Goal: Task Accomplishment & Management: Complete application form

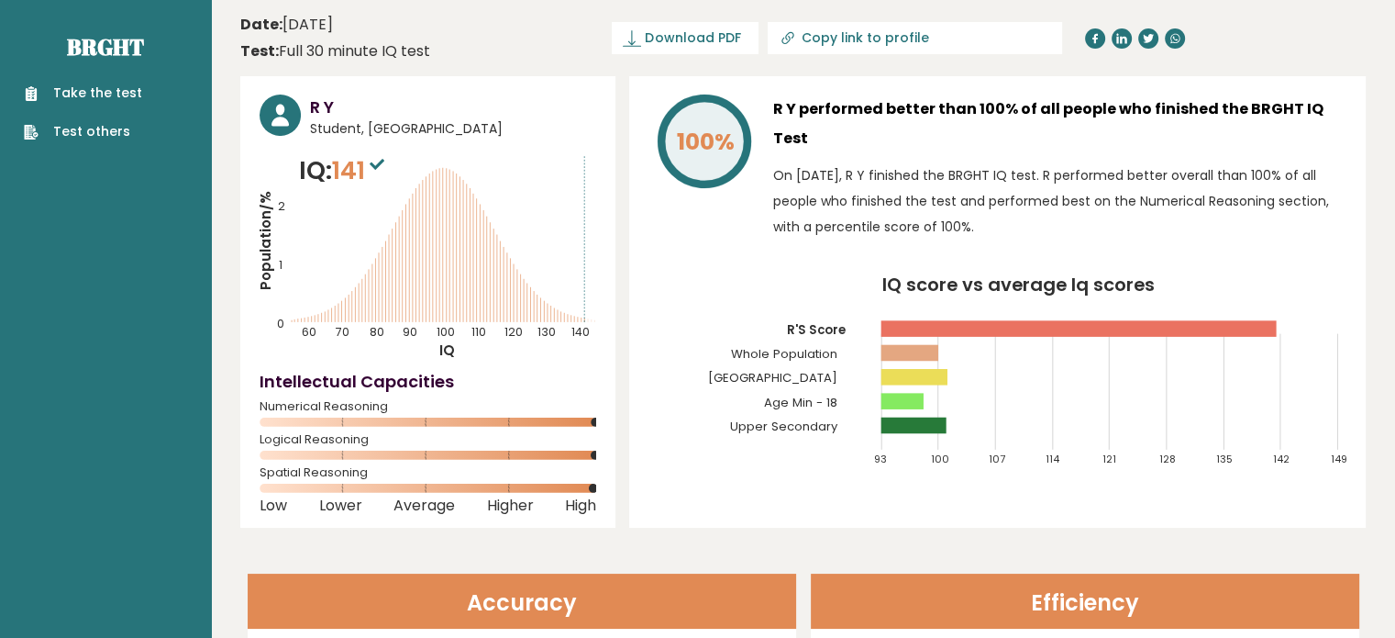
click at [97, 89] on link "Take the test" at bounding box center [83, 92] width 118 height 19
drag, startPoint x: 103, startPoint y: 81, endPoint x: 97, endPoint y: 94, distance: 14.8
click at [97, 94] on div "Take the test Test others" at bounding box center [106, 101] width 182 height 80
click at [97, 94] on link "Take the test" at bounding box center [83, 92] width 118 height 19
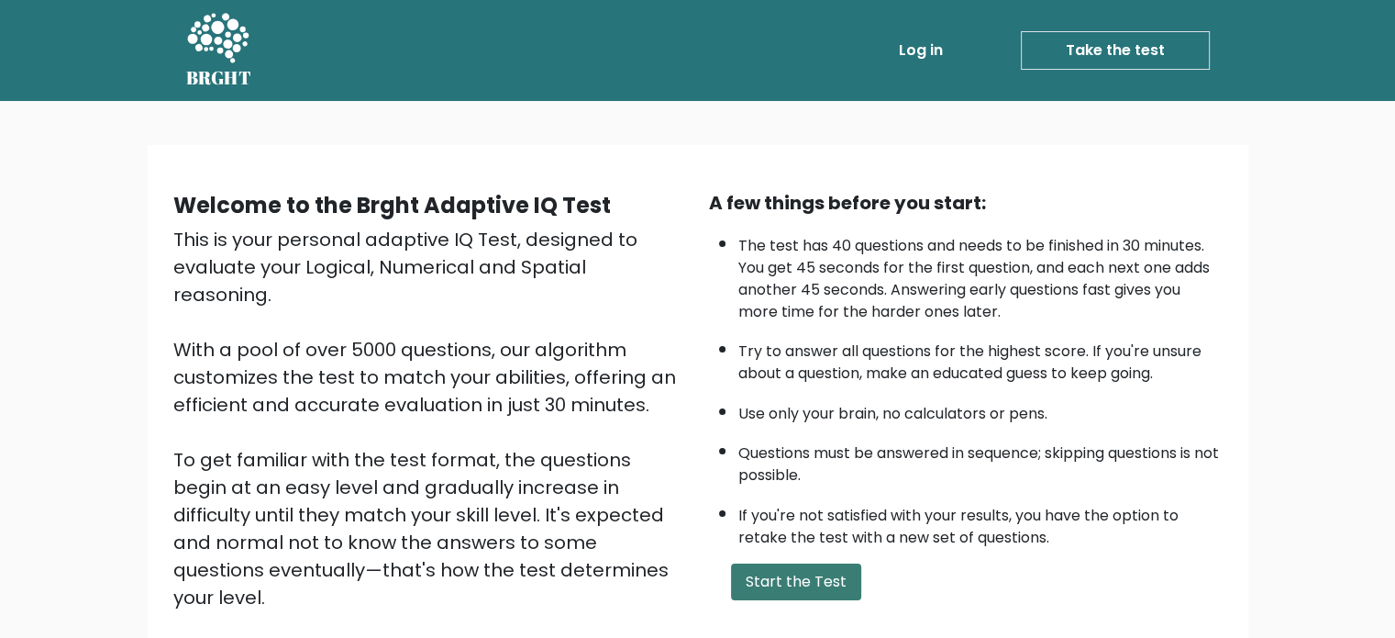
drag, startPoint x: 794, startPoint y: 595, endPoint x: 796, endPoint y: 581, distance: 14.8
click at [796, 581] on div "A few things before you start: The test has 40 questions and needs to be finish…" at bounding box center [966, 427] width 536 height 477
click at [796, 581] on button "Start the Test" at bounding box center [796, 581] width 130 height 37
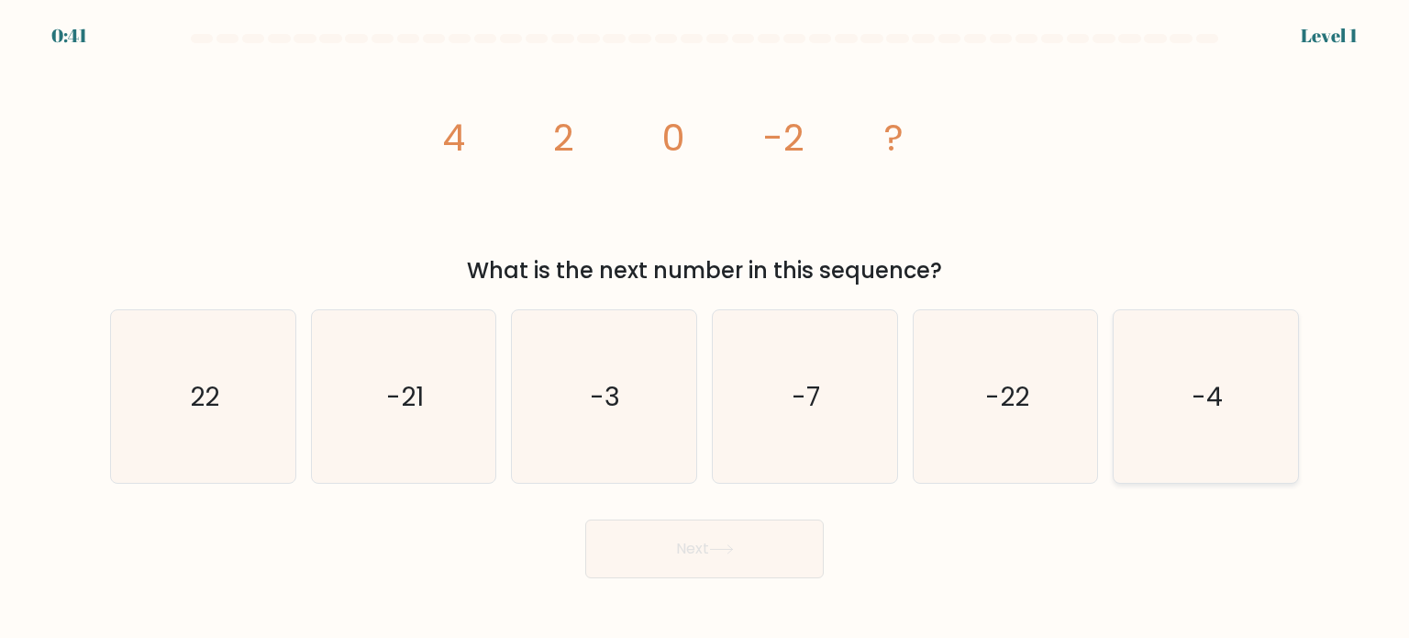
click at [1200, 365] on icon "-4" at bounding box center [1205, 396] width 172 height 172
click at [705, 328] on input "f. -4" at bounding box center [704, 323] width 1 height 9
radio input "true"
click at [720, 561] on button "Next" at bounding box center [704, 548] width 238 height 59
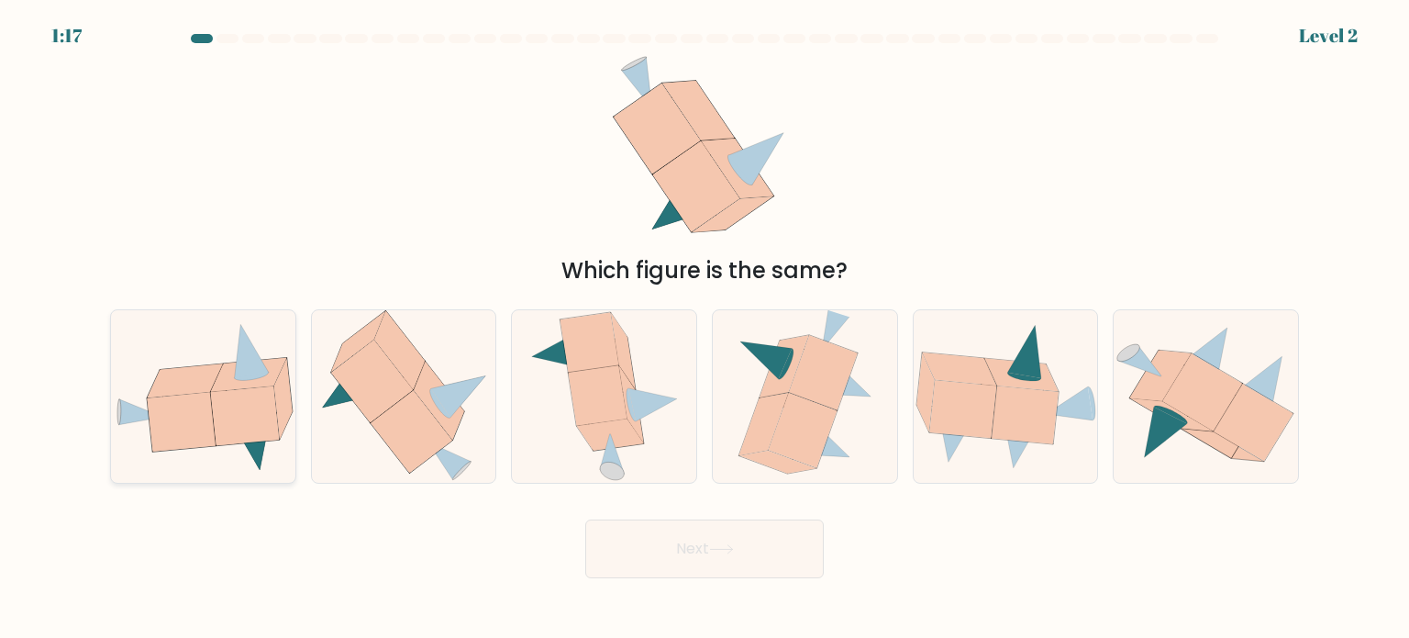
click at [227, 399] on icon at bounding box center [244, 415] width 68 height 59
click at [704, 328] on input "a." at bounding box center [704, 323] width 1 height 9
radio input "true"
click at [690, 560] on button "Next" at bounding box center [704, 548] width 238 height 59
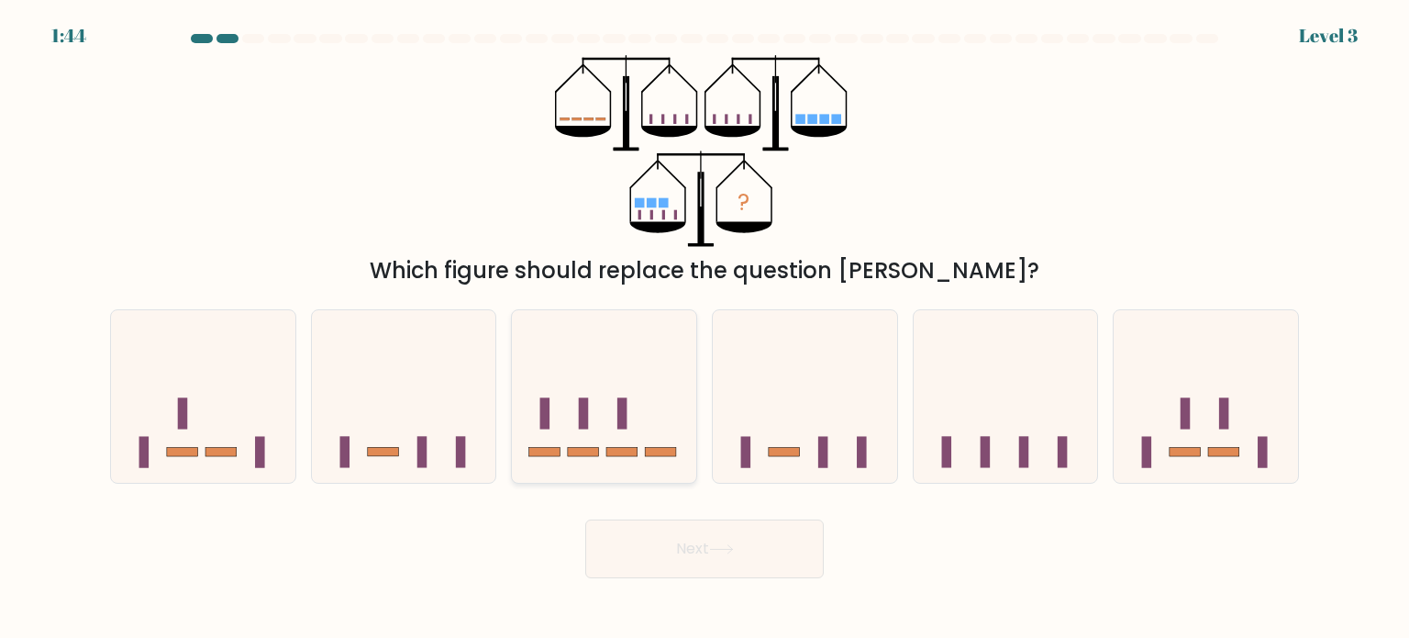
click at [622, 385] on icon at bounding box center [604, 396] width 184 height 152
click at [704, 328] on input "c." at bounding box center [704, 323] width 1 height 9
radio input "true"
click at [672, 560] on button "Next" at bounding box center [704, 548] width 238 height 59
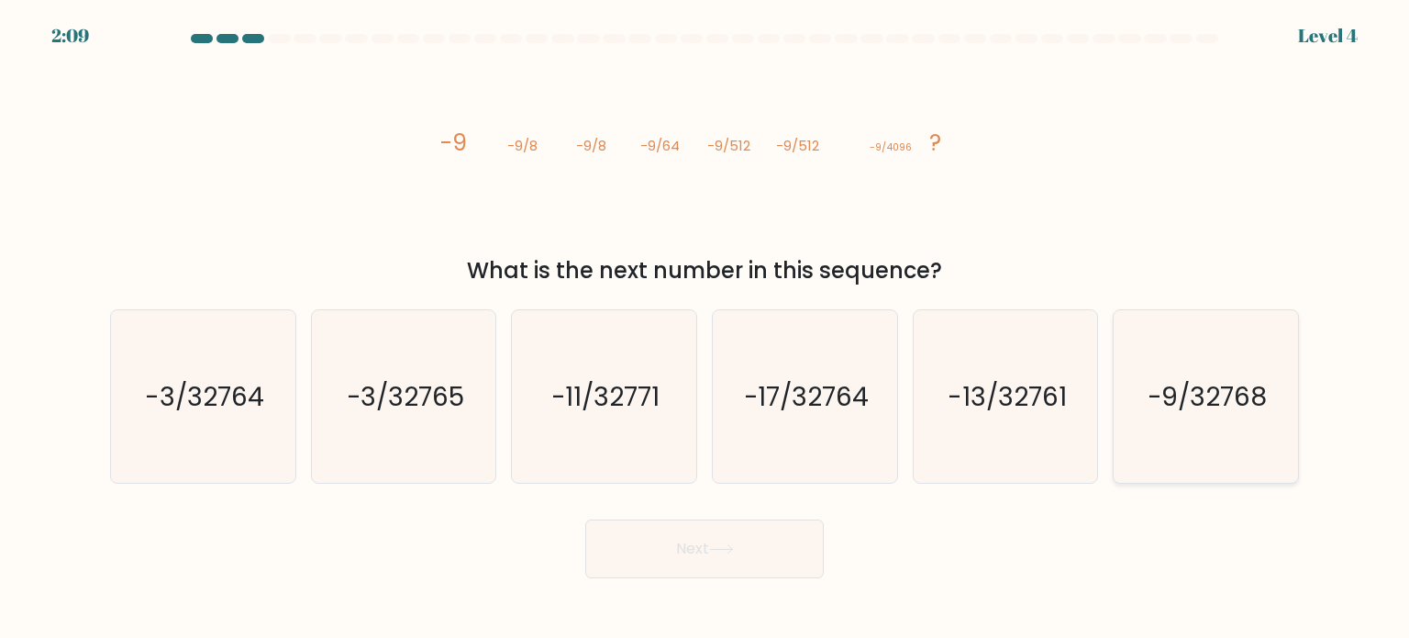
click at [1277, 367] on icon "-9/32768" at bounding box center [1205, 396] width 172 height 172
click at [705, 328] on input "f. -9/32768" at bounding box center [704, 323] width 1 height 9
radio input "true"
click at [763, 538] on button "Next" at bounding box center [704, 548] width 238 height 59
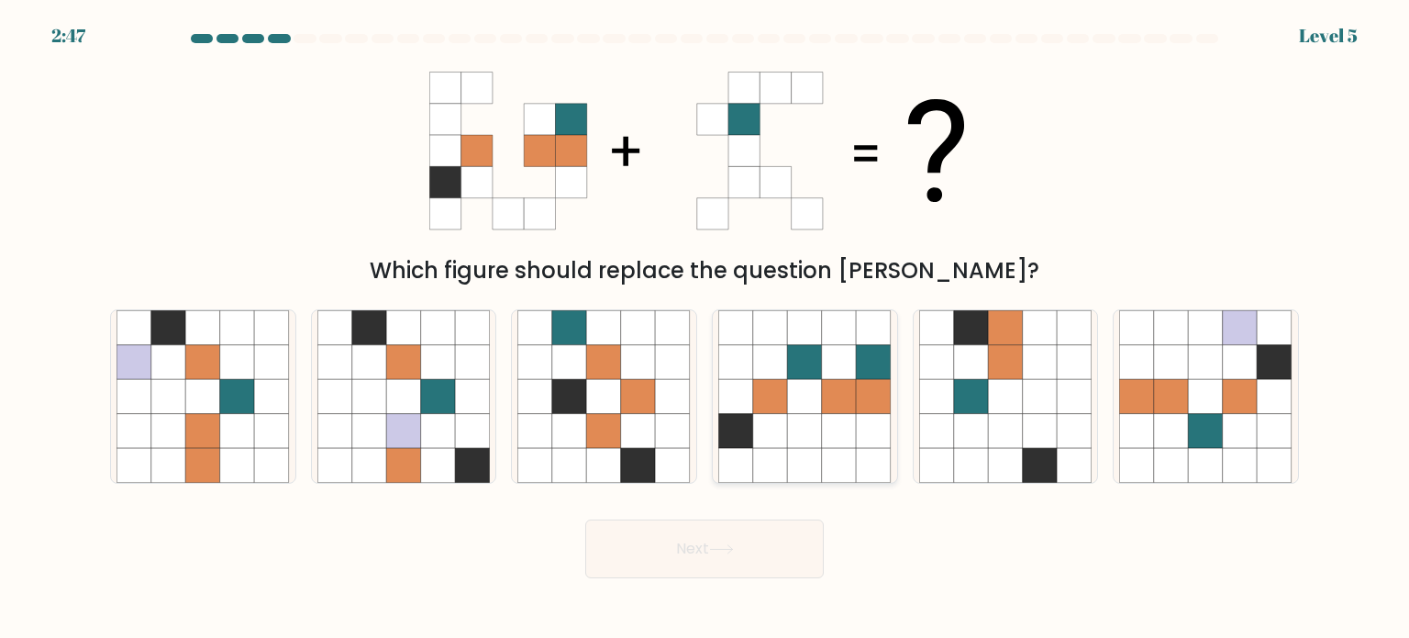
click at [792, 344] on icon at bounding box center [805, 361] width 35 height 35
click at [705, 328] on input "d." at bounding box center [704, 323] width 1 height 9
radio input "true"
click at [727, 582] on body "2:36 Level 5" at bounding box center [704, 319] width 1409 height 638
click at [711, 542] on button "Next" at bounding box center [704, 548] width 238 height 59
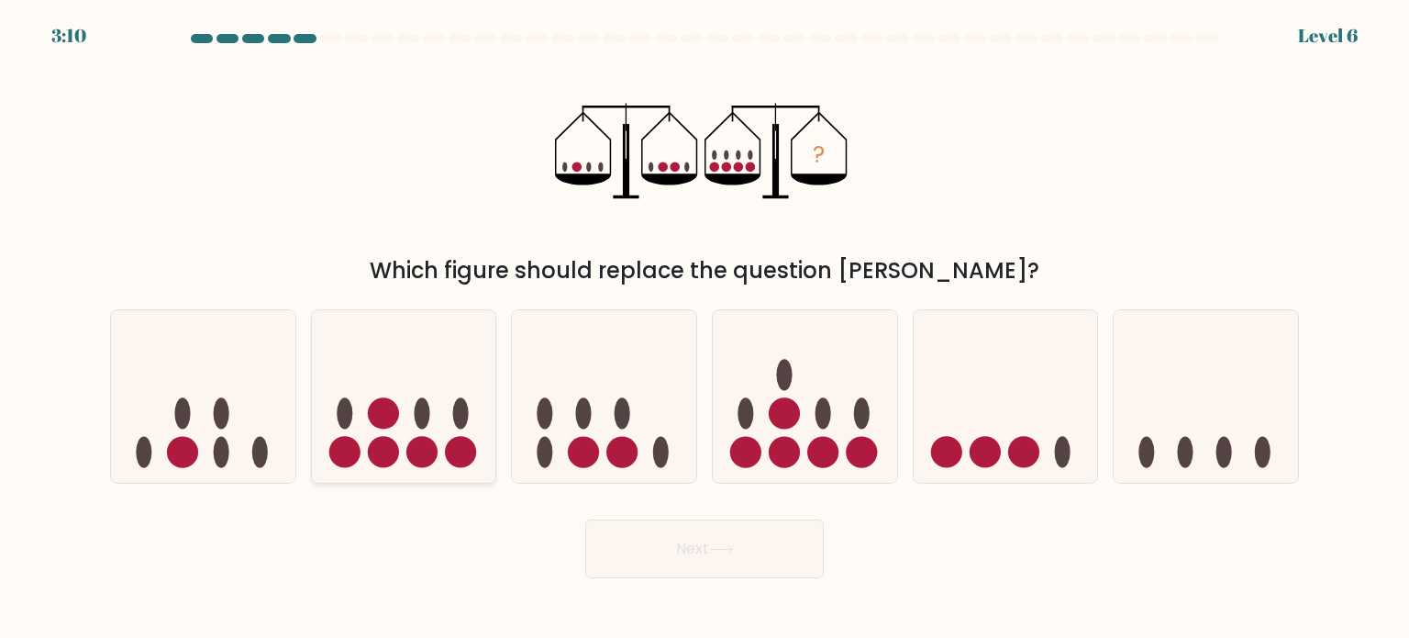
click at [438, 392] on icon at bounding box center [404, 396] width 184 height 152
click at [704, 328] on input "b." at bounding box center [704, 323] width 1 height 9
radio input "true"
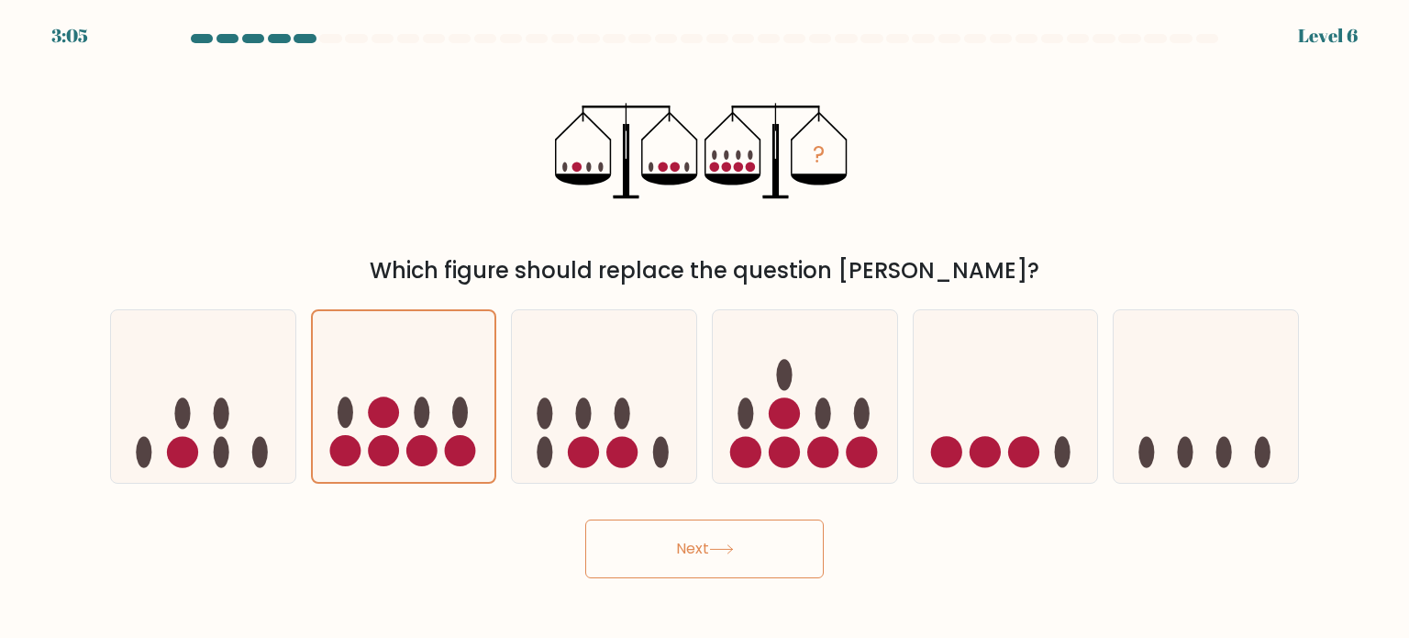
click at [697, 552] on button "Next" at bounding box center [704, 548] width 238 height 59
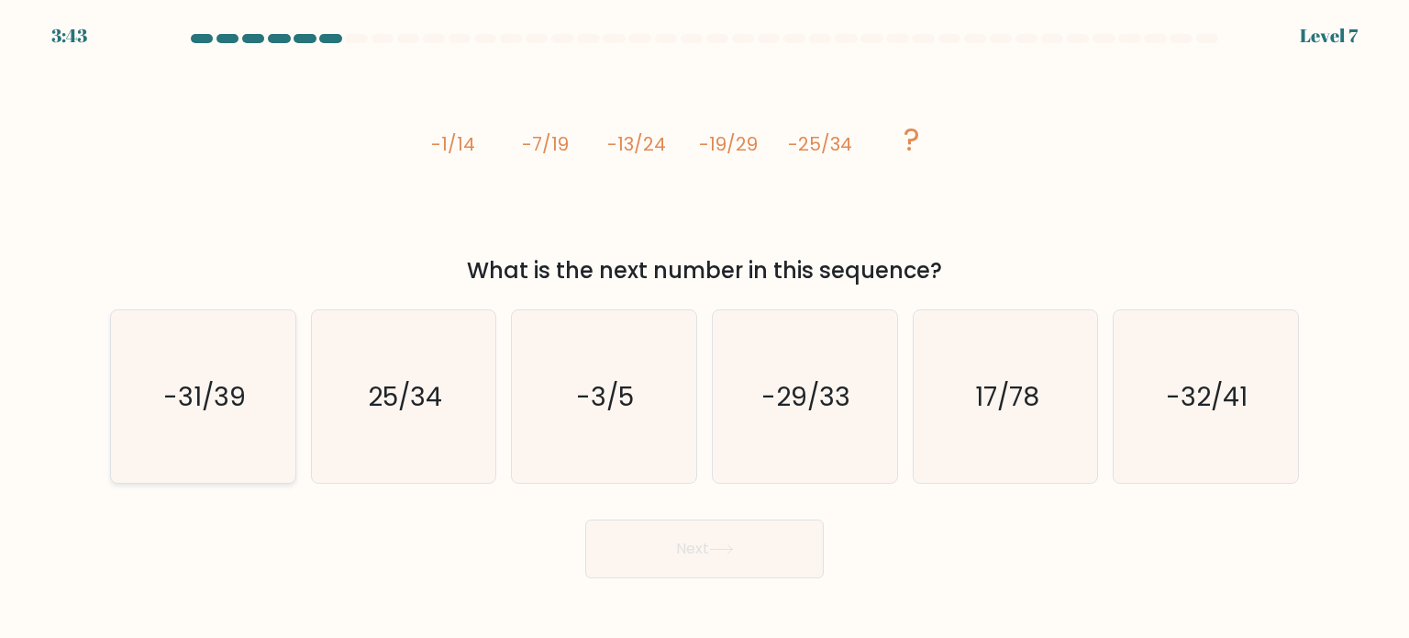
click at [179, 391] on text "-31/39" at bounding box center [204, 395] width 83 height 37
click at [704, 328] on input "a. -31/39" at bounding box center [704, 323] width 1 height 9
radio input "true"
click at [755, 549] on button "Next" at bounding box center [704, 548] width 238 height 59
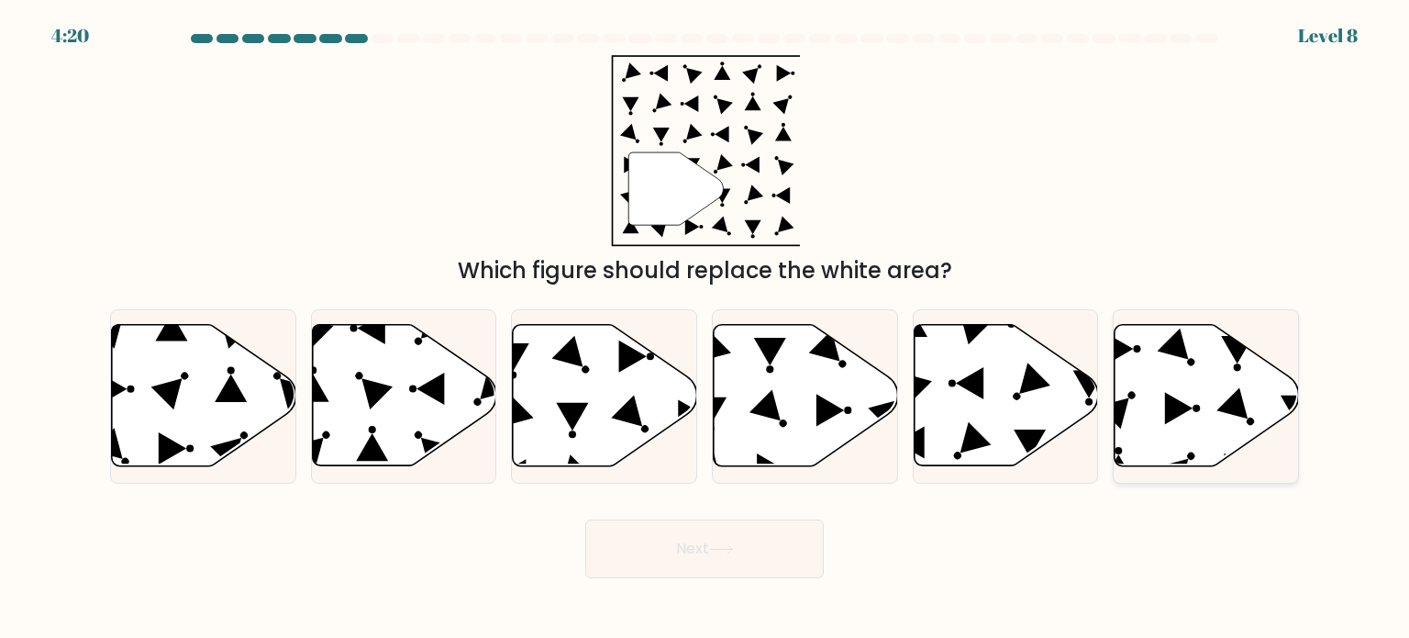
click at [1235, 428] on icon at bounding box center [1206, 395] width 184 height 141
click at [705, 328] on input "f." at bounding box center [704, 323] width 1 height 9
radio input "true"
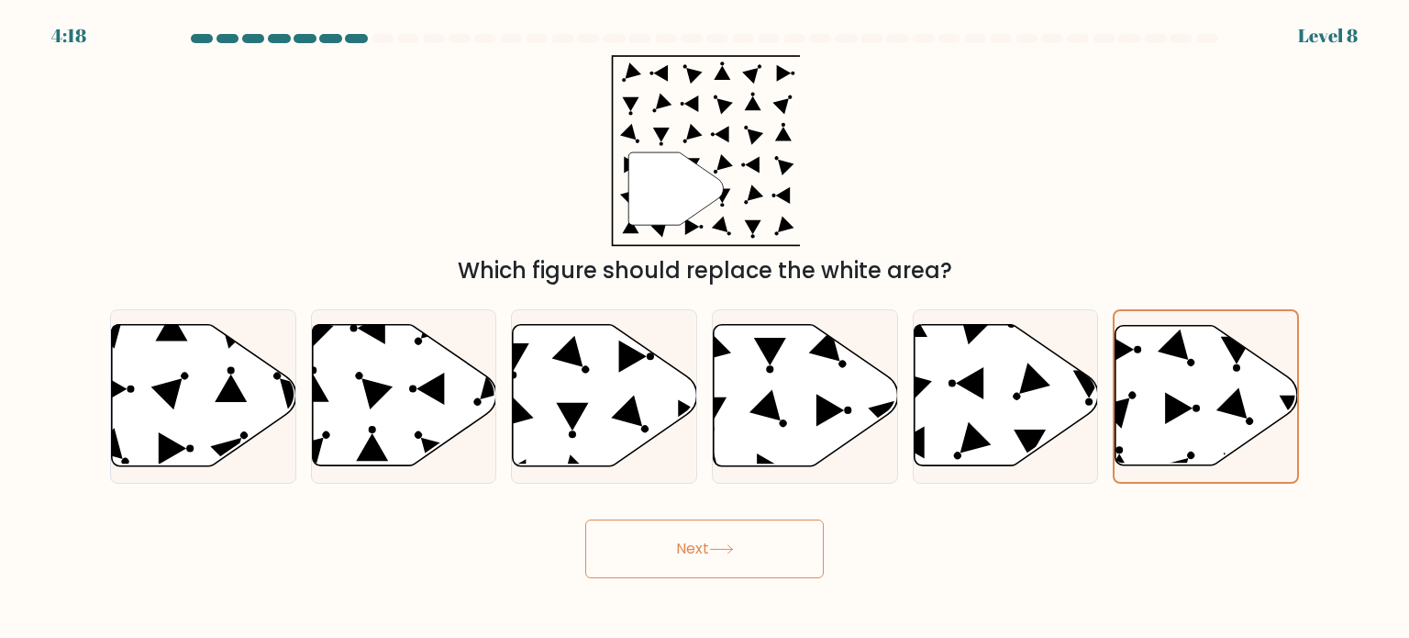
click at [721, 559] on button "Next" at bounding box center [704, 548] width 238 height 59
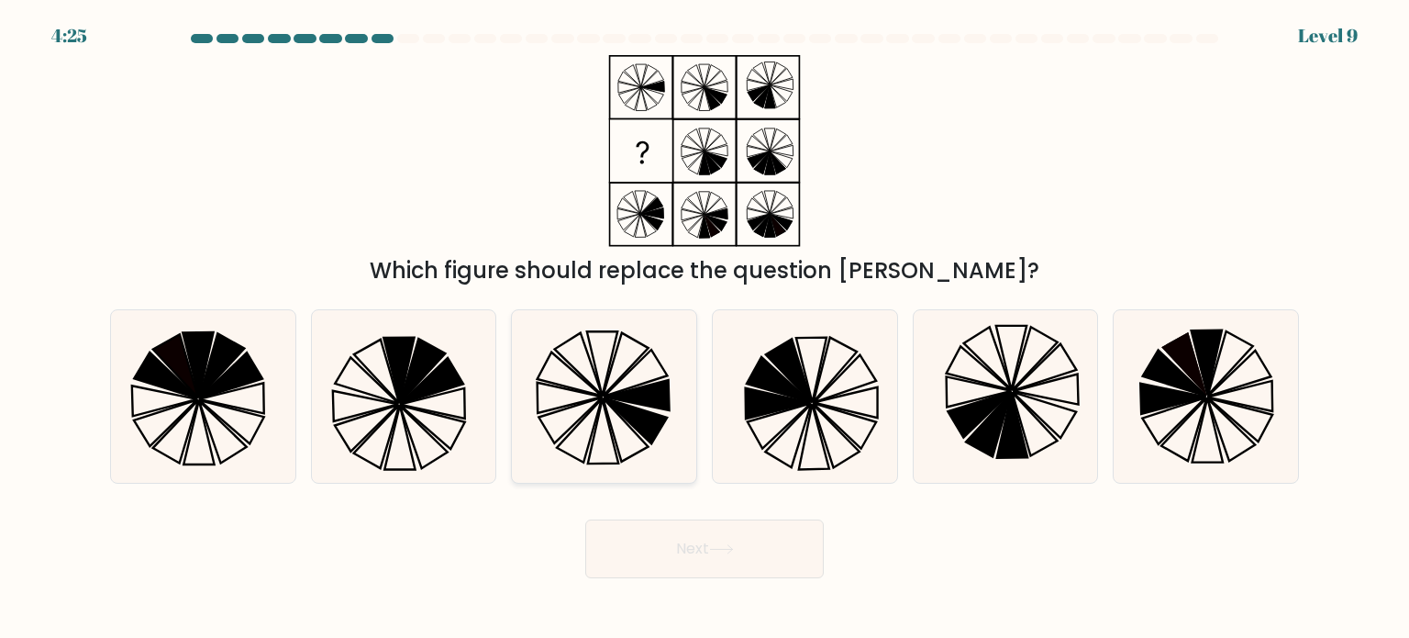
click at [587, 401] on icon at bounding box center [570, 397] width 65 height 30
click at [704, 328] on input "c." at bounding box center [704, 323] width 1 height 9
radio input "true"
click at [704, 564] on button "Next" at bounding box center [704, 548] width 238 height 59
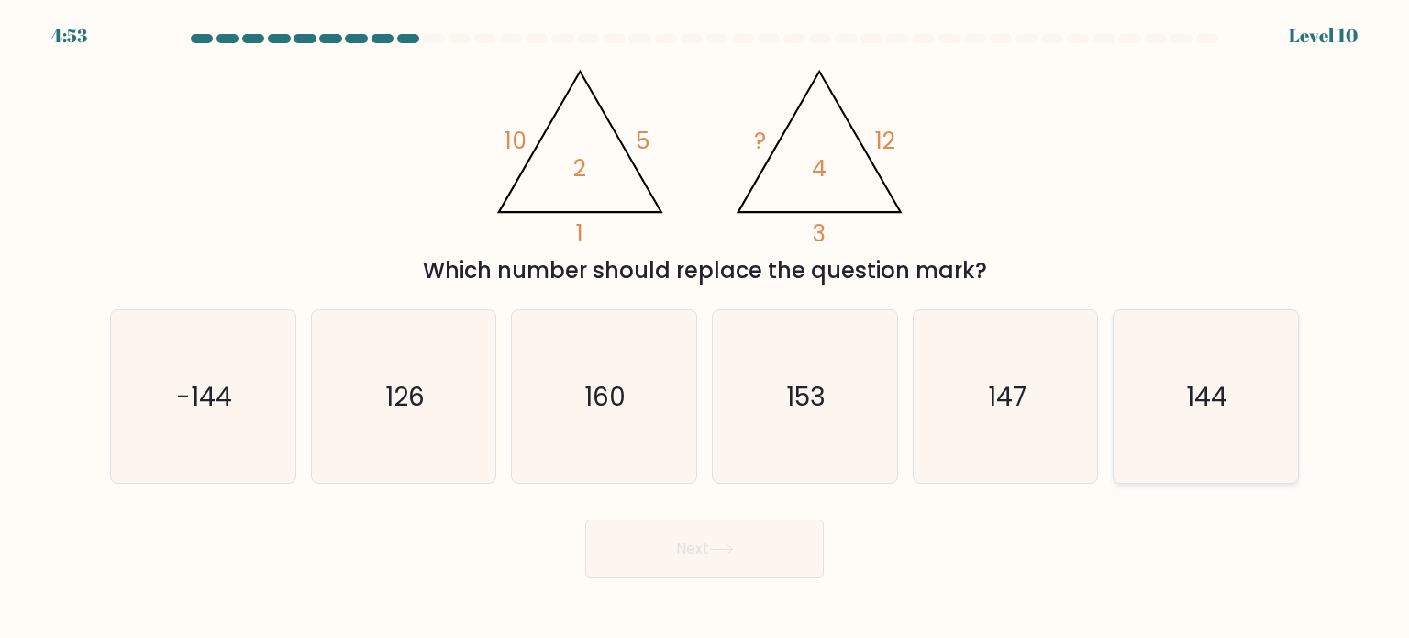
click at [1209, 400] on text "144" at bounding box center [1207, 395] width 41 height 37
click at [705, 328] on input "f. 144" at bounding box center [704, 323] width 1 height 9
radio input "true"
click at [773, 573] on button "Next" at bounding box center [704, 548] width 238 height 59
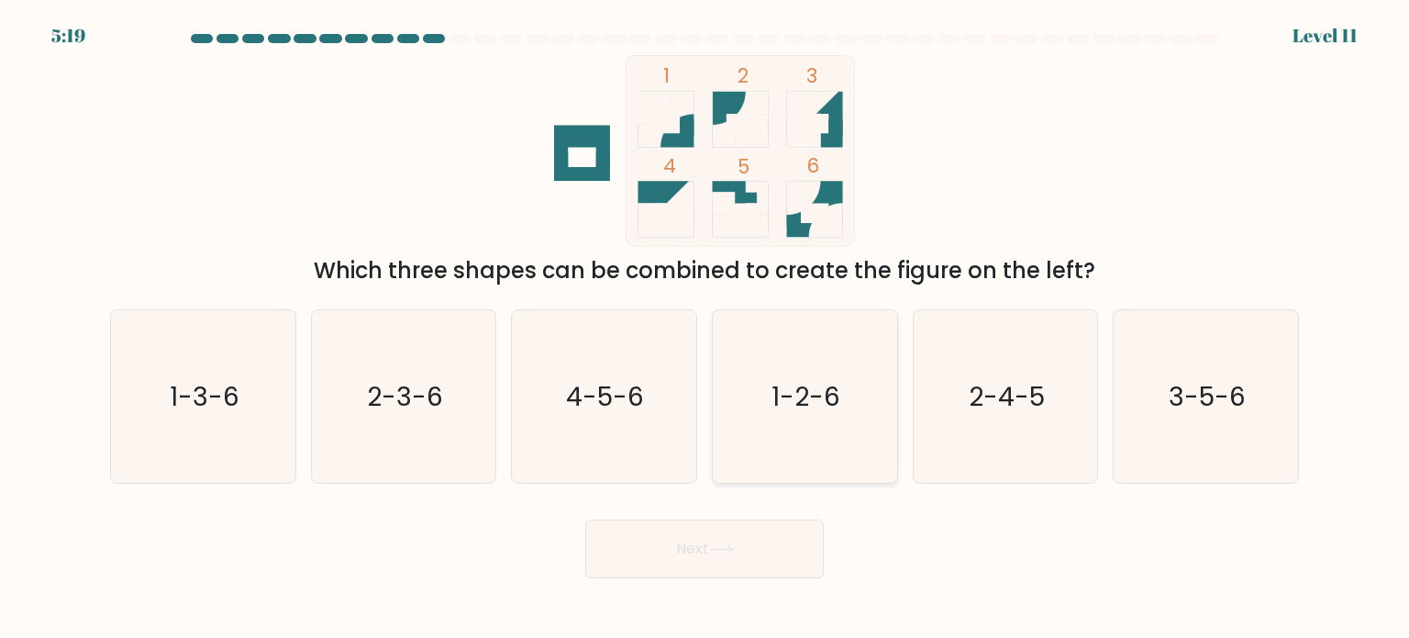
click at [811, 374] on icon "1-2-6" at bounding box center [804, 396] width 172 height 172
click at [705, 328] on input "d. 1-2-6" at bounding box center [704, 323] width 1 height 9
radio input "true"
click at [686, 545] on button "Next" at bounding box center [704, 548] width 238 height 59
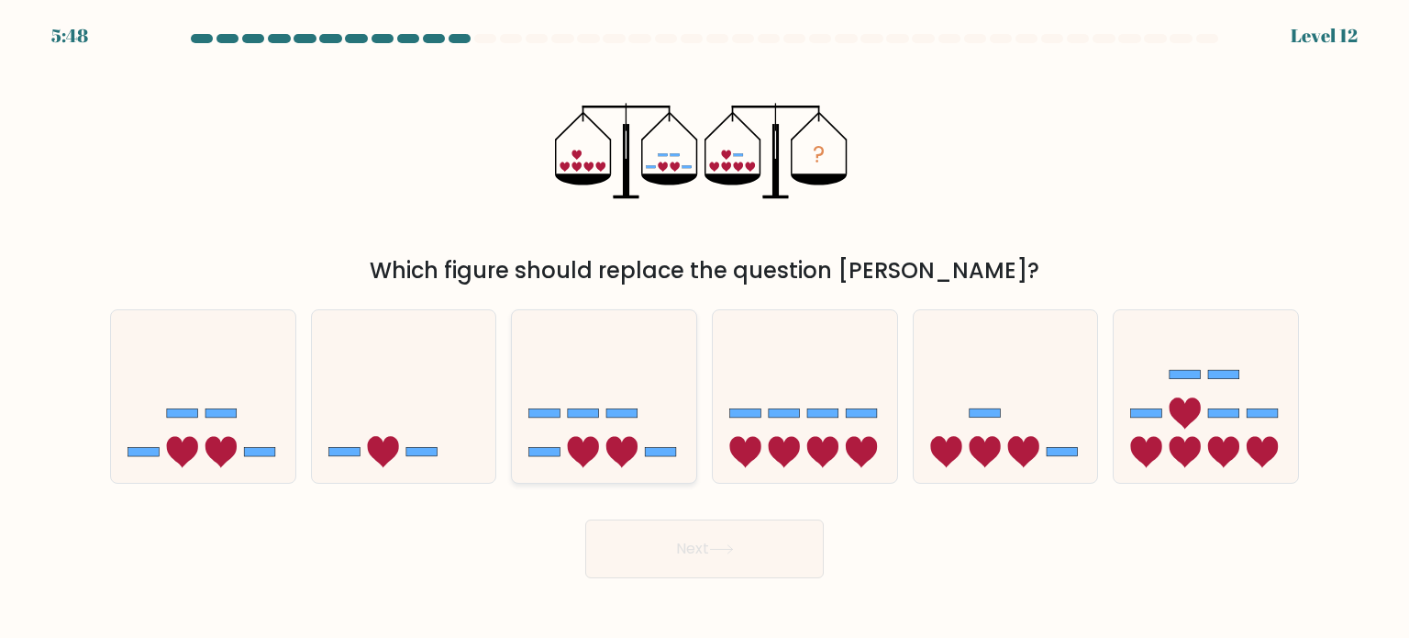
click at [660, 447] on rect at bounding box center [661, 451] width 31 height 9
click at [704, 328] on input "c." at bounding box center [704, 323] width 1 height 9
radio input "true"
click at [682, 544] on button "Next" at bounding box center [704, 548] width 238 height 59
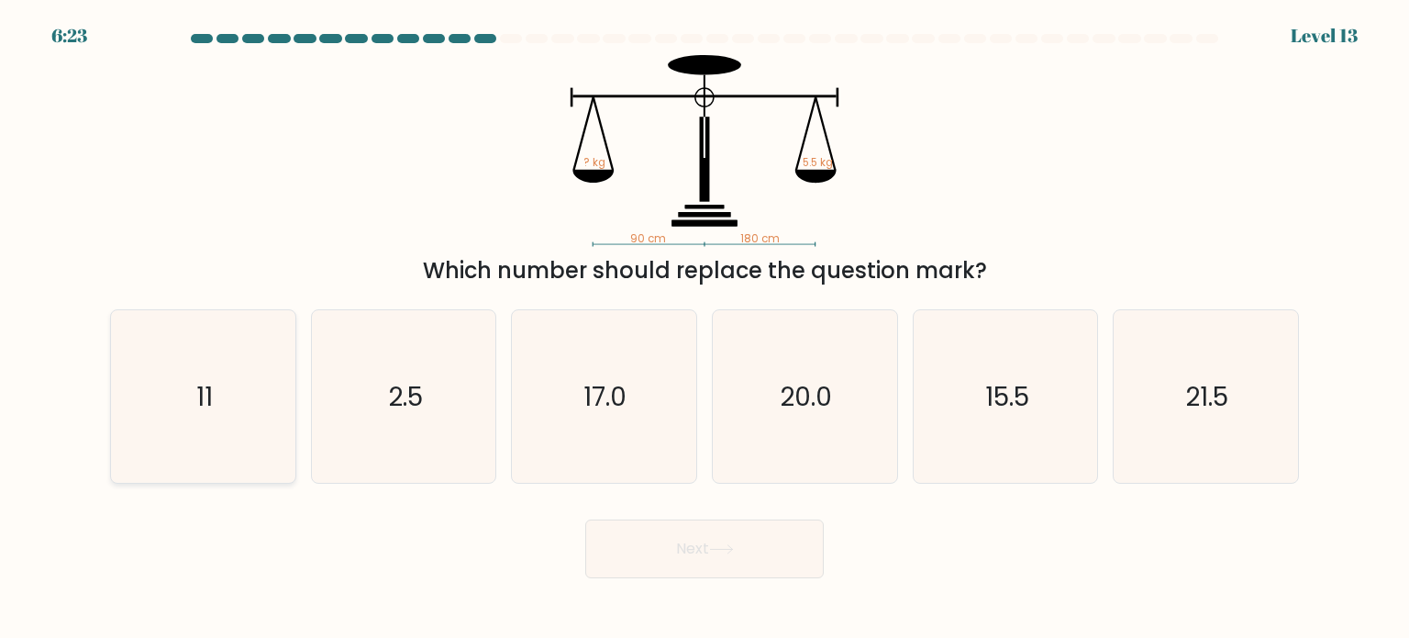
click at [122, 471] on icon "11" at bounding box center [202, 396] width 172 height 172
click at [704, 328] on input "a. 11" at bounding box center [704, 323] width 1 height 9
radio input "true"
click at [640, 543] on button "Next" at bounding box center [704, 548] width 238 height 59
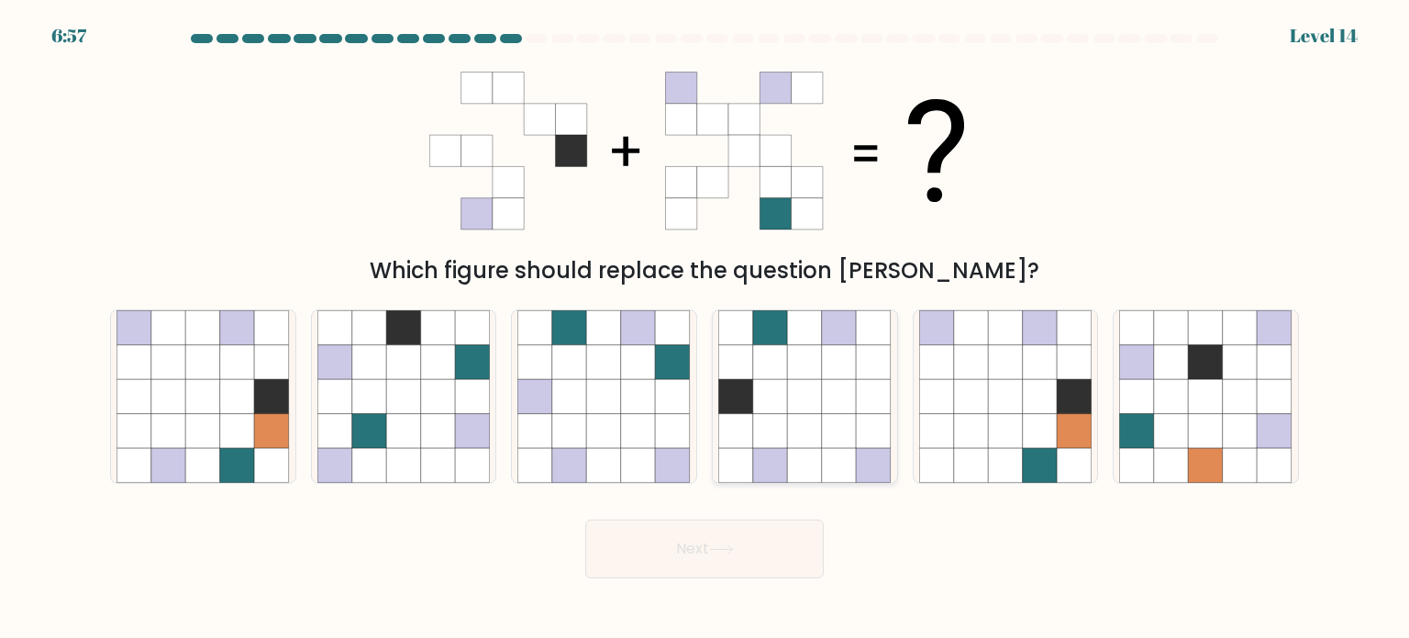
click at [749, 356] on icon at bounding box center [735, 361] width 35 height 35
click at [705, 328] on input "d." at bounding box center [704, 323] width 1 height 9
radio input "true"
click at [699, 556] on button "Next" at bounding box center [704, 548] width 238 height 59
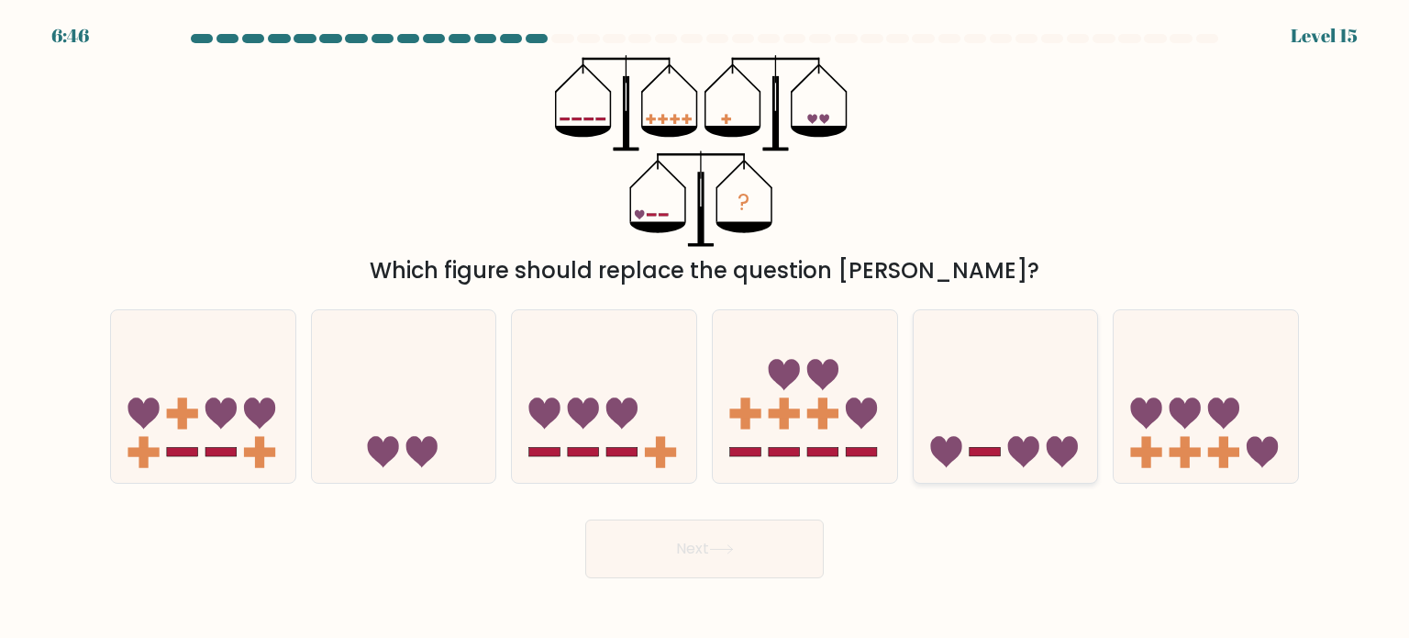
click at [1015, 357] on icon at bounding box center [1006, 396] width 184 height 152
click at [705, 328] on input "e." at bounding box center [704, 323] width 1 height 9
radio input "true"
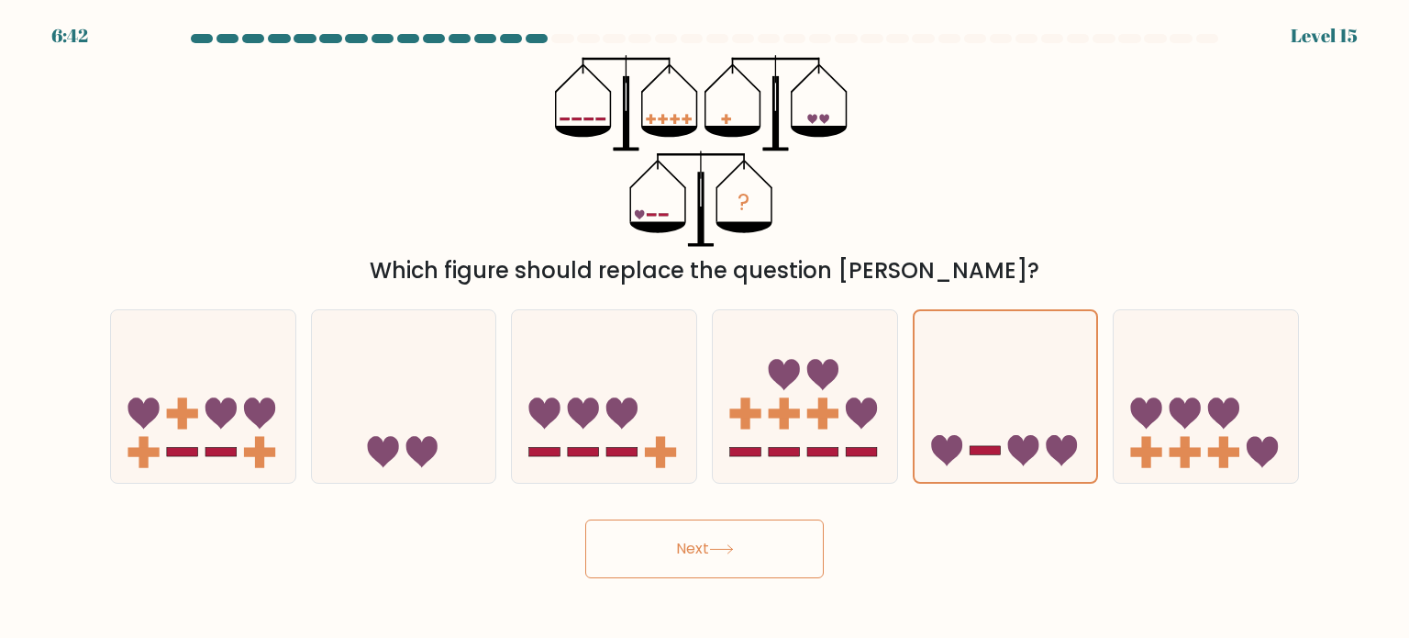
click at [692, 547] on button "Next" at bounding box center [704, 548] width 238 height 59
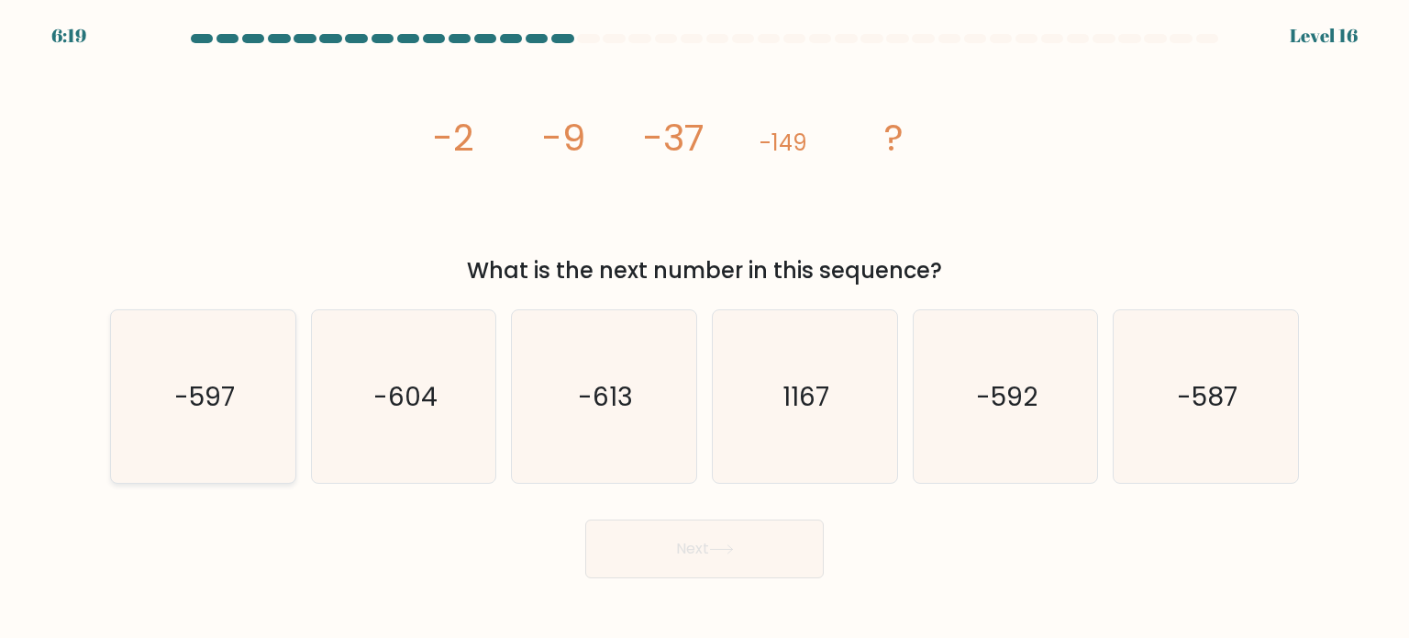
click at [261, 417] on icon "-597" at bounding box center [202, 396] width 172 height 172
click at [704, 328] on input "a. -597" at bounding box center [704, 323] width 1 height 9
radio input "true"
click at [645, 522] on button "Next" at bounding box center [704, 548] width 238 height 59
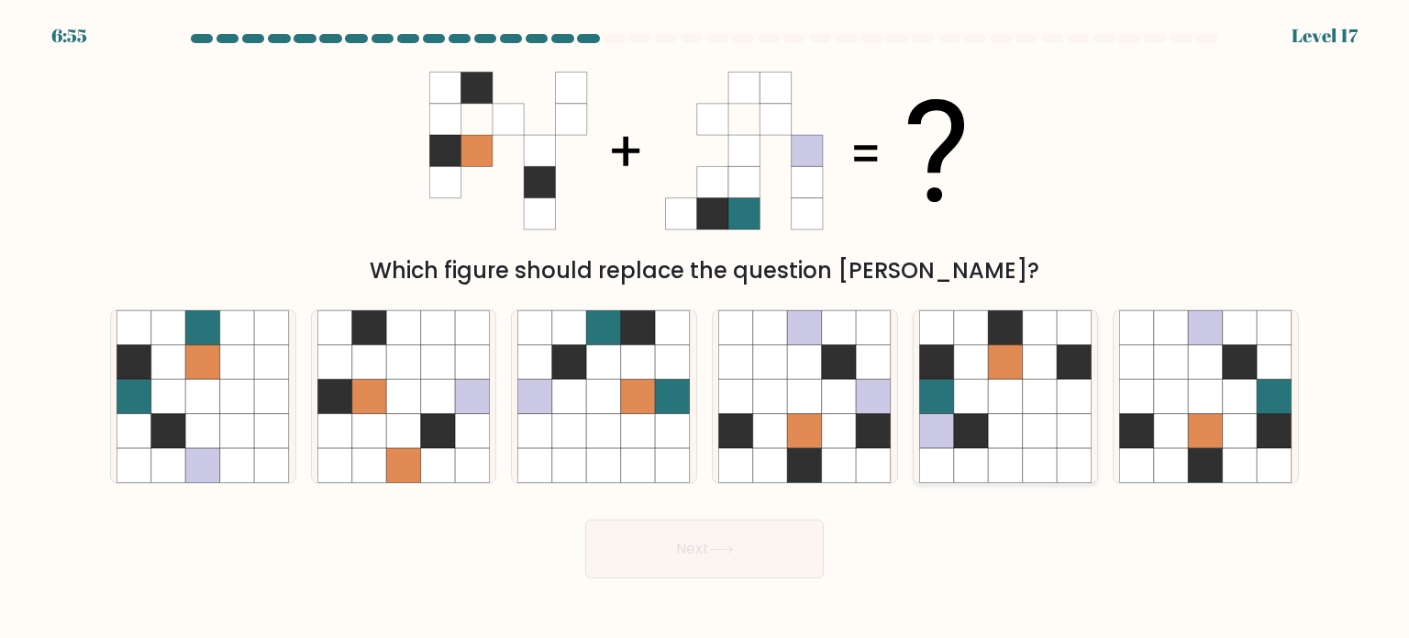
click at [1020, 331] on icon at bounding box center [1005, 327] width 35 height 35
click at [705, 328] on input "e." at bounding box center [704, 323] width 1 height 9
radio input "true"
click at [1244, 339] on icon at bounding box center [1240, 327] width 35 height 35
click at [705, 328] on input "f." at bounding box center [704, 323] width 1 height 9
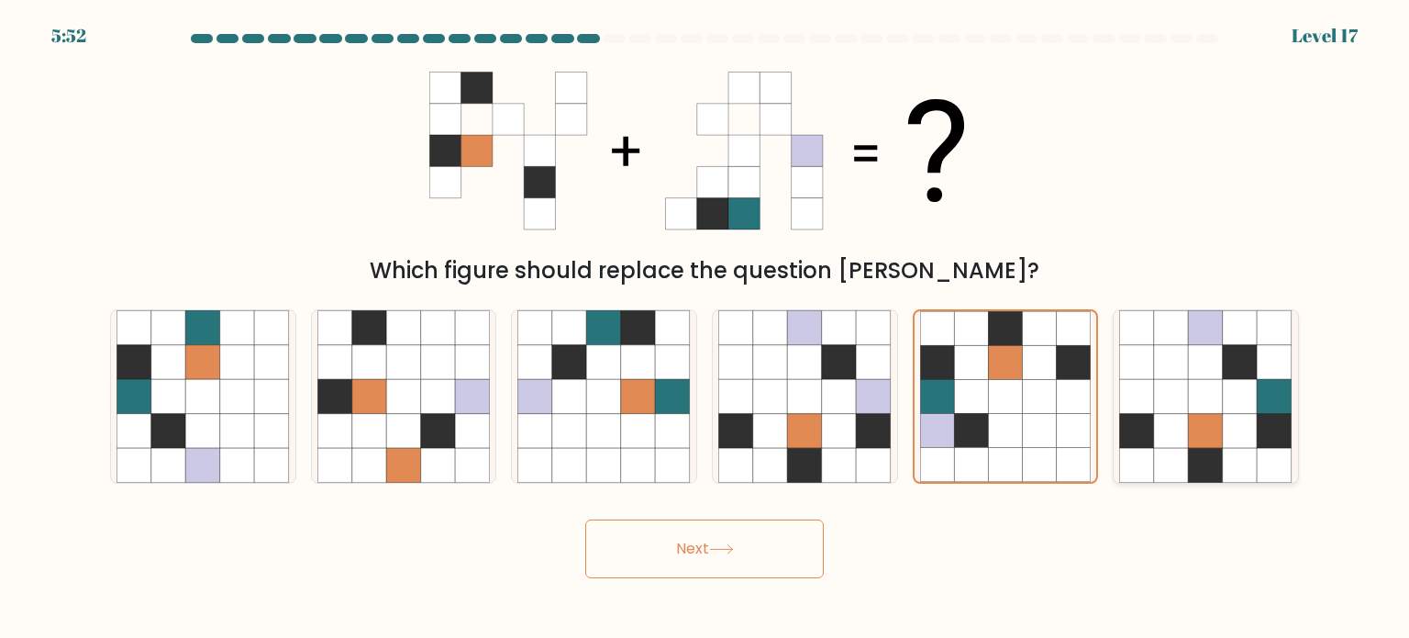
radio input "true"
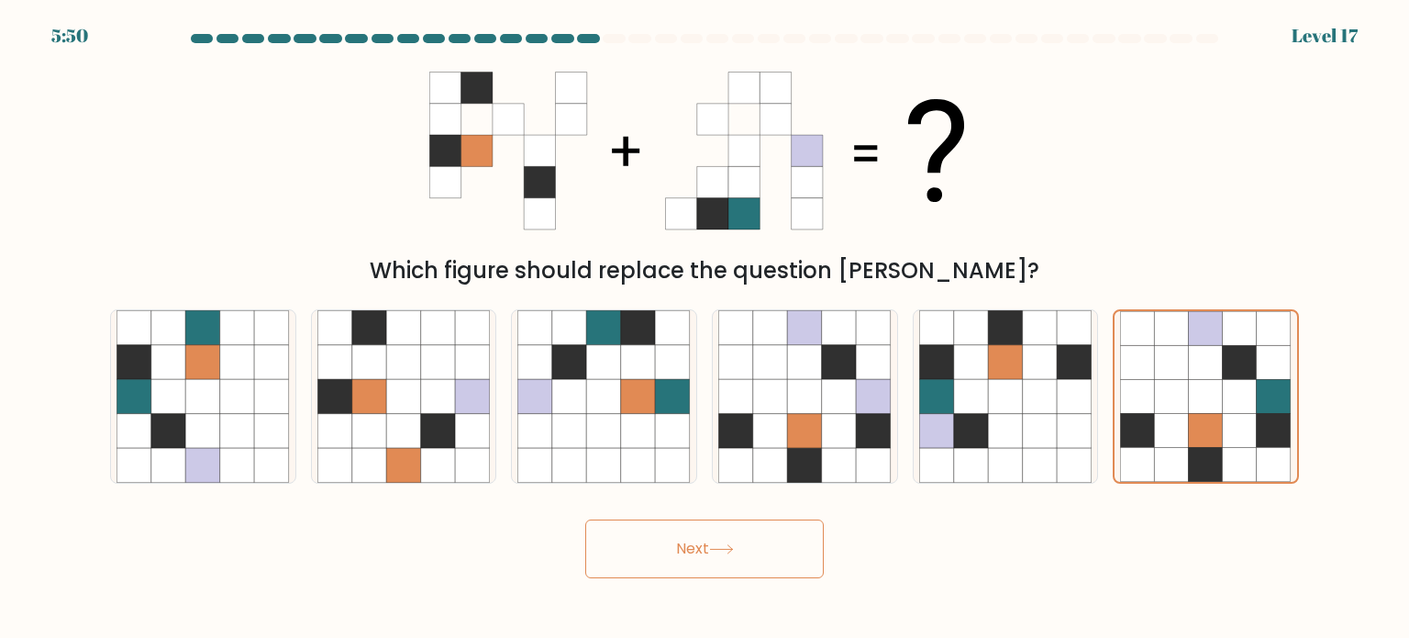
click at [726, 561] on button "Next" at bounding box center [704, 548] width 238 height 59
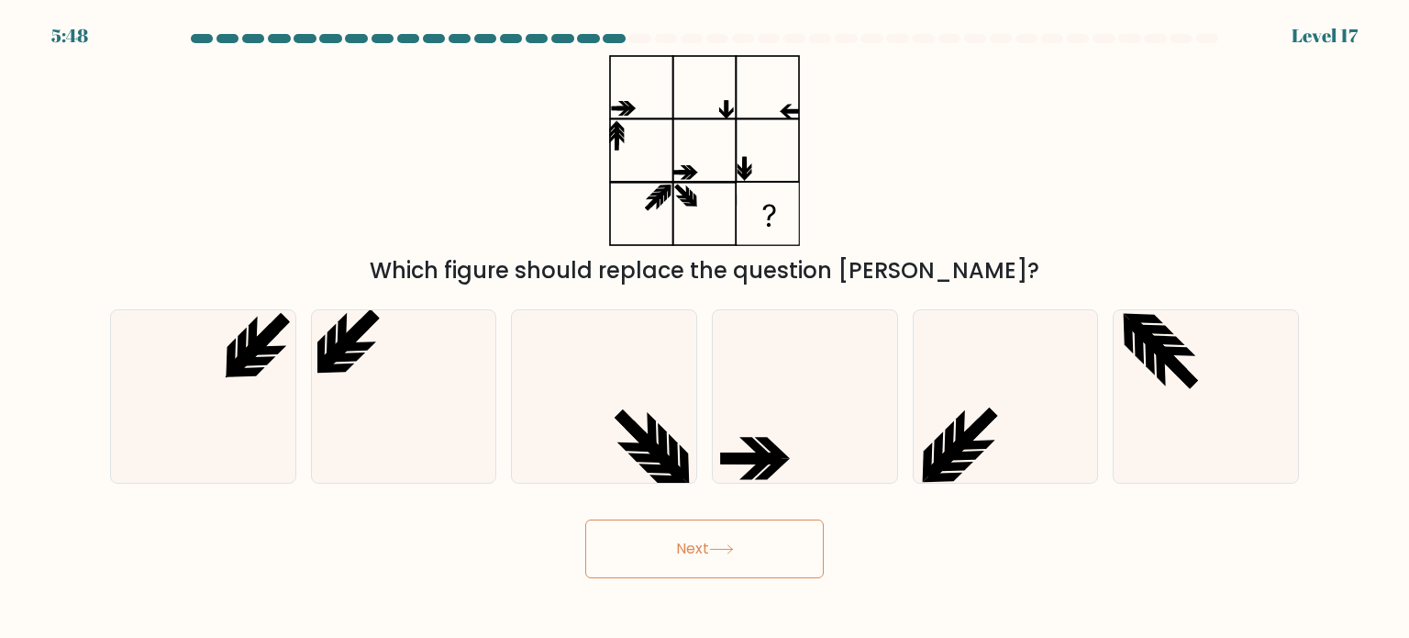
click at [726, 561] on button "Next" at bounding box center [704, 548] width 238 height 59
click at [408, 432] on icon at bounding box center [403, 396] width 172 height 172
click at [704, 328] on input "b." at bounding box center [704, 323] width 1 height 9
radio input "true"
click at [719, 564] on button "Next" at bounding box center [704, 548] width 238 height 59
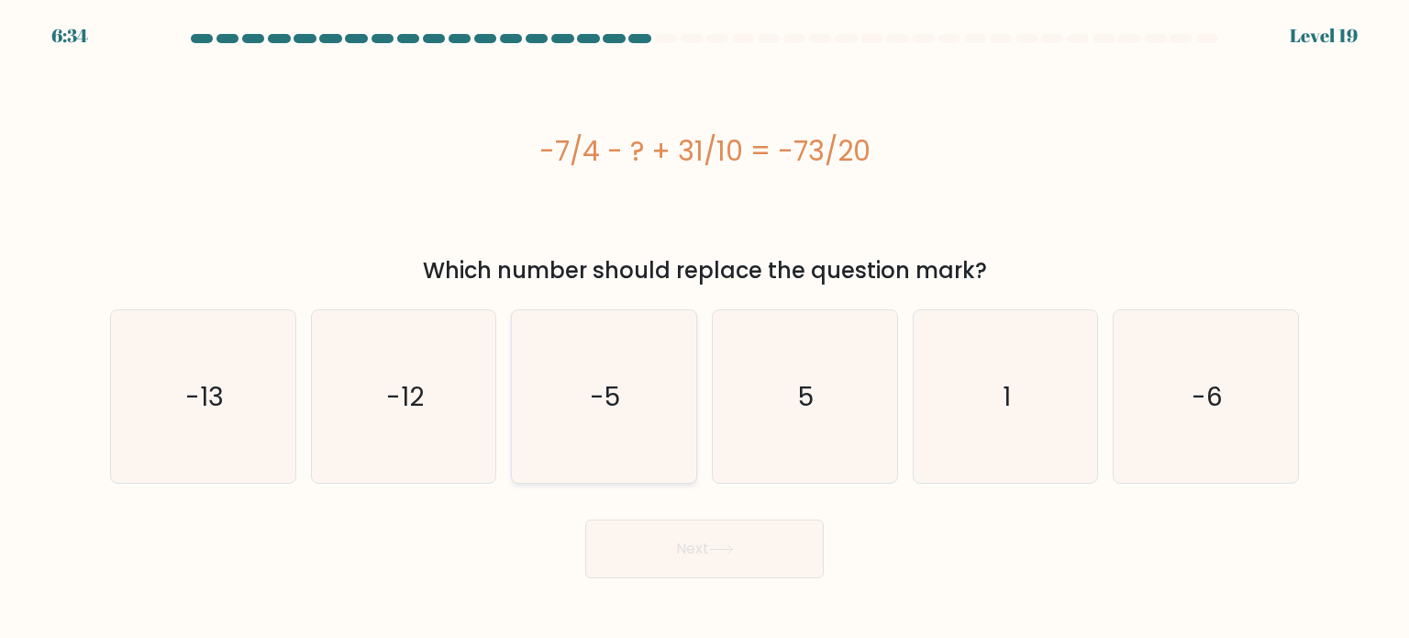
click at [626, 380] on icon "-5" at bounding box center [603, 396] width 172 height 172
click at [704, 328] on input "c. -5" at bounding box center [704, 323] width 1 height 9
radio input "true"
click at [881, 344] on icon "5" at bounding box center [804, 396] width 172 height 172
click at [705, 328] on input "d. 5" at bounding box center [704, 323] width 1 height 9
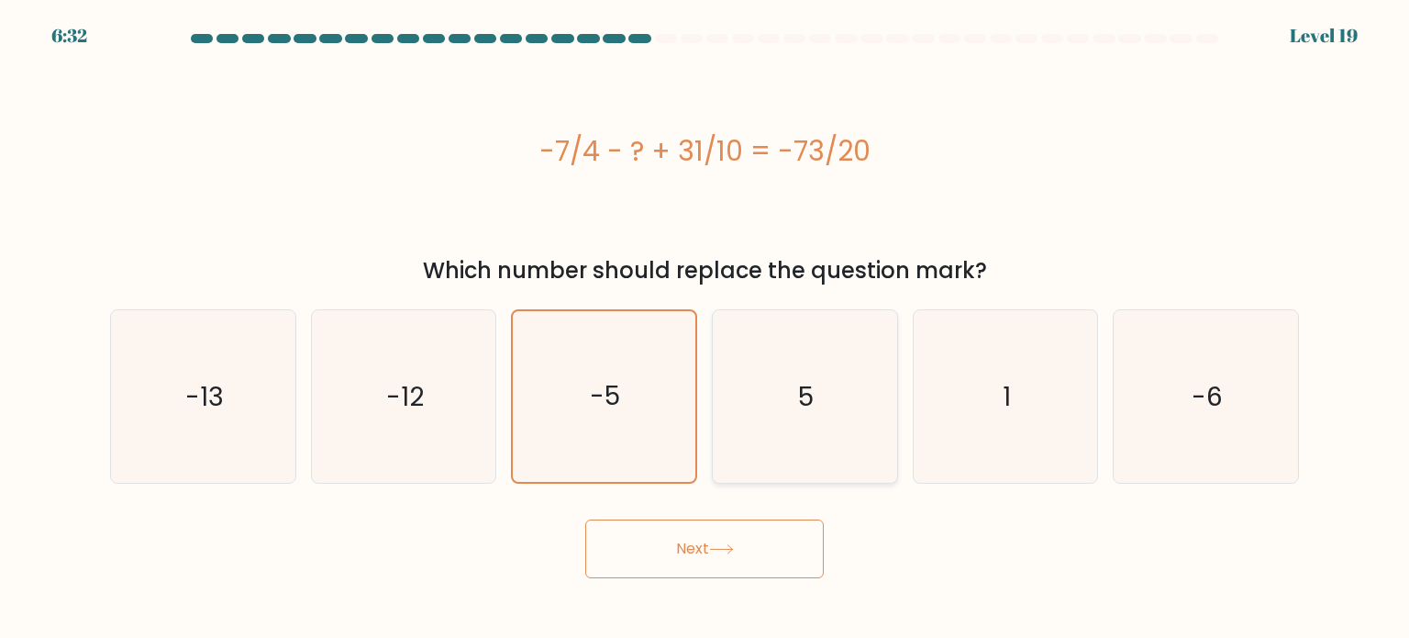
radio input "true"
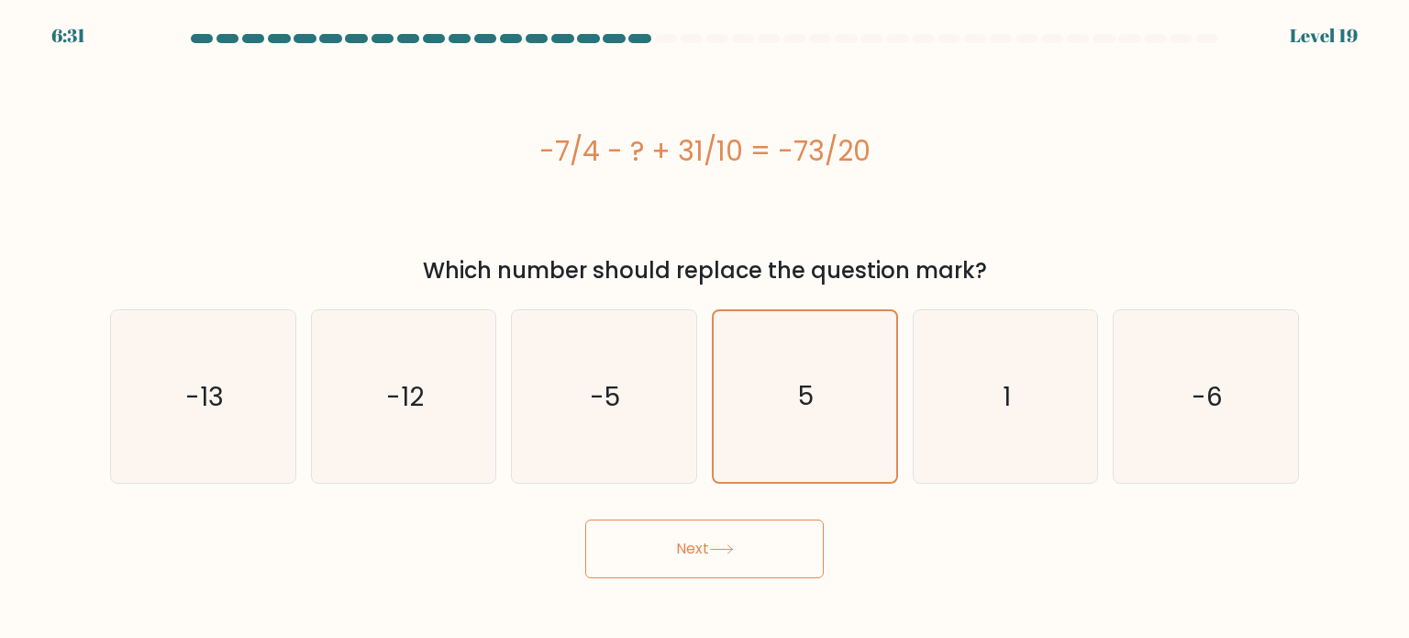
click at [726, 556] on button "Next" at bounding box center [704, 548] width 238 height 59
click at [702, 529] on button "Next" at bounding box center [704, 548] width 238 height 59
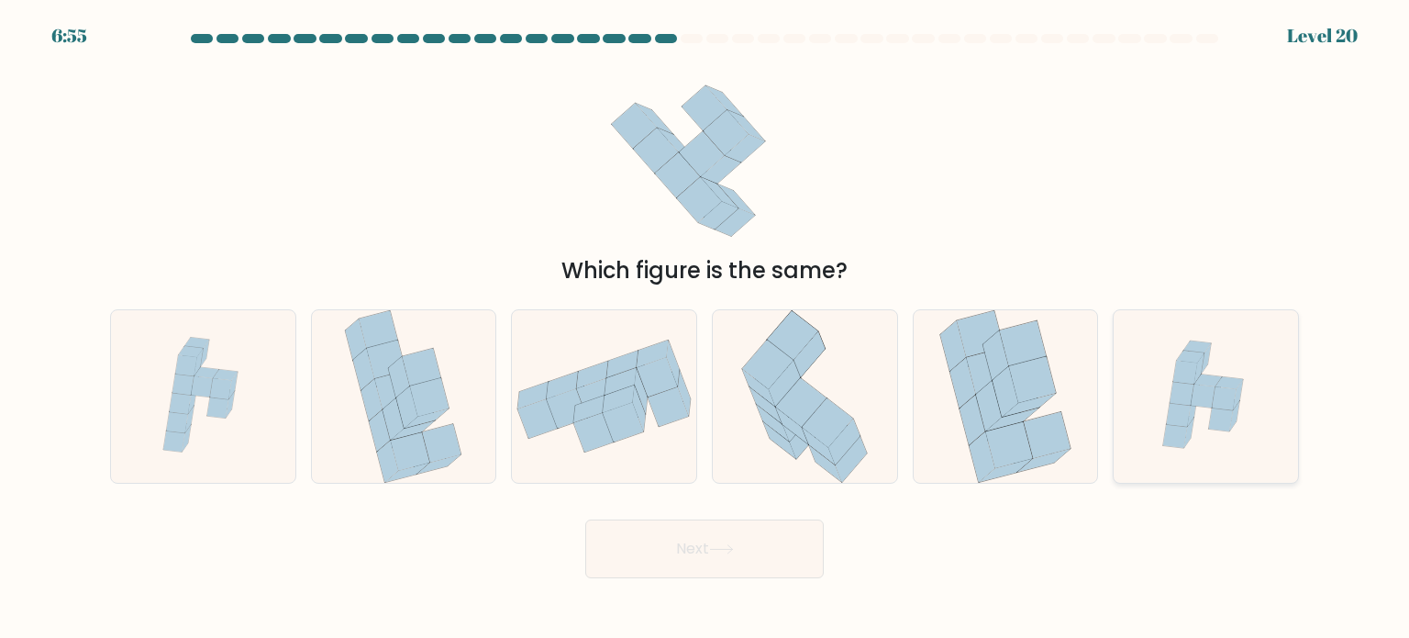
click at [1129, 340] on icon at bounding box center [1205, 396] width 173 height 172
click at [705, 328] on input "f." at bounding box center [704, 323] width 1 height 9
radio input "true"
click at [1021, 352] on icon at bounding box center [1023, 343] width 47 height 47
click at [705, 328] on input "e." at bounding box center [704, 323] width 1 height 9
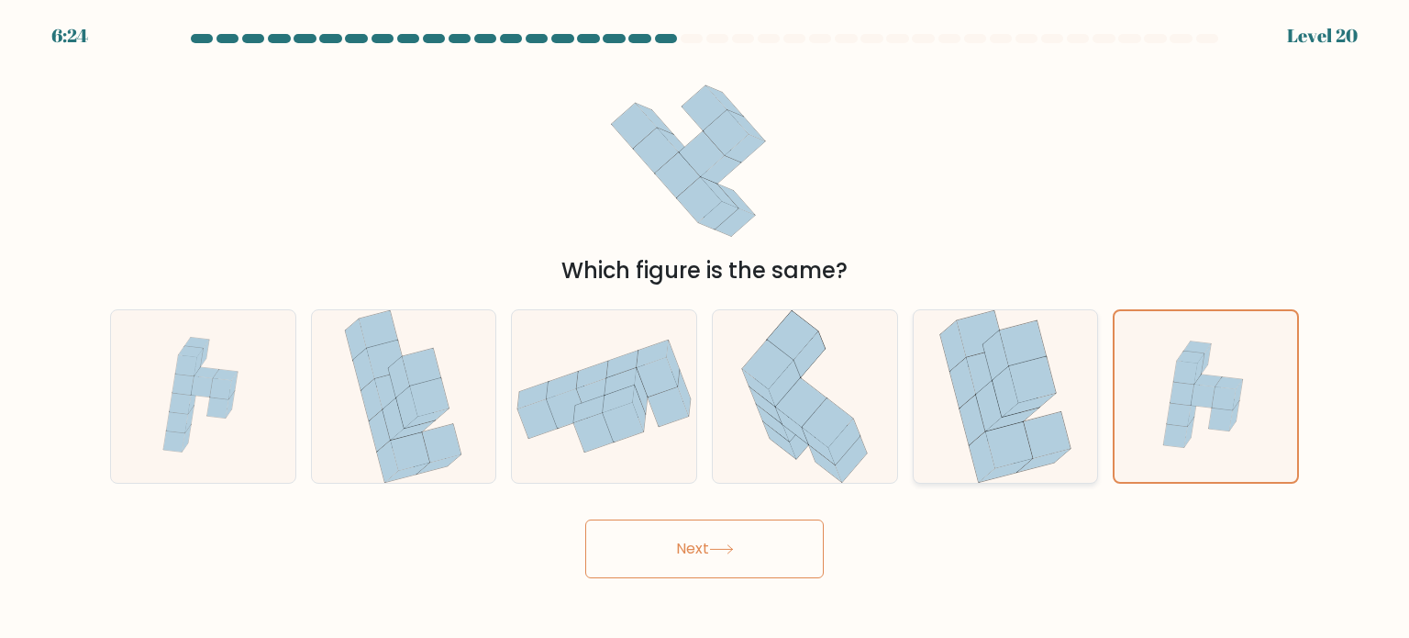
radio input "true"
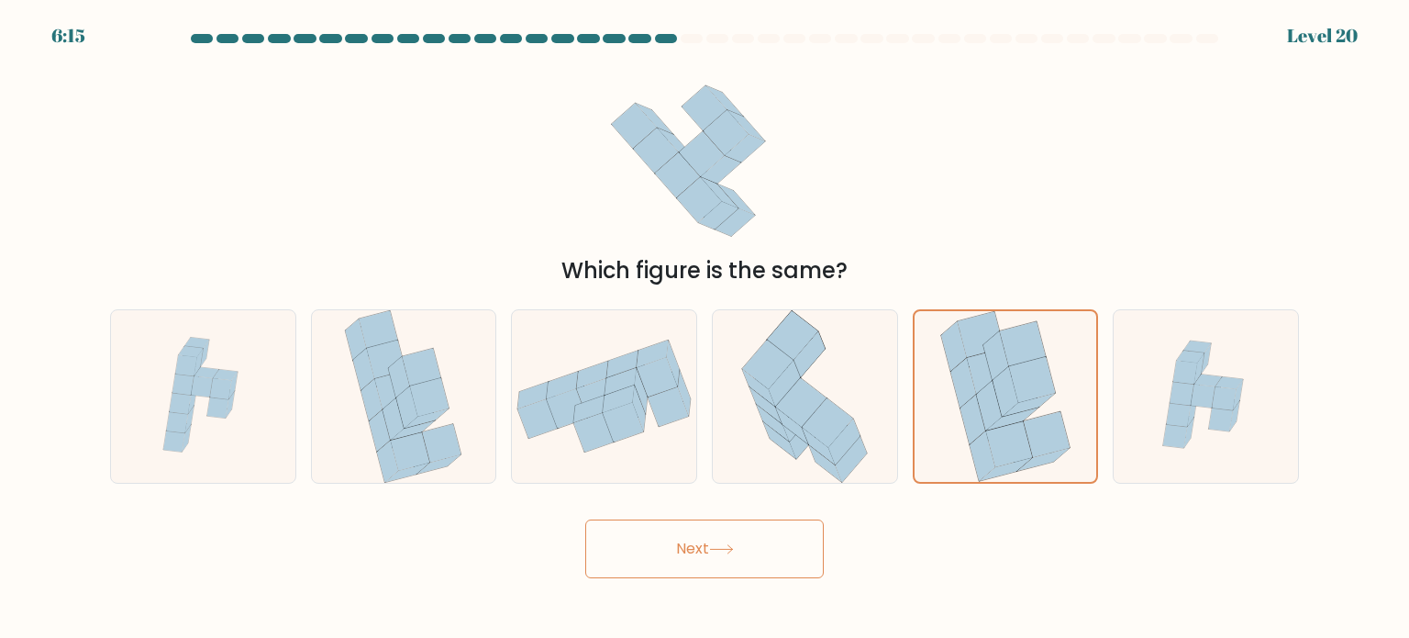
click at [685, 558] on button "Next" at bounding box center [704, 548] width 238 height 59
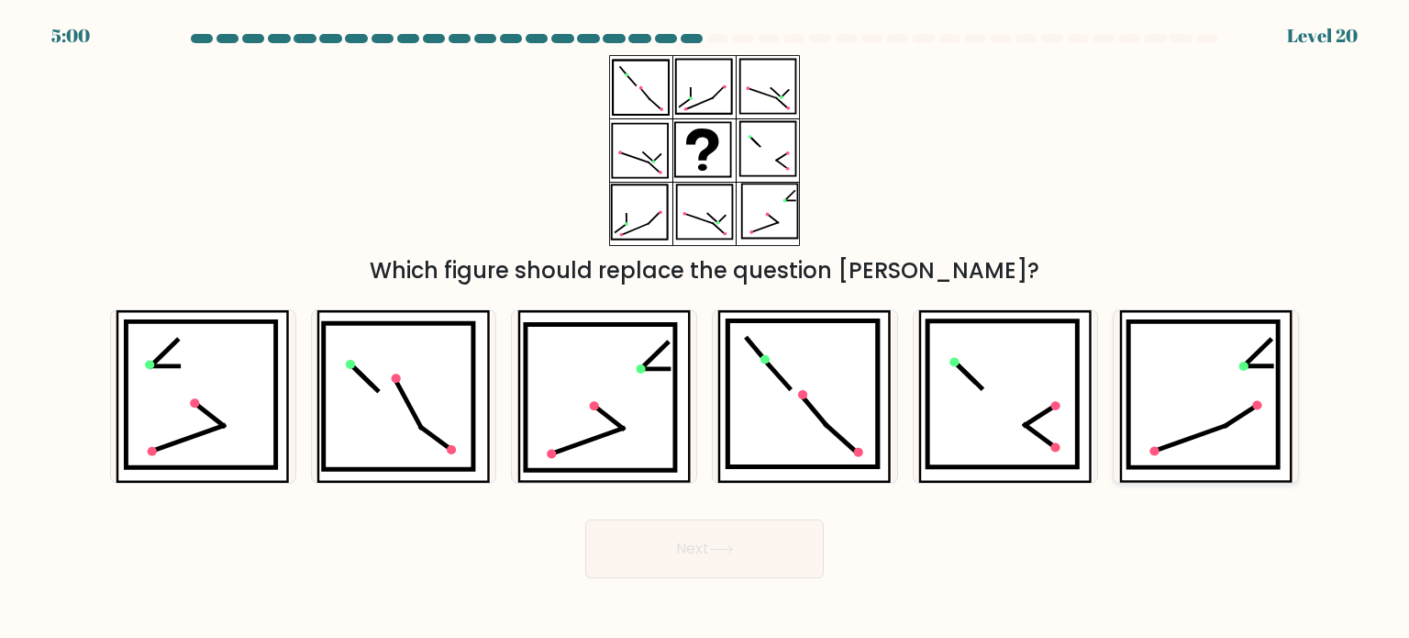
click at [1229, 410] on icon at bounding box center [1203, 394] width 150 height 146
click at [705, 328] on input "f." at bounding box center [704, 323] width 1 height 9
radio input "true"
click at [734, 562] on button "Next" at bounding box center [704, 548] width 238 height 59
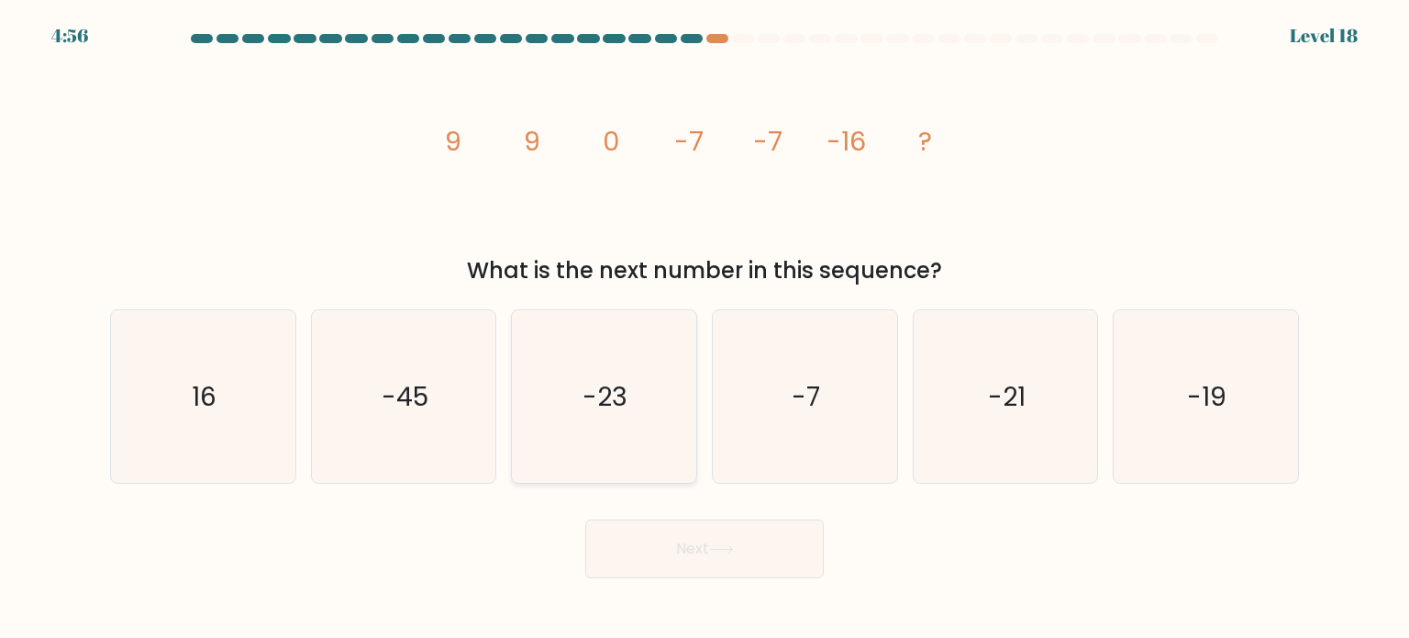
click at [643, 403] on icon "-23" at bounding box center [603, 396] width 172 height 172
click at [704, 328] on input "c. -23" at bounding box center [704, 323] width 1 height 9
radio input "true"
click at [686, 564] on button "Next" at bounding box center [704, 548] width 238 height 59
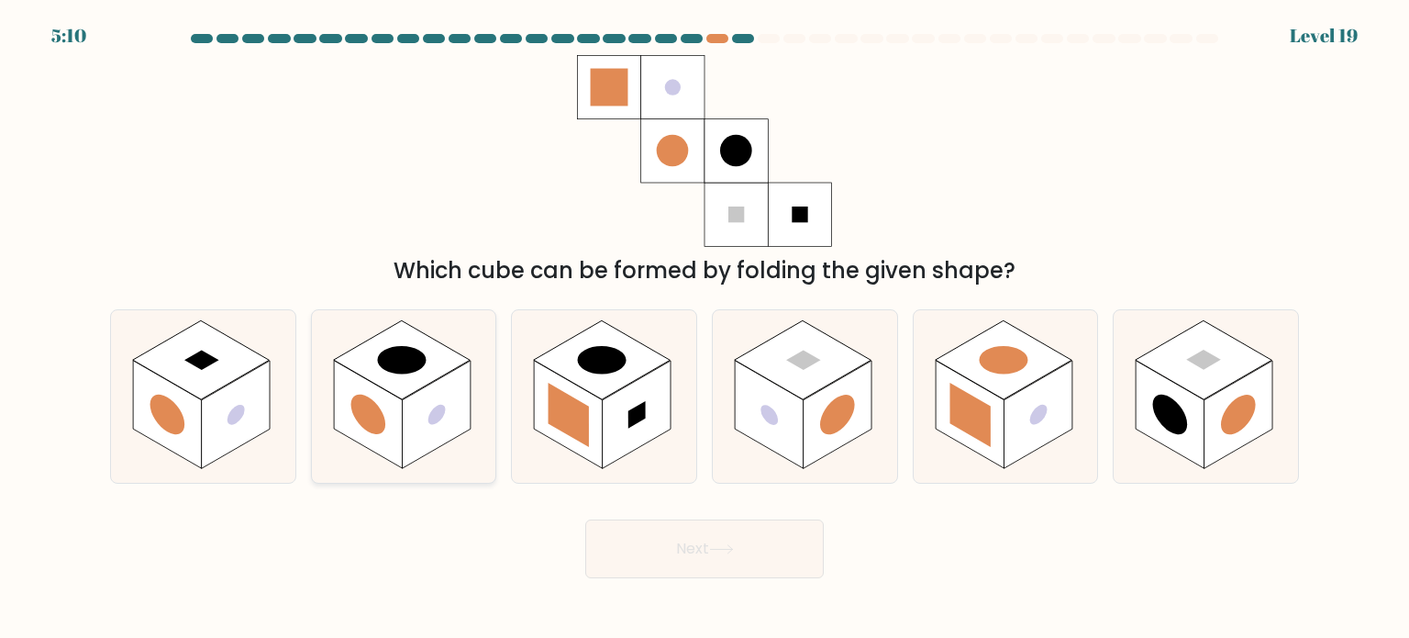
click at [481, 387] on icon at bounding box center [404, 396] width 184 height 172
click at [704, 328] on input "b." at bounding box center [704, 323] width 1 height 9
radio input "true"
click at [1073, 421] on icon at bounding box center [1006, 396] width 184 height 172
click at [705, 328] on input "e." at bounding box center [704, 323] width 1 height 9
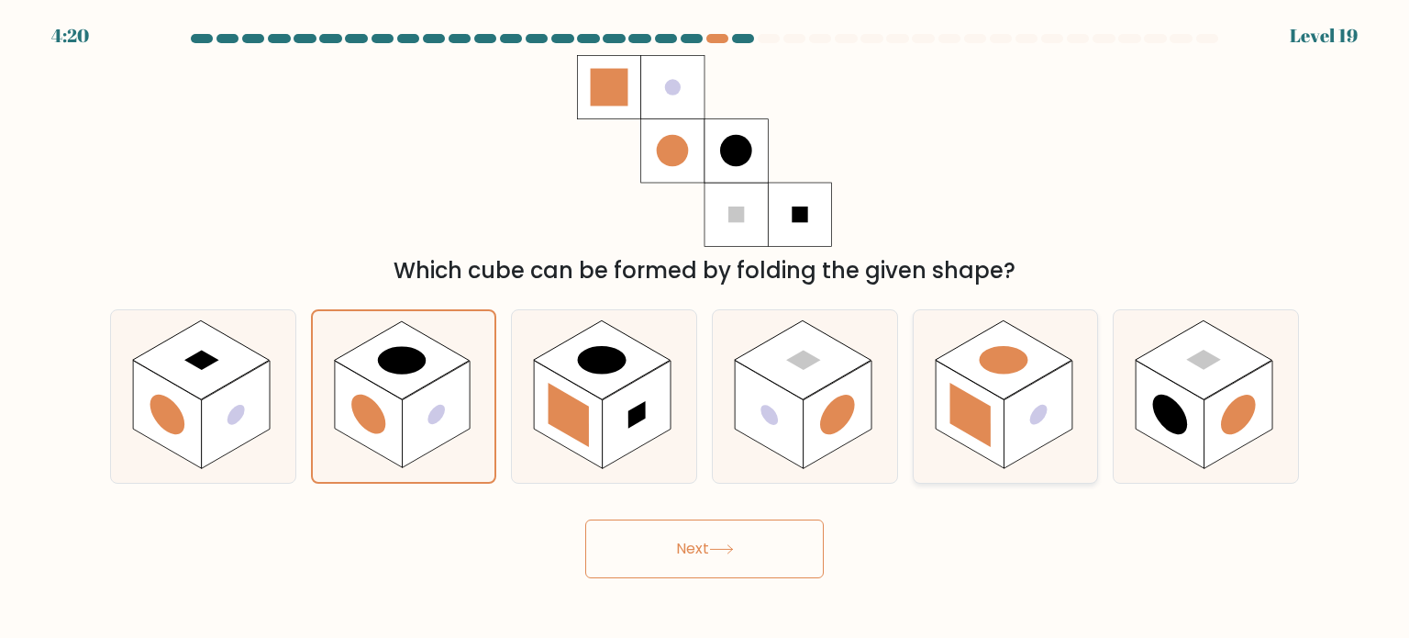
radio input "true"
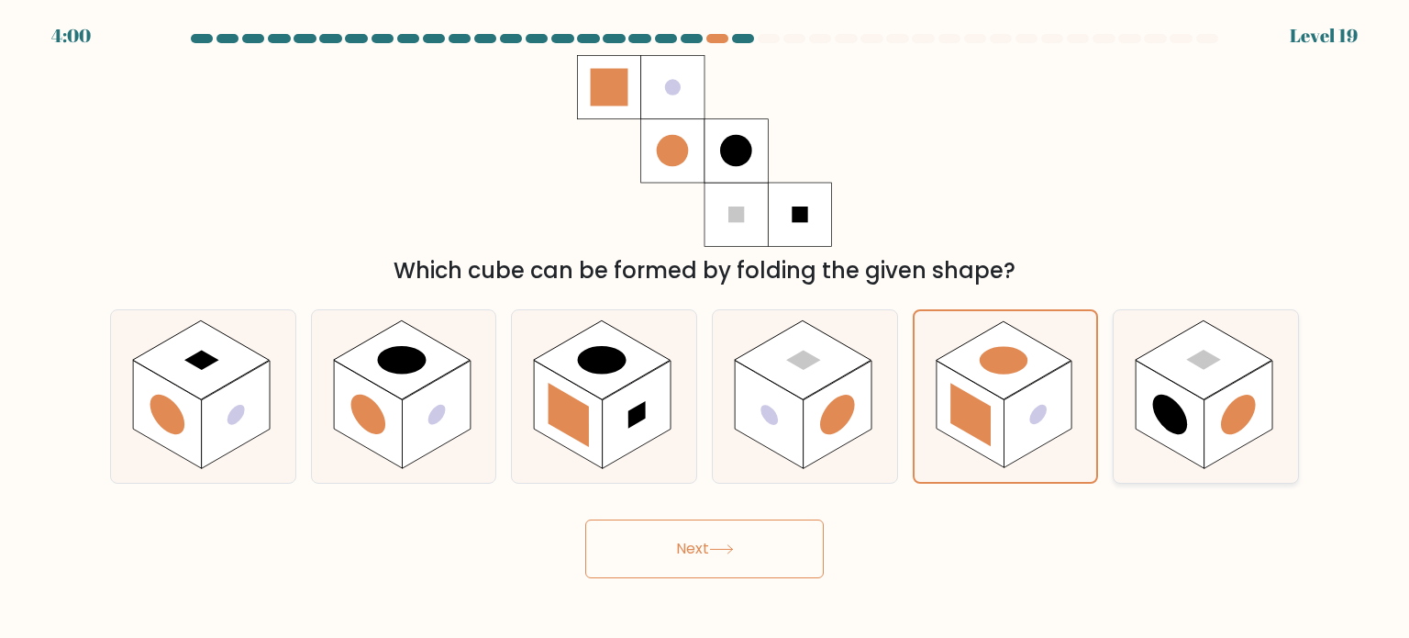
click at [1160, 383] on rect at bounding box center [1170, 414] width 69 height 108
click at [705, 328] on input "f." at bounding box center [704, 323] width 1 height 9
radio input "true"
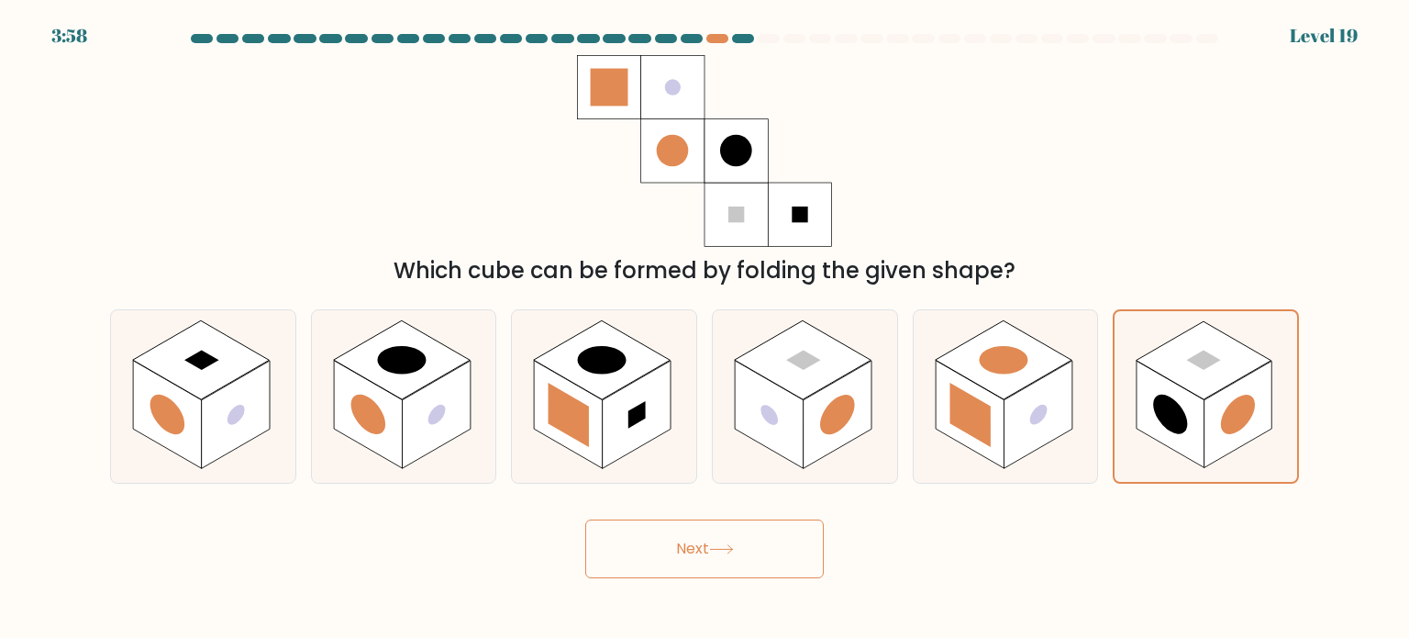
click at [760, 568] on button "Next" at bounding box center [704, 548] width 238 height 59
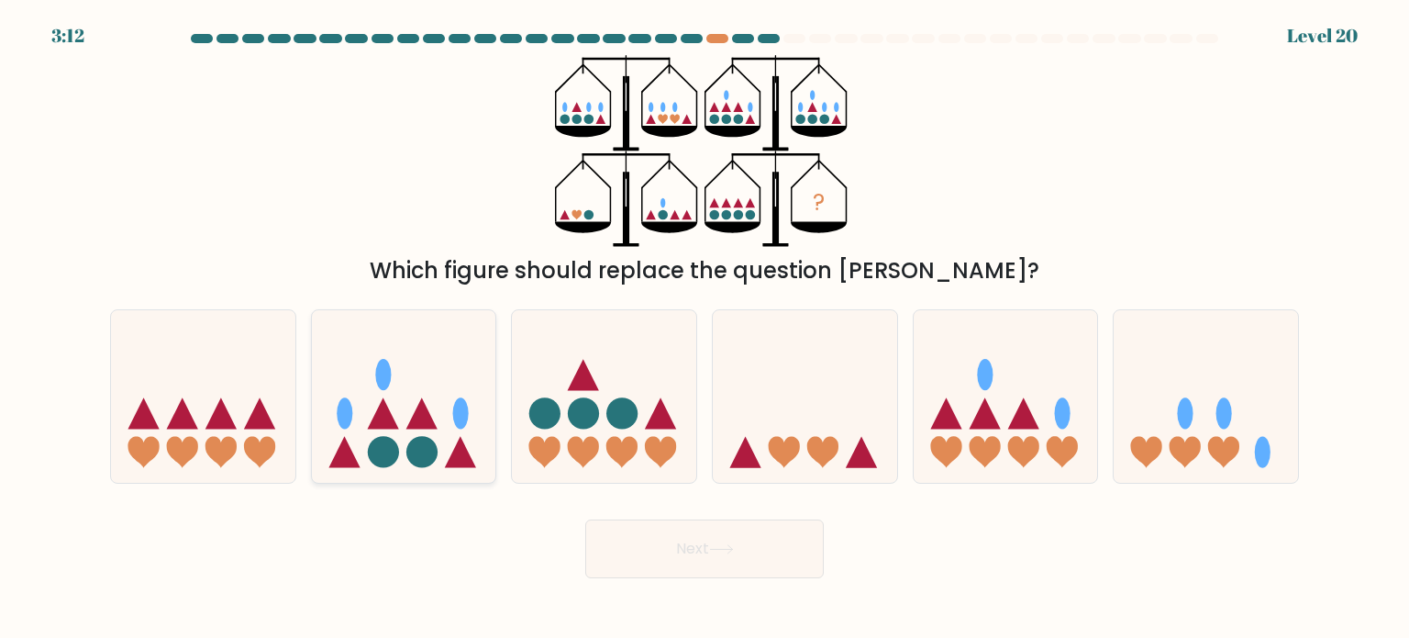
click at [426, 425] on icon at bounding box center [421, 412] width 31 height 31
click at [704, 328] on input "b." at bounding box center [704, 323] width 1 height 9
radio input "true"
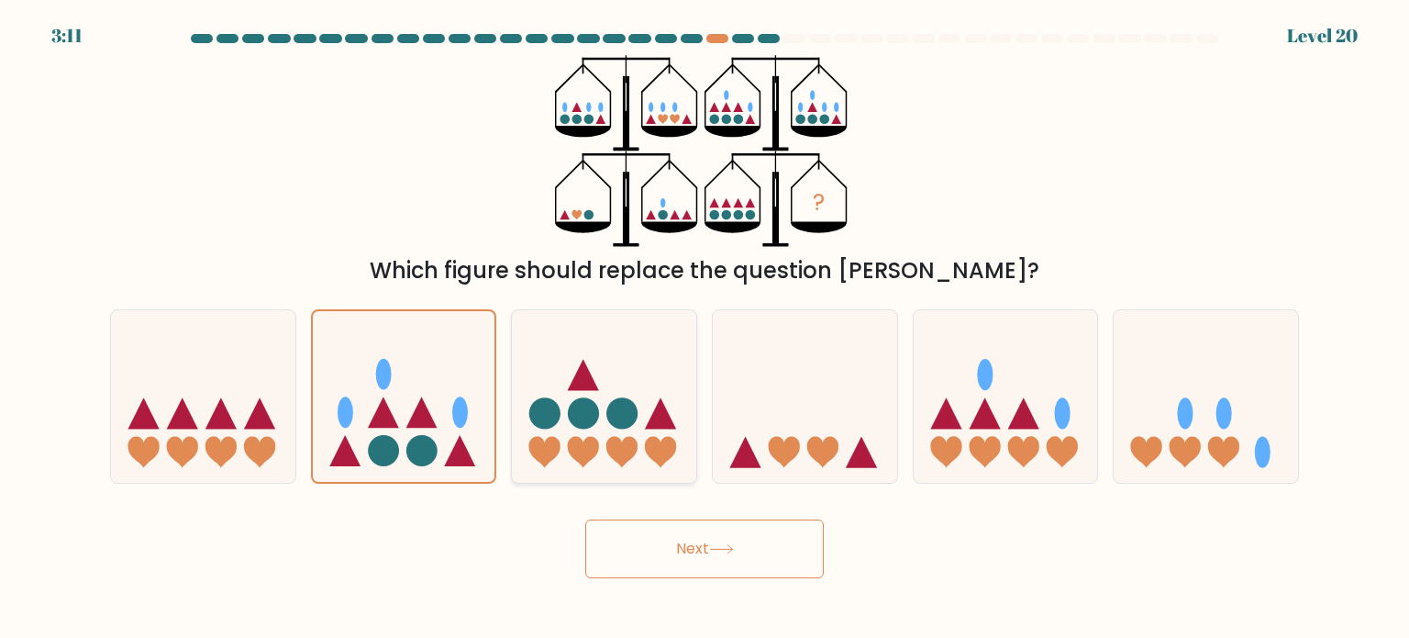
click at [575, 355] on icon at bounding box center [604, 396] width 184 height 152
click at [704, 328] on input "c." at bounding box center [704, 323] width 1 height 9
radio input "true"
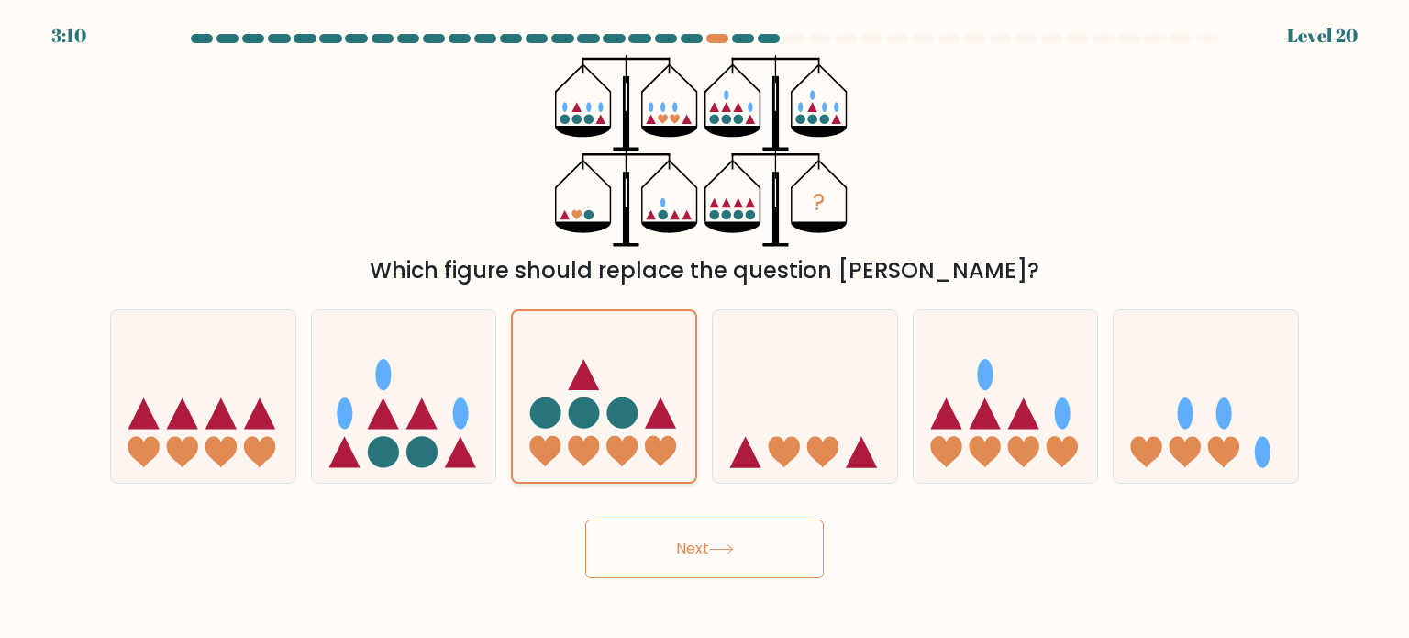
click at [575, 355] on icon at bounding box center [604, 395] width 183 height 151
click at [704, 328] on input "c." at bounding box center [704, 323] width 1 height 9
click at [658, 535] on button "Next" at bounding box center [704, 548] width 238 height 59
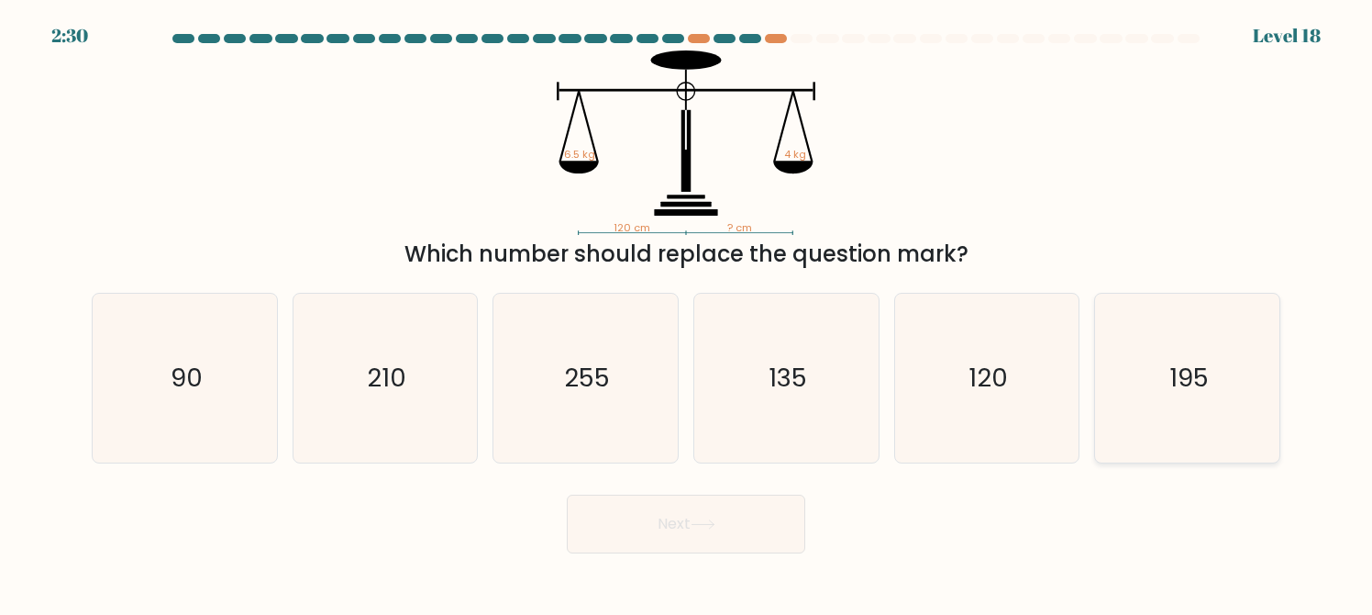
click at [1101, 361] on div "195" at bounding box center [1187, 378] width 186 height 171
click at [687, 312] on input "f. 195" at bounding box center [686, 309] width 1 height 5
radio input "true"
click at [739, 550] on button "Next" at bounding box center [686, 523] width 238 height 59
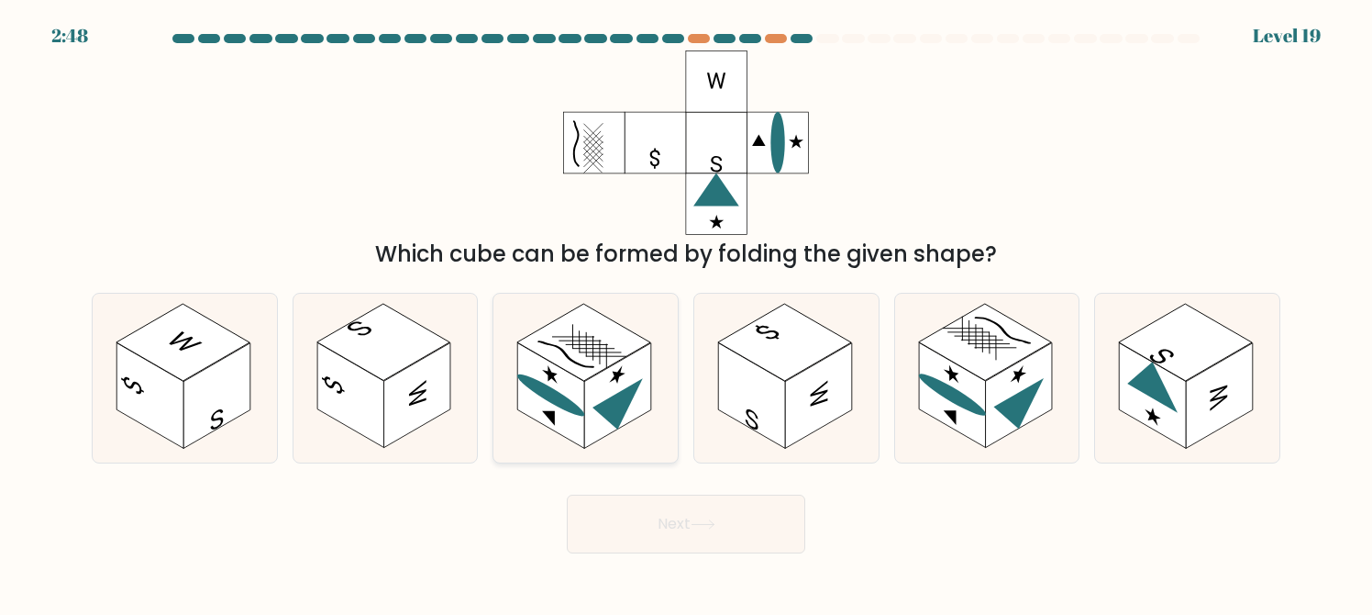
click at [616, 381] on icon at bounding box center [617, 375] width 16 height 25
click at [686, 312] on input "c." at bounding box center [686, 309] width 1 height 5
radio input "true"
click at [642, 508] on button "Next" at bounding box center [686, 523] width 238 height 59
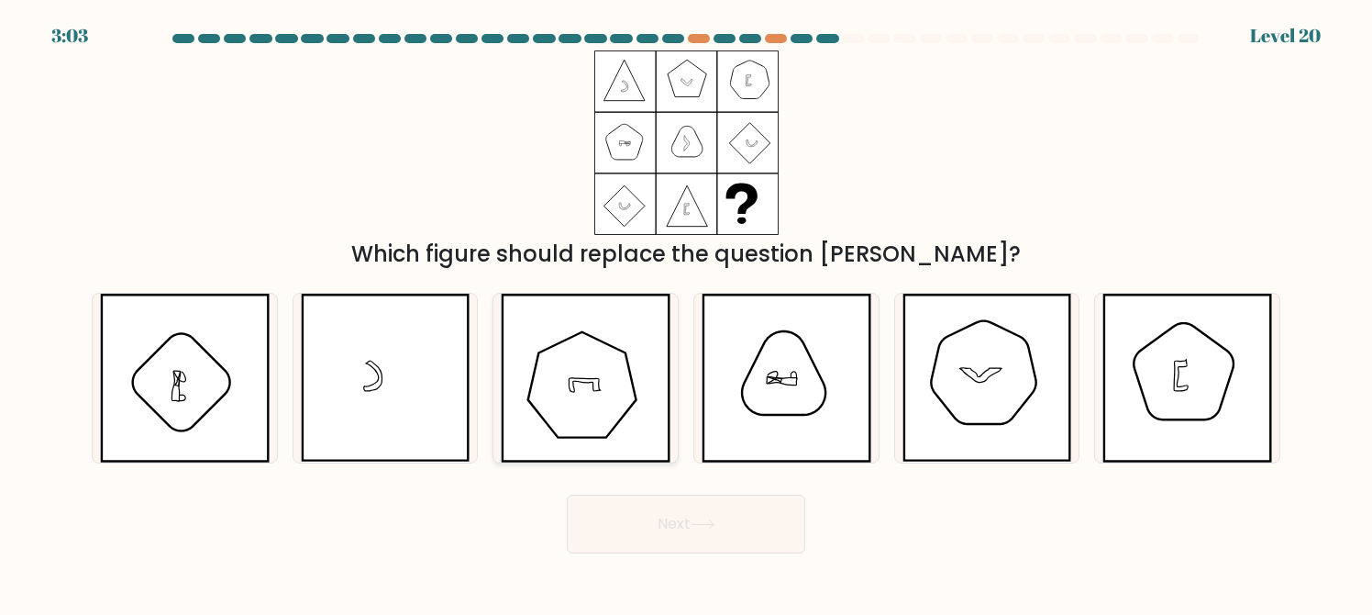
click at [555, 366] on icon at bounding box center [586, 378] width 170 height 169
click at [686, 312] on input "c." at bounding box center [686, 309] width 1 height 5
radio input "true"
click at [668, 518] on button "Next" at bounding box center [686, 523] width 238 height 59
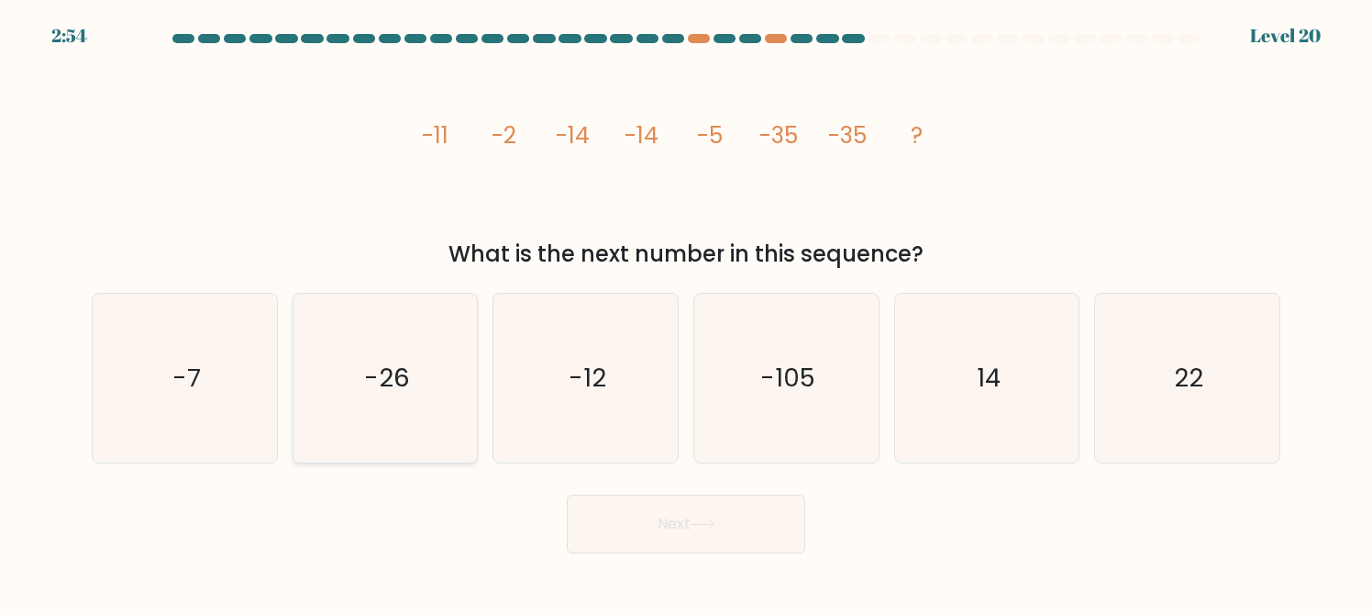
click at [416, 379] on icon "-26" at bounding box center [385, 378] width 169 height 169
click at [686, 312] on input "b. -26" at bounding box center [686, 309] width 1 height 5
radio input "true"
click at [748, 526] on button "Next" at bounding box center [686, 523] width 238 height 59
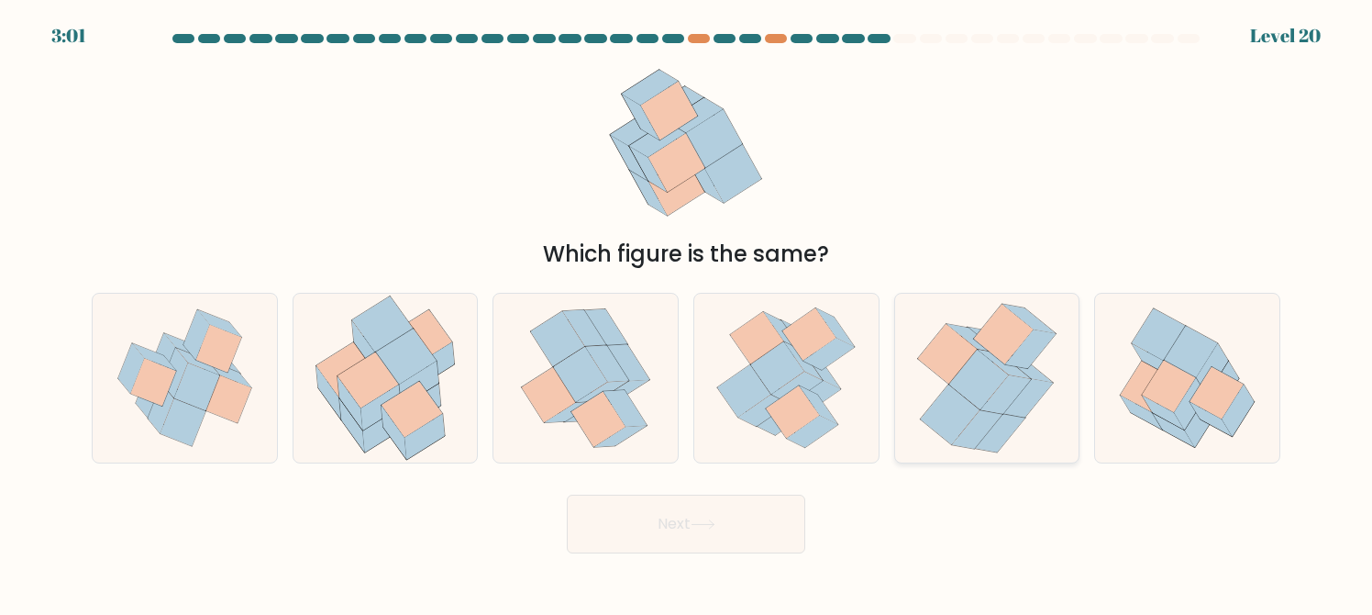
click at [1032, 336] on icon at bounding box center [1030, 348] width 50 height 39
click at [687, 312] on input "e." at bounding box center [686, 309] width 1 height 5
radio input "true"
click at [737, 516] on button "Next" at bounding box center [686, 523] width 238 height 59
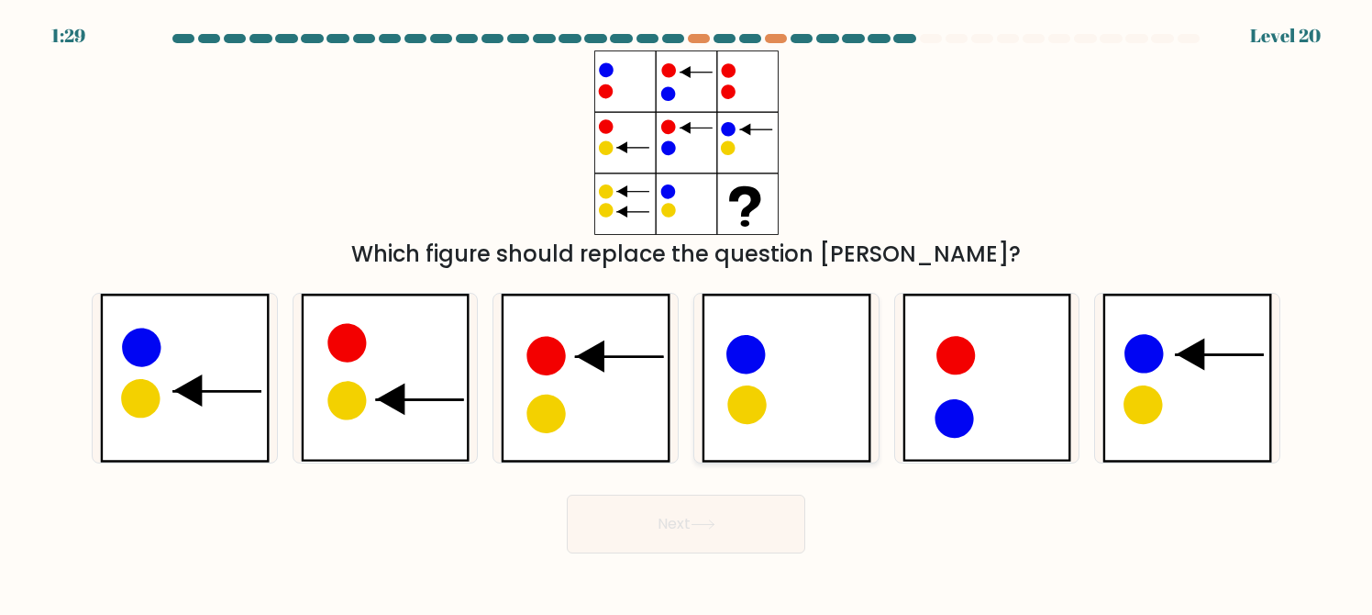
click at [767, 354] on icon at bounding box center [787, 378] width 170 height 169
click at [687, 312] on input "d." at bounding box center [686, 309] width 1 height 5
radio input "true"
click at [719, 538] on button "Next" at bounding box center [686, 523] width 238 height 59
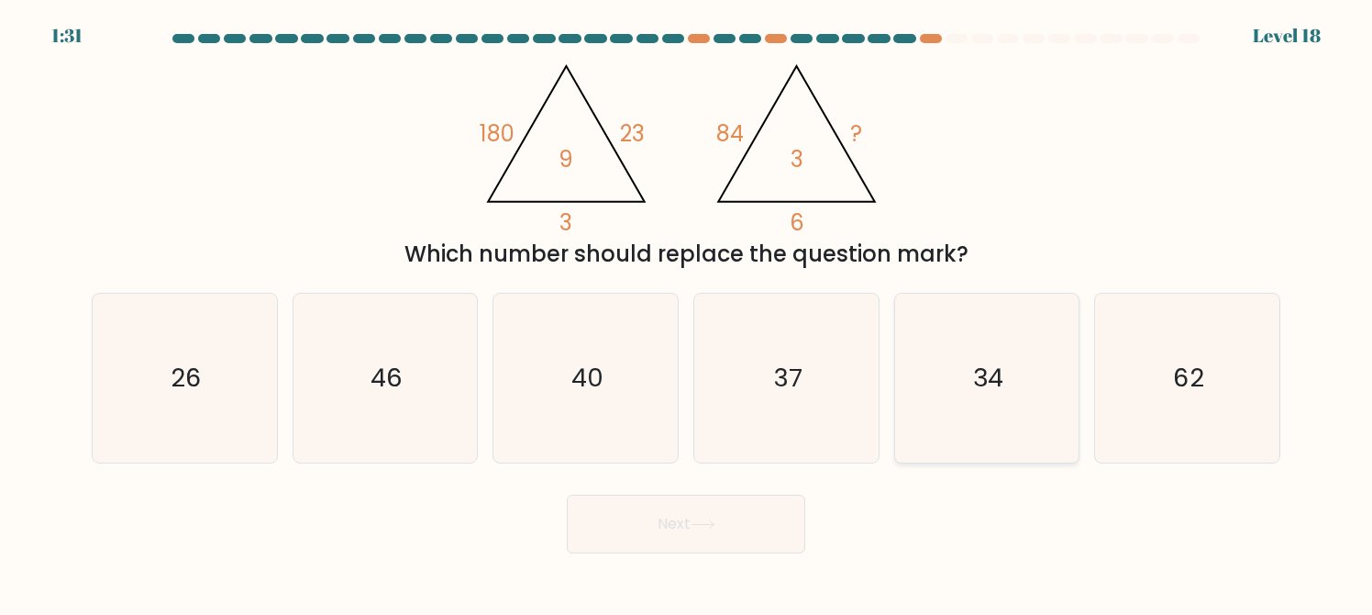
click at [1035, 309] on icon "34" at bounding box center [987, 378] width 169 height 169
click at [687, 309] on input "e. 34" at bounding box center [686, 309] width 1 height 5
radio input "true"
click at [724, 535] on button "Next" at bounding box center [686, 523] width 238 height 59
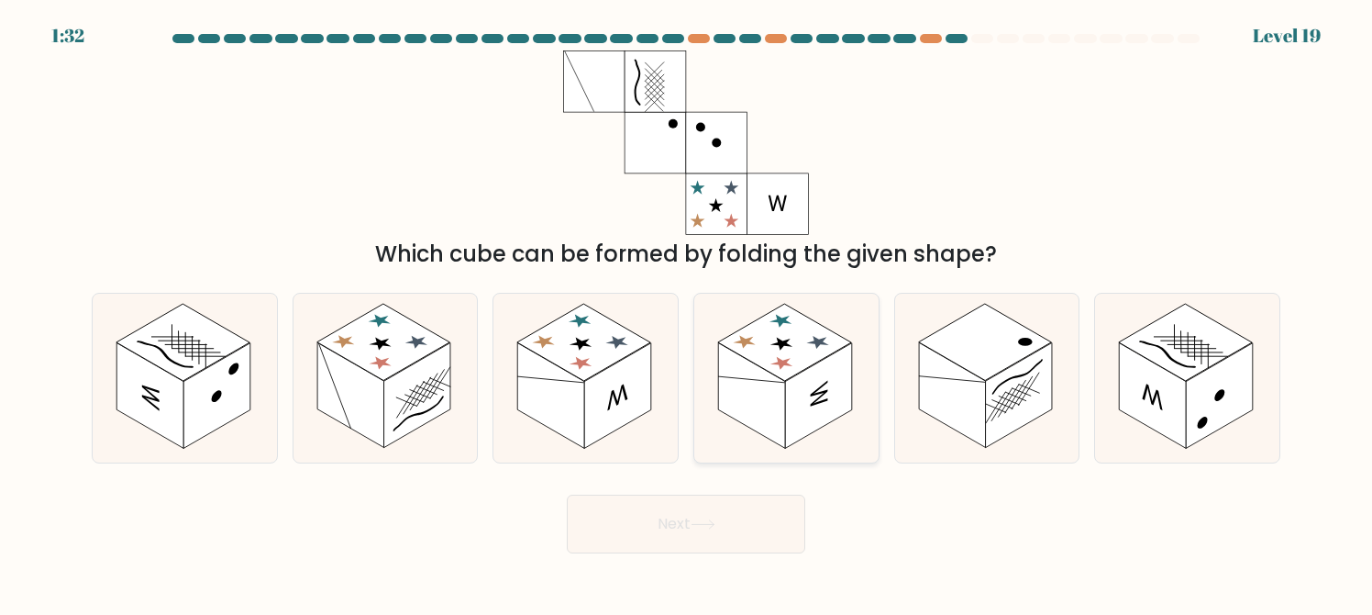
click at [774, 351] on rect at bounding box center [784, 342] width 133 height 77
click at [687, 312] on input "d." at bounding box center [686, 309] width 1 height 5
radio input "true"
click at [677, 500] on button "Next" at bounding box center [686, 523] width 238 height 59
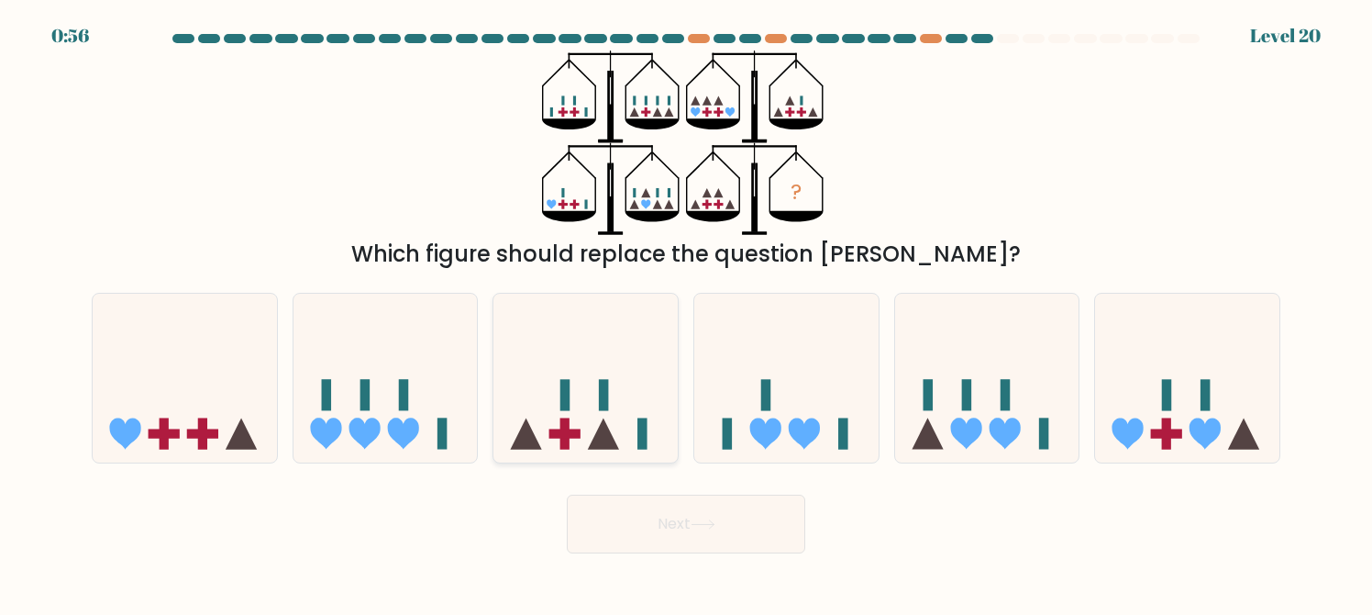
click at [624, 328] on icon at bounding box center [585, 378] width 184 height 152
click at [686, 312] on input "c." at bounding box center [686, 309] width 1 height 5
radio input "true"
drag, startPoint x: 638, startPoint y: 494, endPoint x: 638, endPoint y: 513, distance: 18.3
click at [638, 513] on button "Next" at bounding box center [686, 523] width 238 height 59
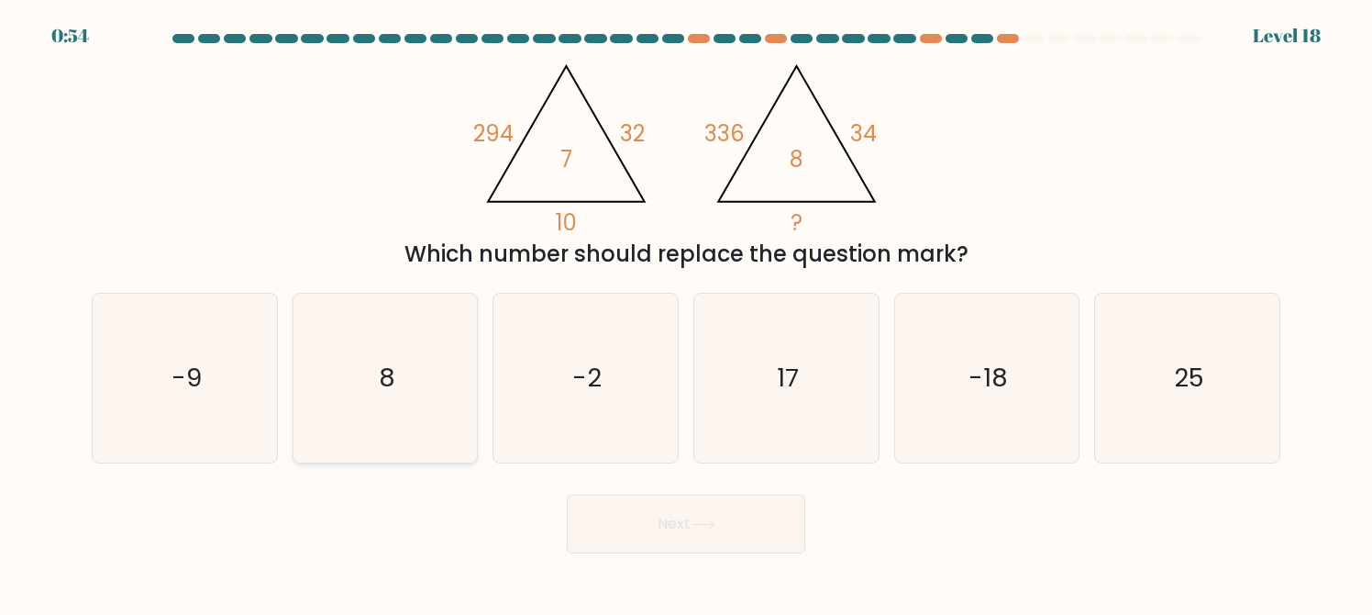
click at [422, 312] on icon "8" at bounding box center [385, 378] width 169 height 169
click at [686, 312] on input "b. 8" at bounding box center [686, 309] width 1 height 5
radio input "true"
click at [724, 537] on button "Next" at bounding box center [686, 523] width 238 height 59
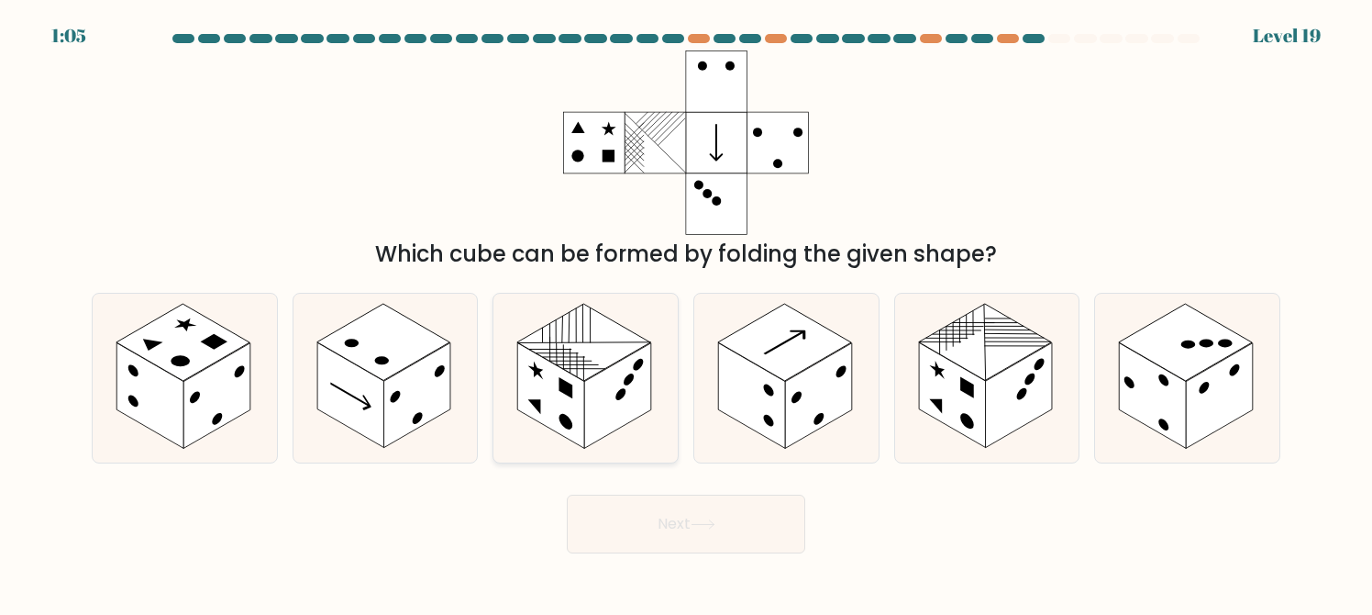
click at [638, 333] on icon at bounding box center [585, 378] width 184 height 169
click at [686, 312] on input "c." at bounding box center [686, 309] width 1 height 5
radio input "true"
click at [675, 549] on button "Next" at bounding box center [686, 523] width 238 height 59
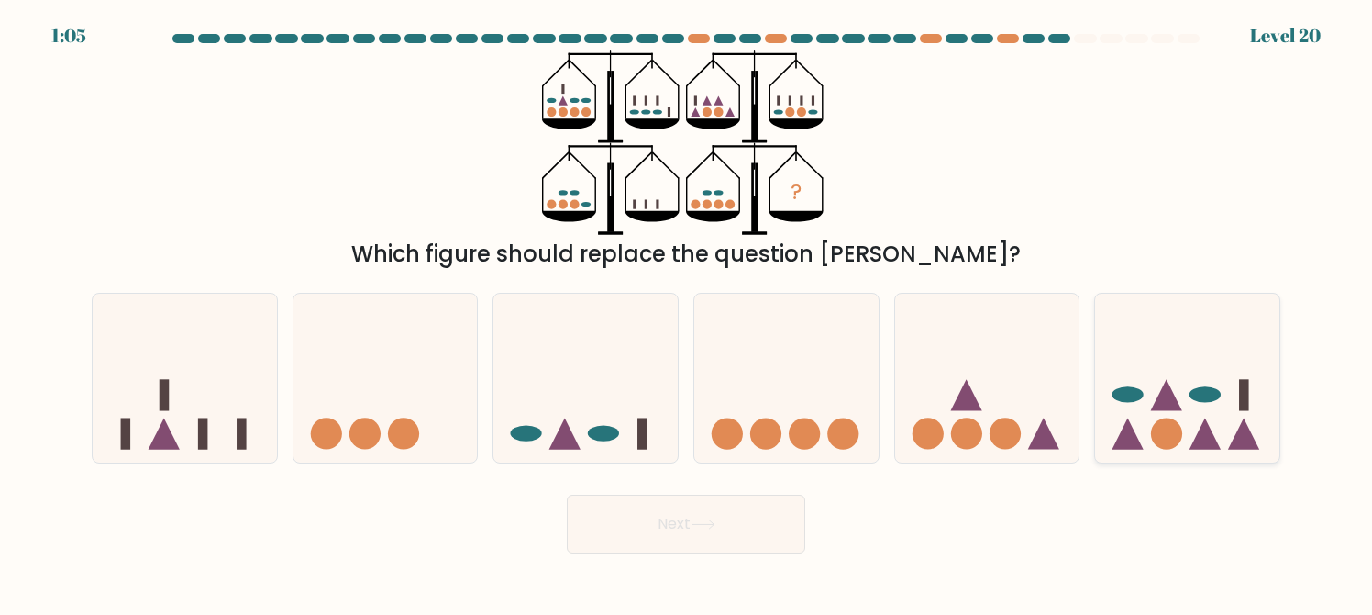
click at [1161, 362] on icon at bounding box center [1187, 378] width 184 height 152
click at [687, 312] on input "f." at bounding box center [686, 309] width 1 height 5
radio input "true"
click at [576, 506] on button "Next" at bounding box center [686, 523] width 238 height 59
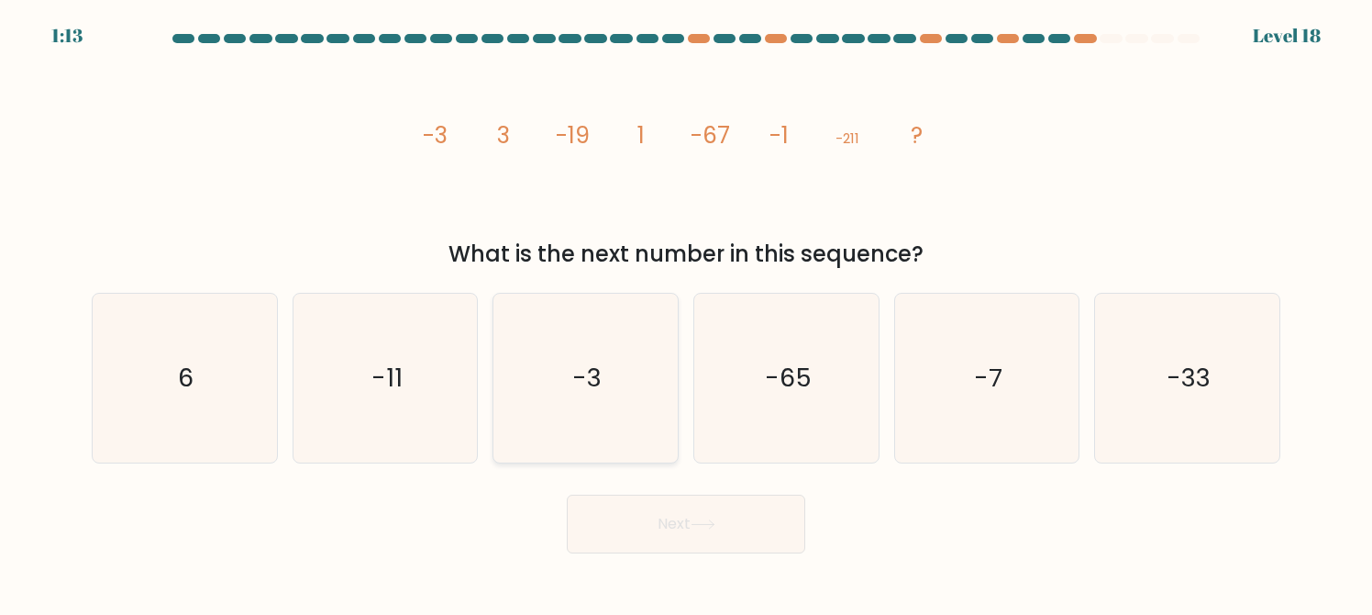
drag, startPoint x: 638, startPoint y: 288, endPoint x: 597, endPoint y: 321, distance: 52.9
click at [597, 321] on div "a. 6 b. -11 c." at bounding box center [685, 370] width 1203 height 185
click at [597, 321] on icon "-3" at bounding box center [586, 378] width 169 height 169
click at [686, 312] on input "c. -3" at bounding box center [686, 309] width 1 height 5
radio input "true"
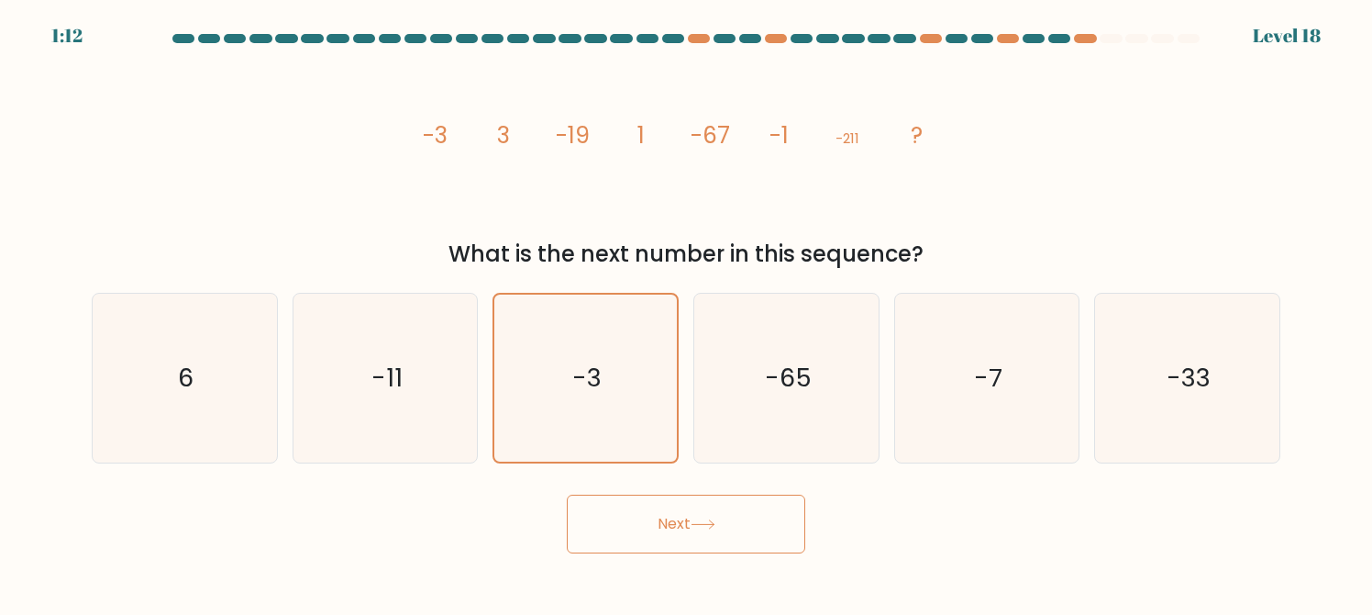
click at [670, 550] on button "Next" at bounding box center [686, 523] width 238 height 59
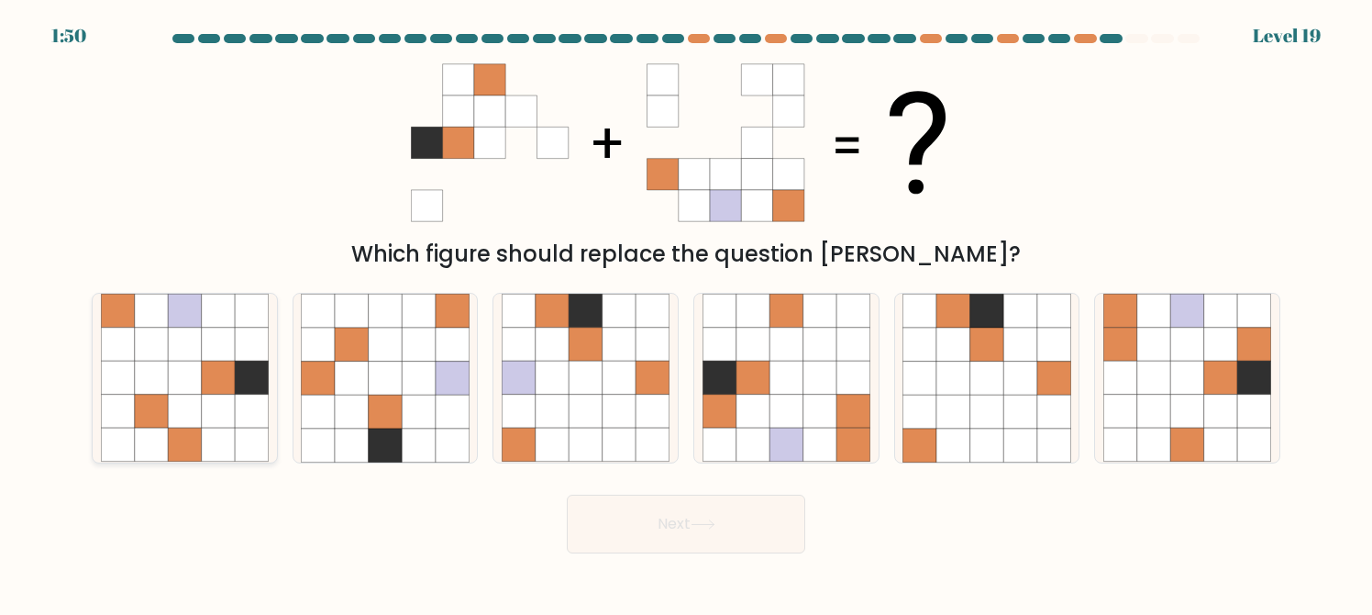
click at [114, 343] on icon at bounding box center [118, 344] width 34 height 34
click at [686, 312] on input "a." at bounding box center [686, 309] width 1 height 5
radio input "true"
click at [635, 385] on icon at bounding box center [620, 378] width 34 height 34
click at [686, 312] on input "c." at bounding box center [686, 309] width 1 height 5
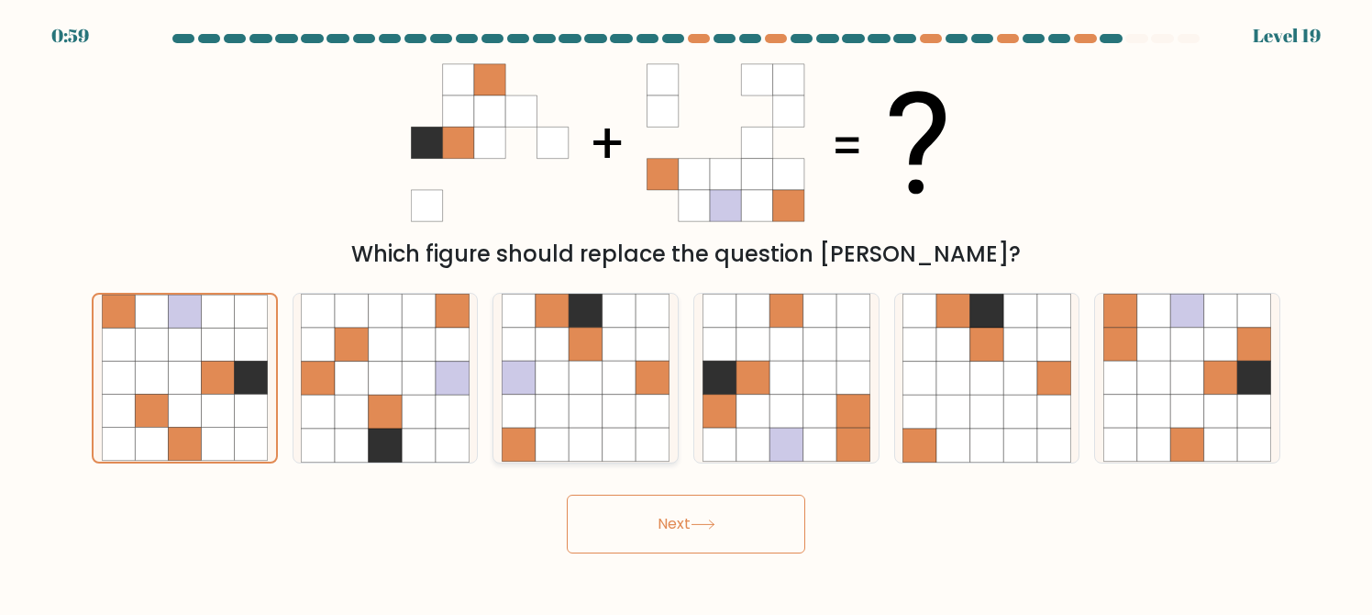
radio input "true"
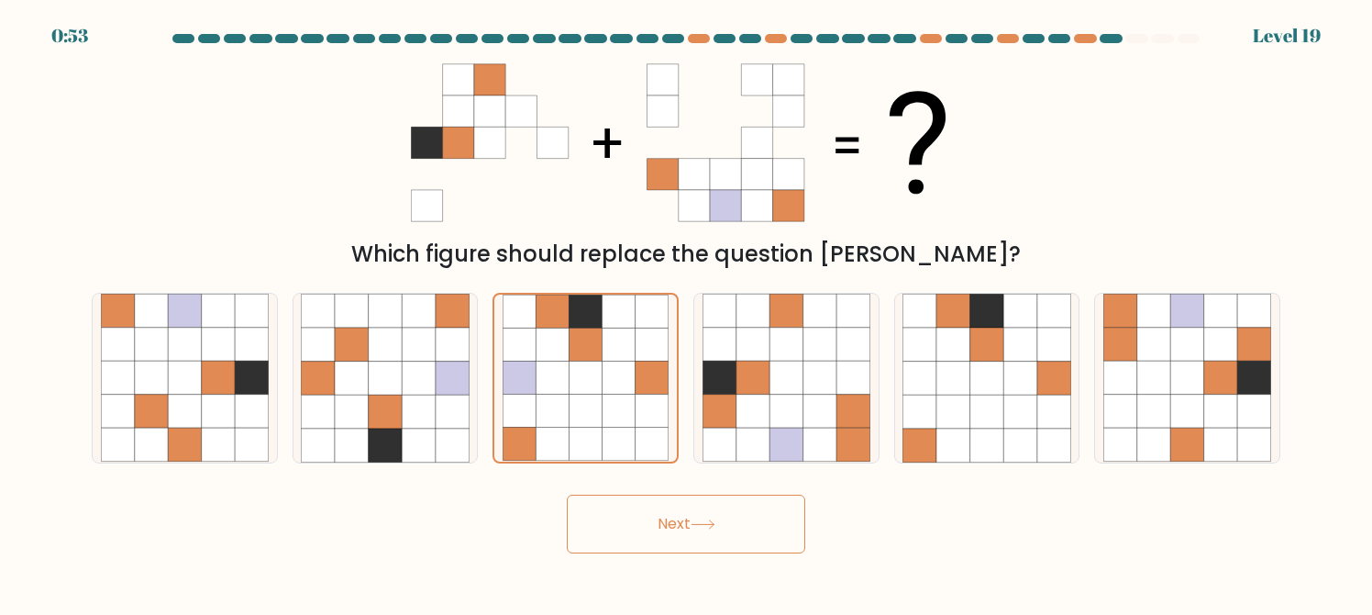
click at [675, 530] on button "Next" at bounding box center [686, 523] width 238 height 59
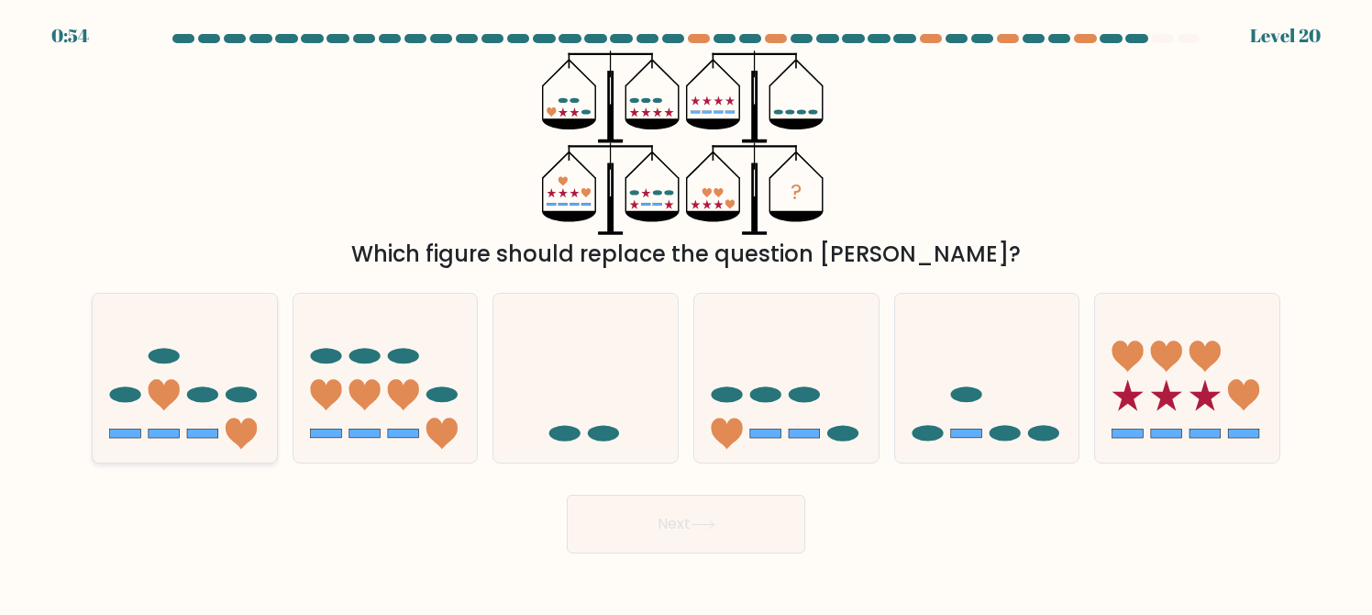
click at [264, 438] on icon at bounding box center [185, 378] width 184 height 152
click at [686, 312] on input "a." at bounding box center [686, 309] width 1 height 5
radio input "true"
click at [607, 511] on button "Next" at bounding box center [686, 523] width 238 height 59
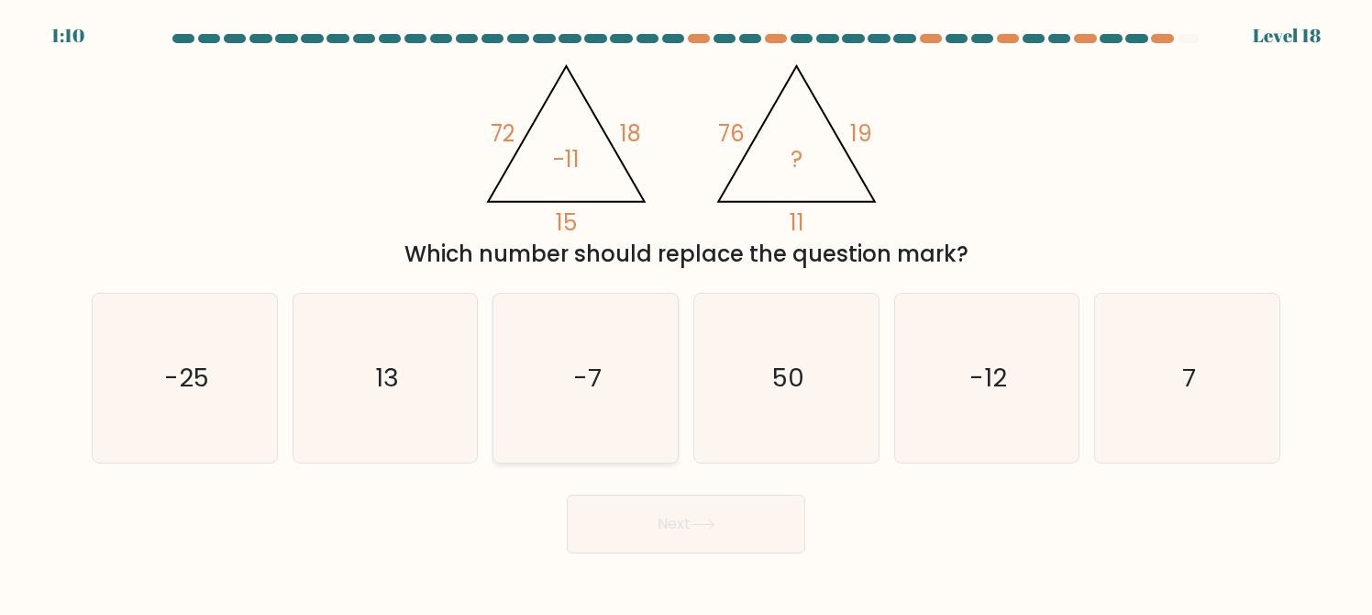
click at [598, 368] on text "-7" at bounding box center [587, 378] width 28 height 36
click at [686, 312] on input "c. -7" at bounding box center [686, 309] width 1 height 5
radio input "true"
click at [622, 502] on button "Next" at bounding box center [686, 523] width 238 height 59
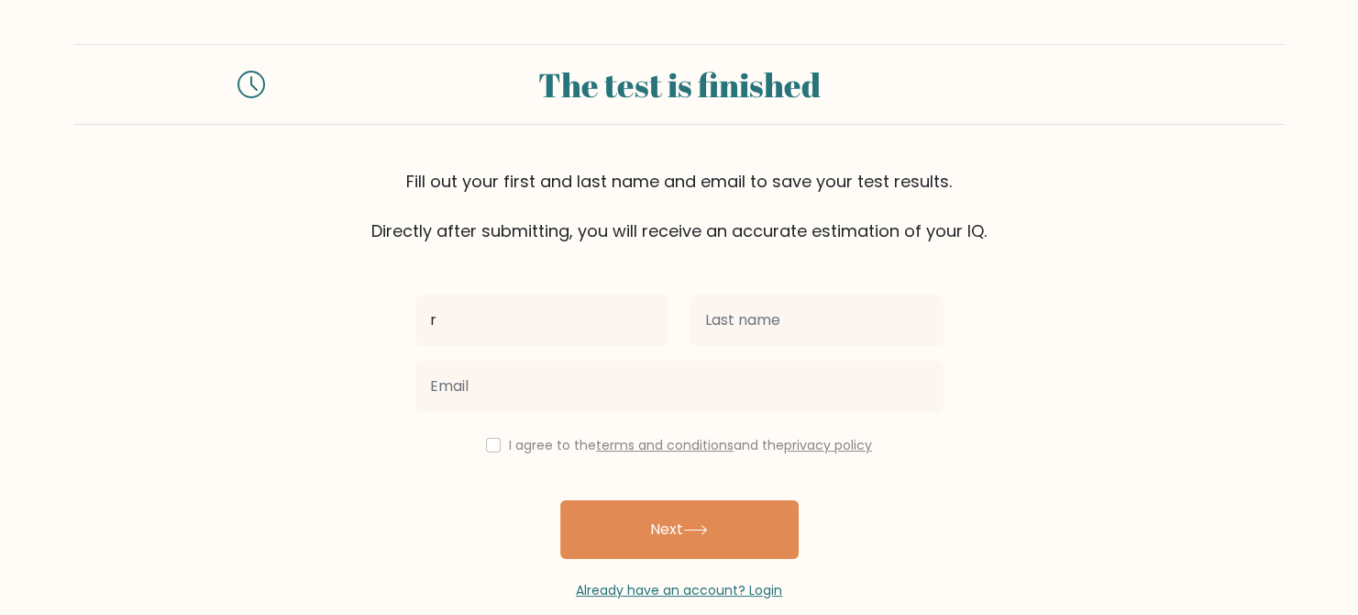
type input "r"
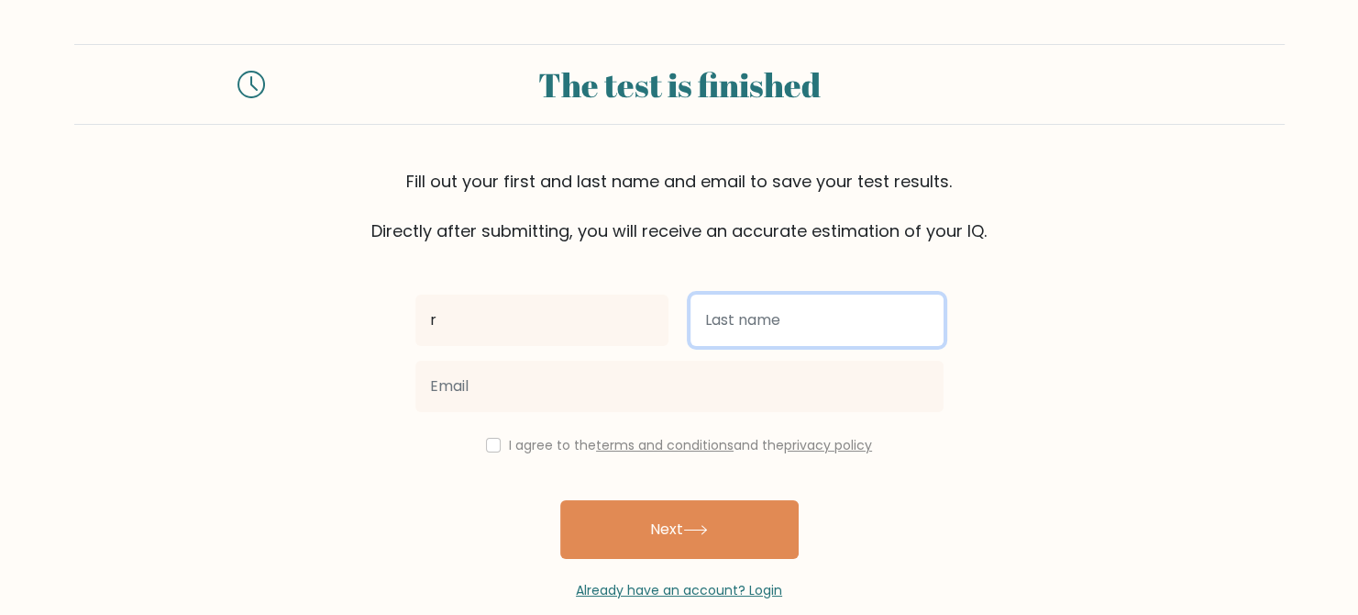
click at [794, 319] on input "text" at bounding box center [817, 319] width 253 height 51
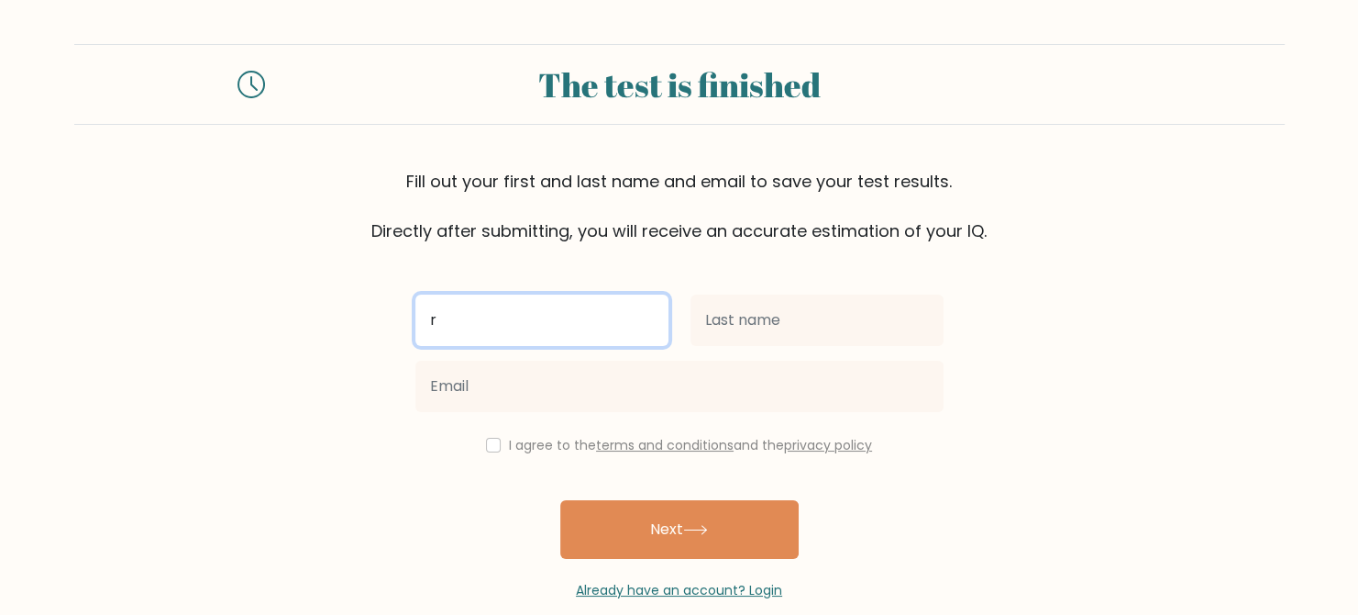
click at [627, 337] on input "r" at bounding box center [542, 319] width 253 height 51
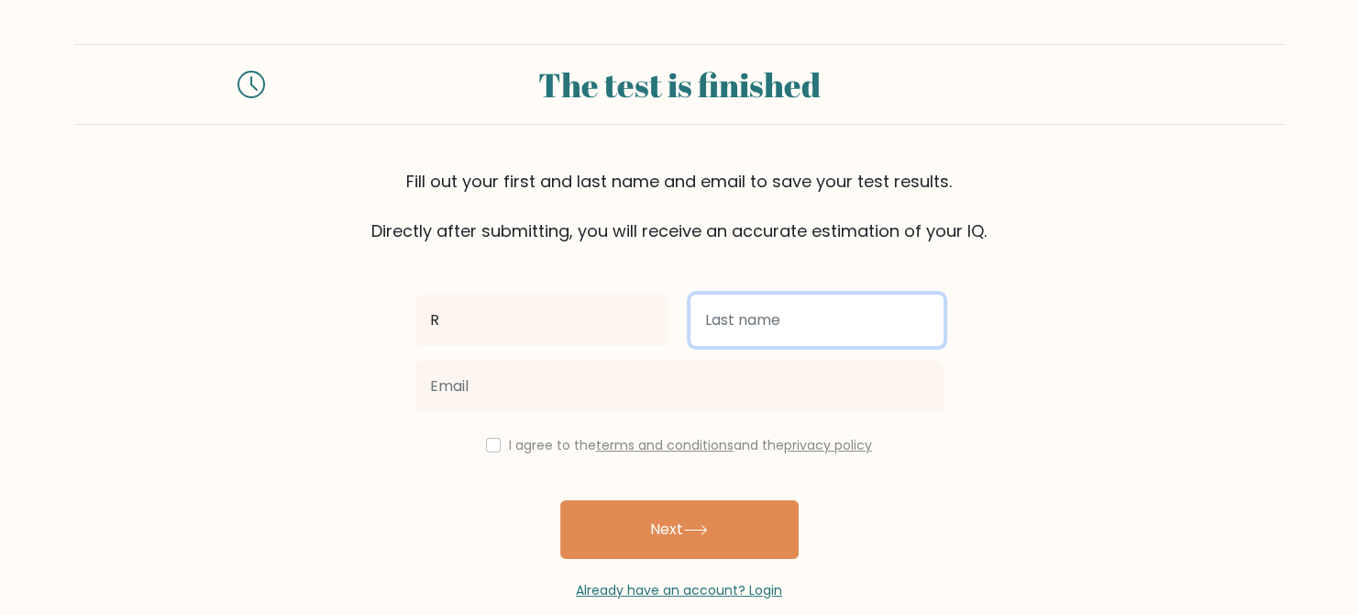
click at [789, 307] on input "text" at bounding box center [817, 319] width 253 height 51
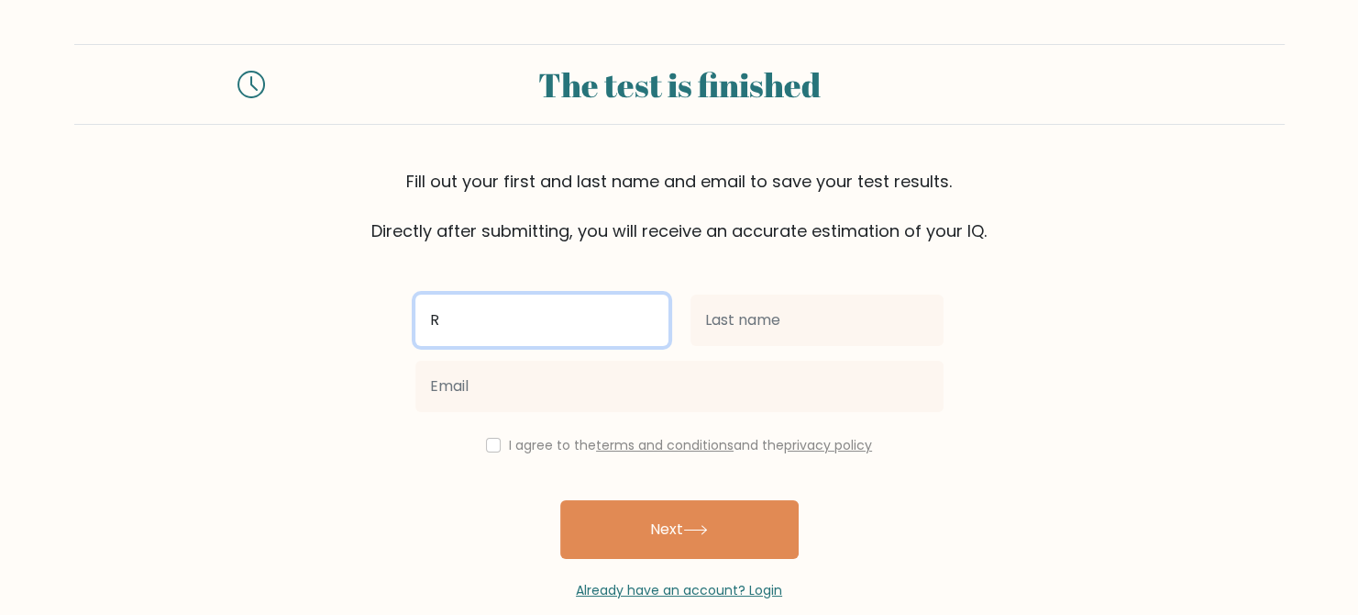
click at [569, 327] on input "R" at bounding box center [542, 319] width 253 height 51
type input "Ry"
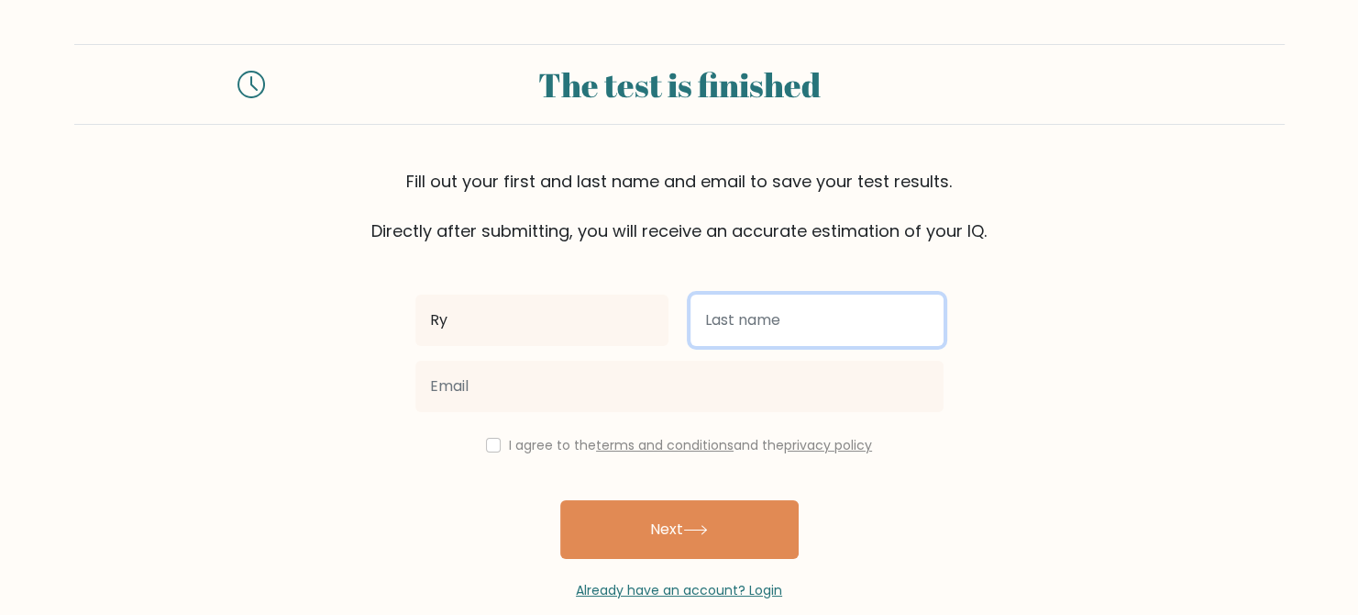
click at [733, 335] on input "text" at bounding box center [817, 319] width 253 height 51
type input "OCEAN"
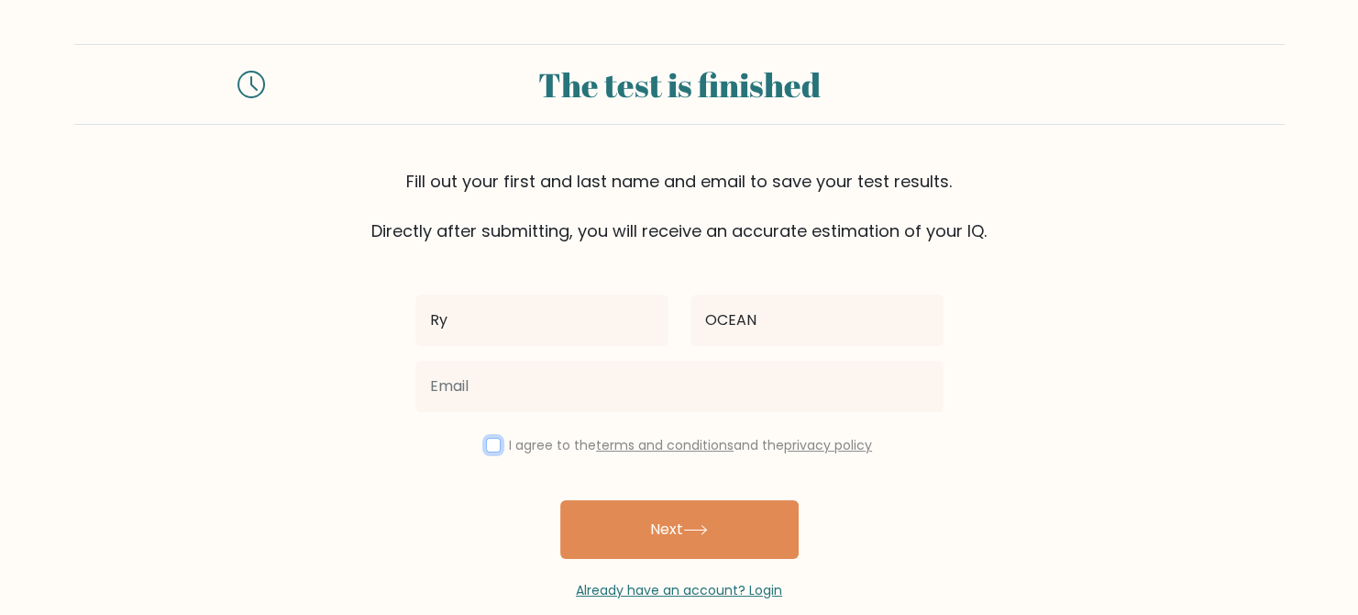
click at [495, 449] on input "checkbox" at bounding box center [493, 445] width 15 height 15
checkbox input "true"
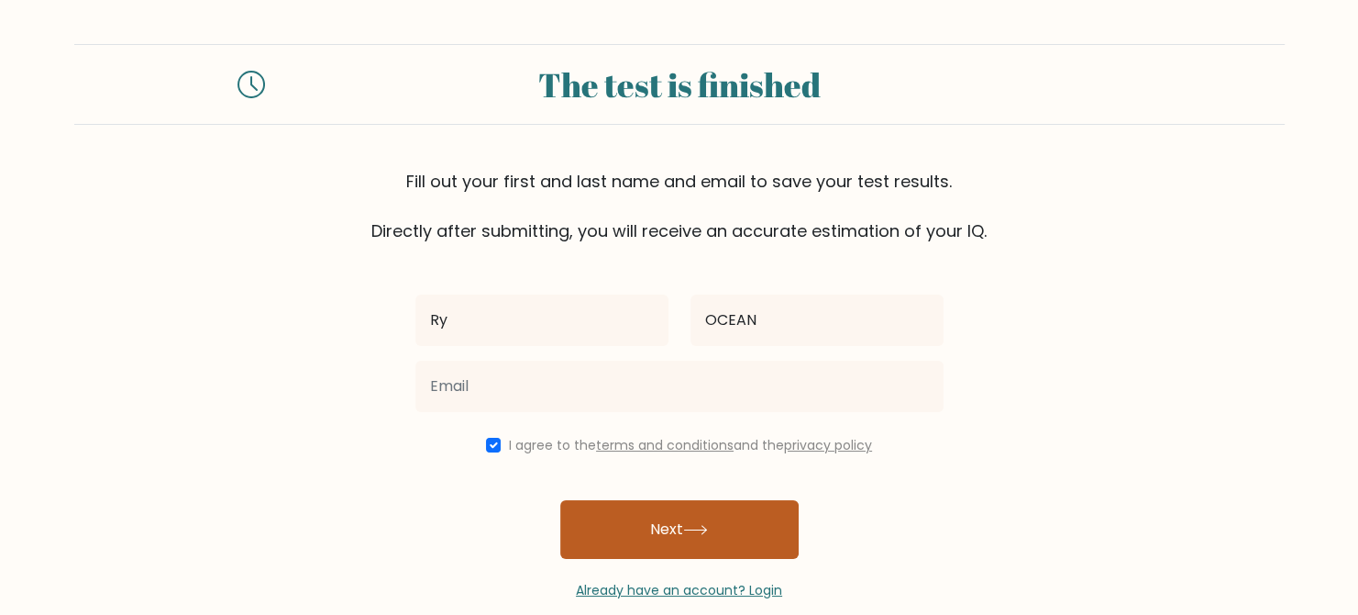
click at [696, 527] on icon at bounding box center [695, 530] width 25 height 10
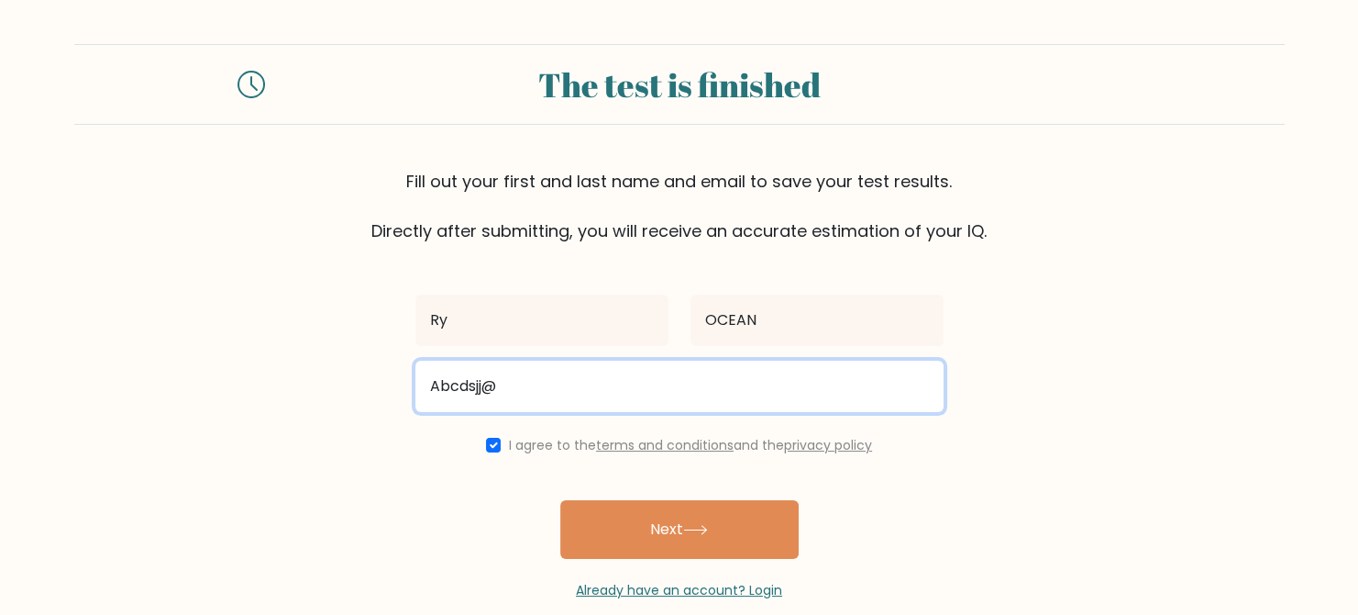
click at [471, 388] on input "Abcdsjj@" at bounding box center [680, 385] width 528 height 51
click at [533, 386] on input "Abcdskszsjj@" at bounding box center [680, 385] width 528 height 51
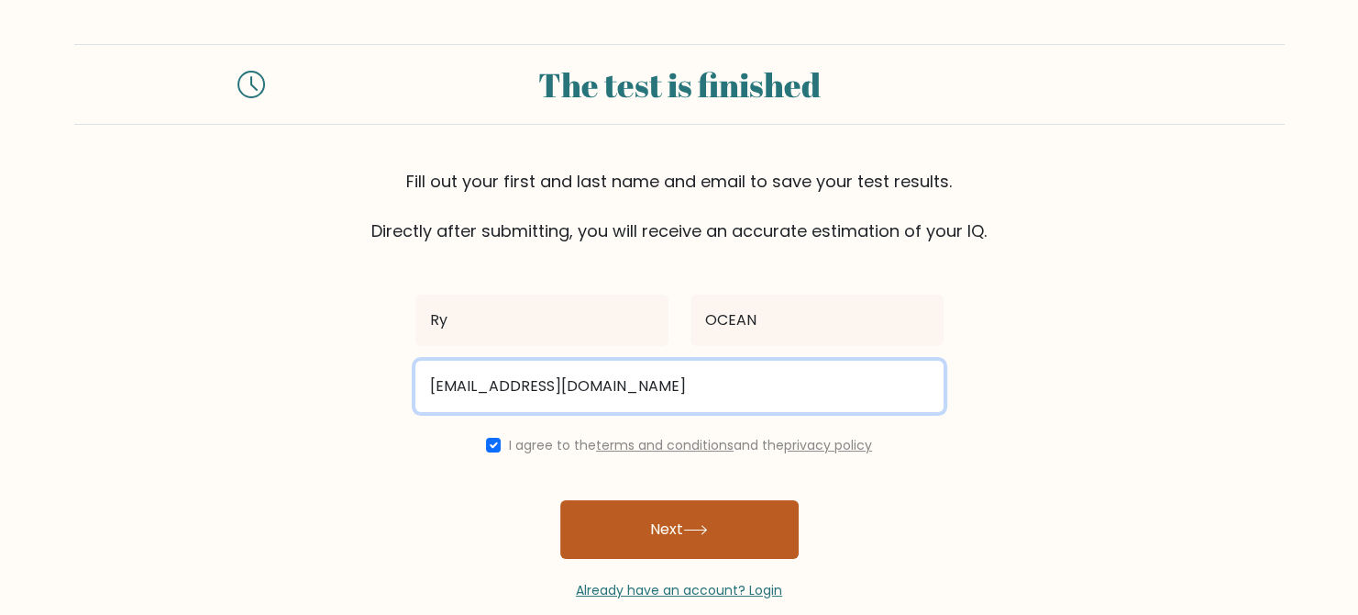
type input "Abcdskszsjj@gmail.com"
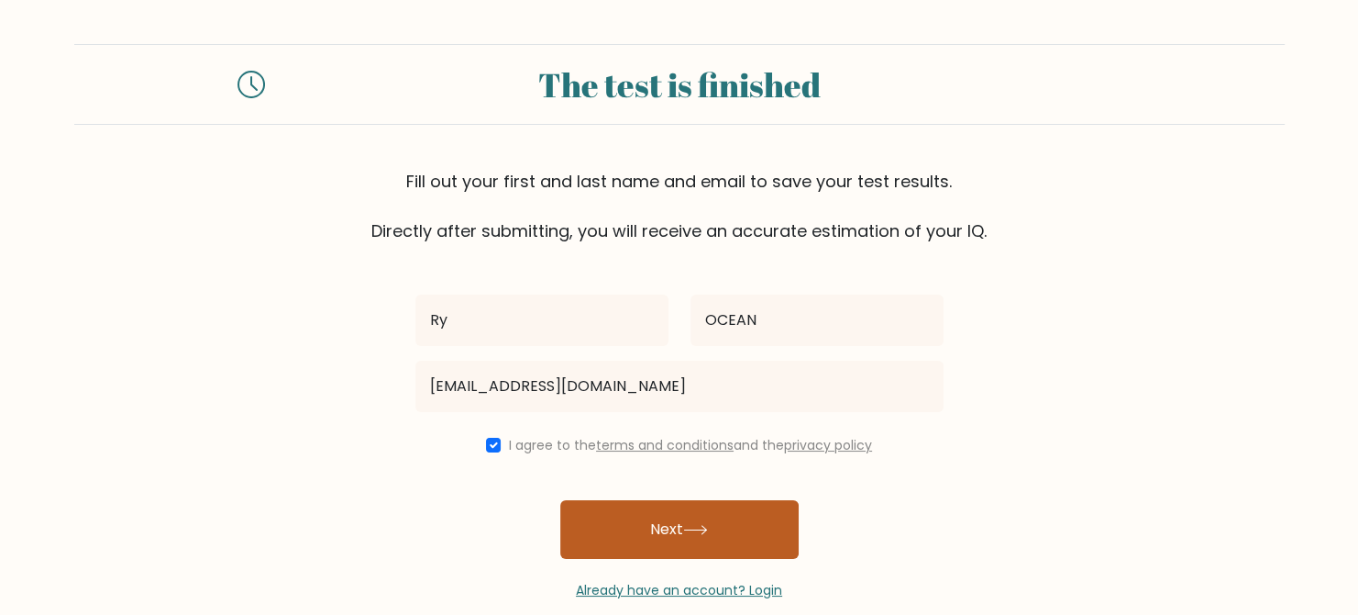
click at [638, 546] on button "Next" at bounding box center [679, 529] width 238 height 59
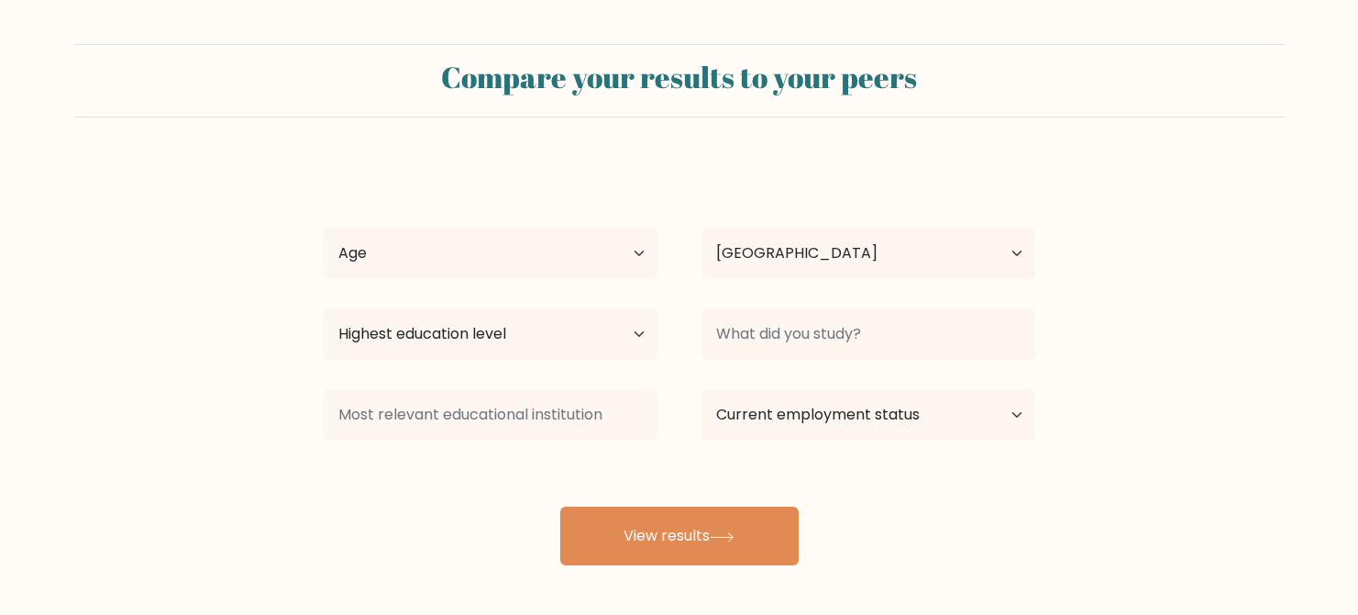
select select "IN"
click at [594, 266] on select "Age Under [DEMOGRAPHIC_DATA] [DEMOGRAPHIC_DATA] [DEMOGRAPHIC_DATA] [DEMOGRAPHIC…" at bounding box center [491, 252] width 334 height 51
select select "18_24"
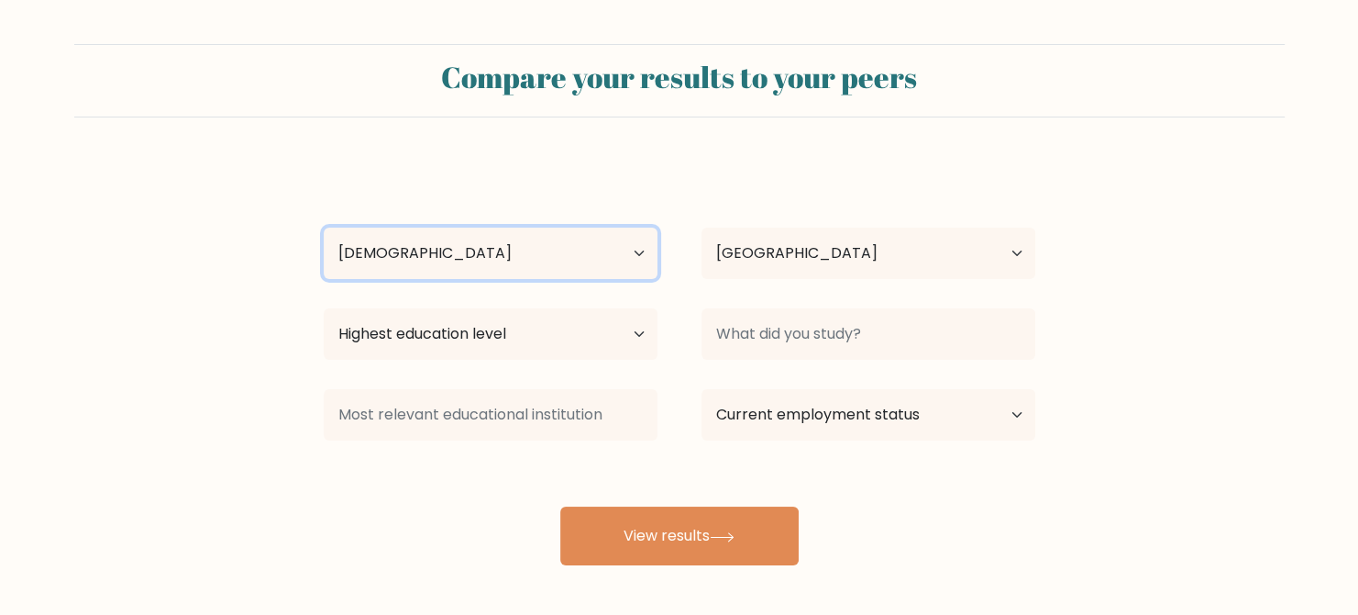
click at [324, 227] on select "Age Under [DEMOGRAPHIC_DATA] [DEMOGRAPHIC_DATA] [DEMOGRAPHIC_DATA] [DEMOGRAPHIC…" at bounding box center [491, 252] width 334 height 51
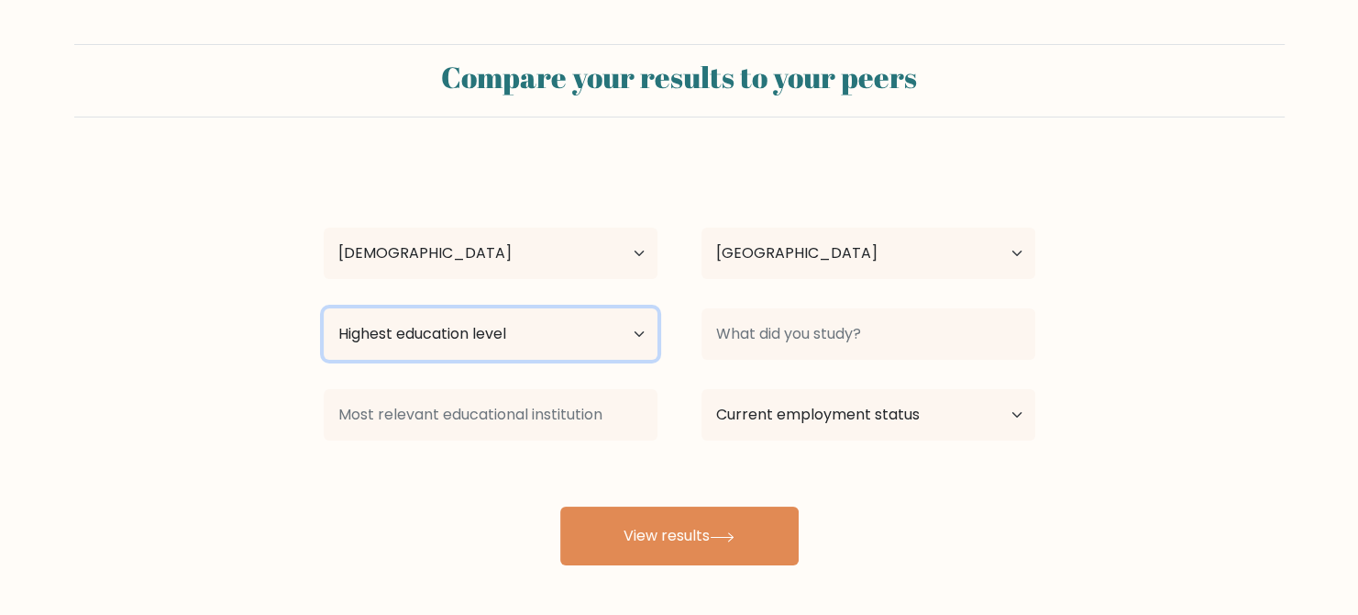
click at [433, 328] on select "Highest education level No schooling Primary Lower Secondary Upper Secondary Oc…" at bounding box center [491, 333] width 334 height 51
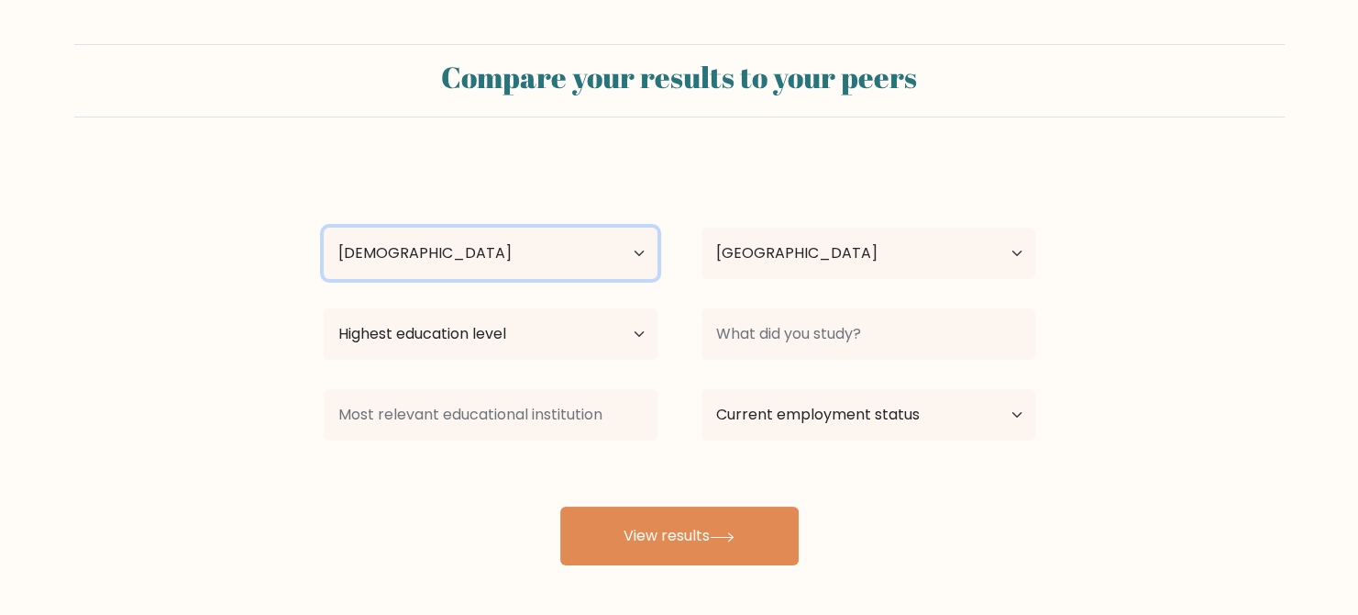
click at [473, 247] on select "Age Under [DEMOGRAPHIC_DATA] [DEMOGRAPHIC_DATA] [DEMOGRAPHIC_DATA] [DEMOGRAPHIC…" at bounding box center [491, 252] width 334 height 51
click at [324, 227] on select "Age Under 18 years old 18-24 years old 25-34 years old 35-44 years old 45-54 ye…" at bounding box center [491, 252] width 334 height 51
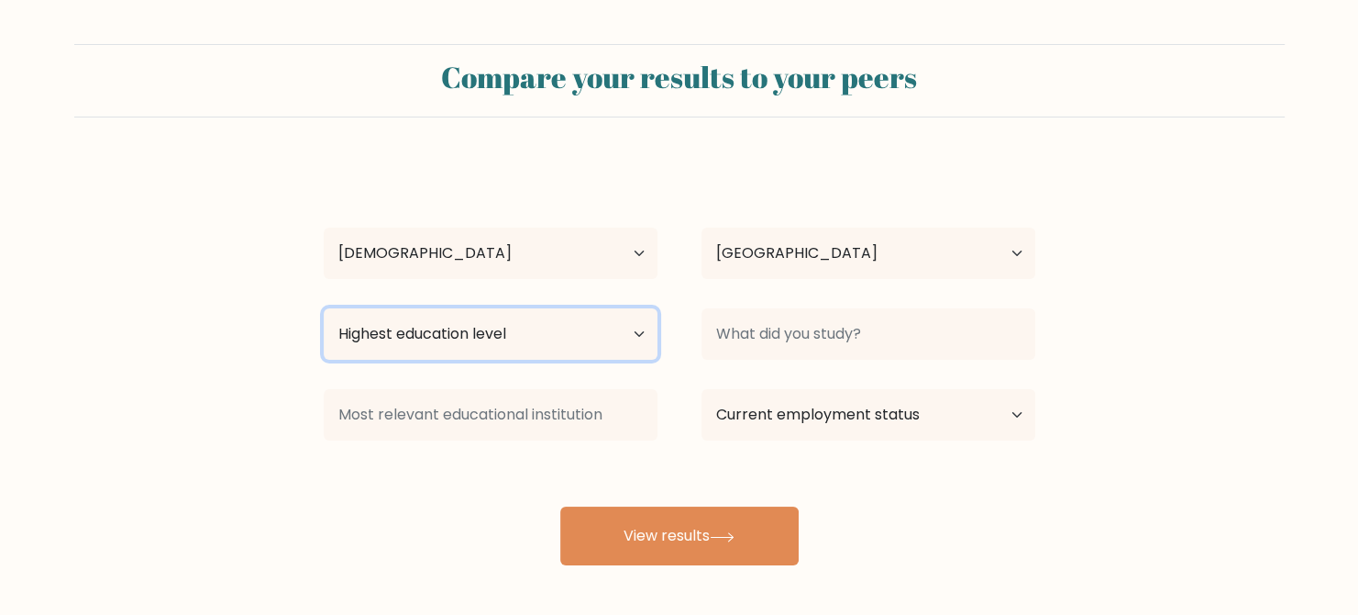
click at [514, 316] on select "Highest education level No schooling Primary Lower Secondary Upper Secondary Oc…" at bounding box center [491, 333] width 334 height 51
select select "upper_secondary"
click at [324, 308] on select "Highest education level No schooling Primary Lower Secondary Upper Secondary Oc…" at bounding box center [491, 333] width 334 height 51
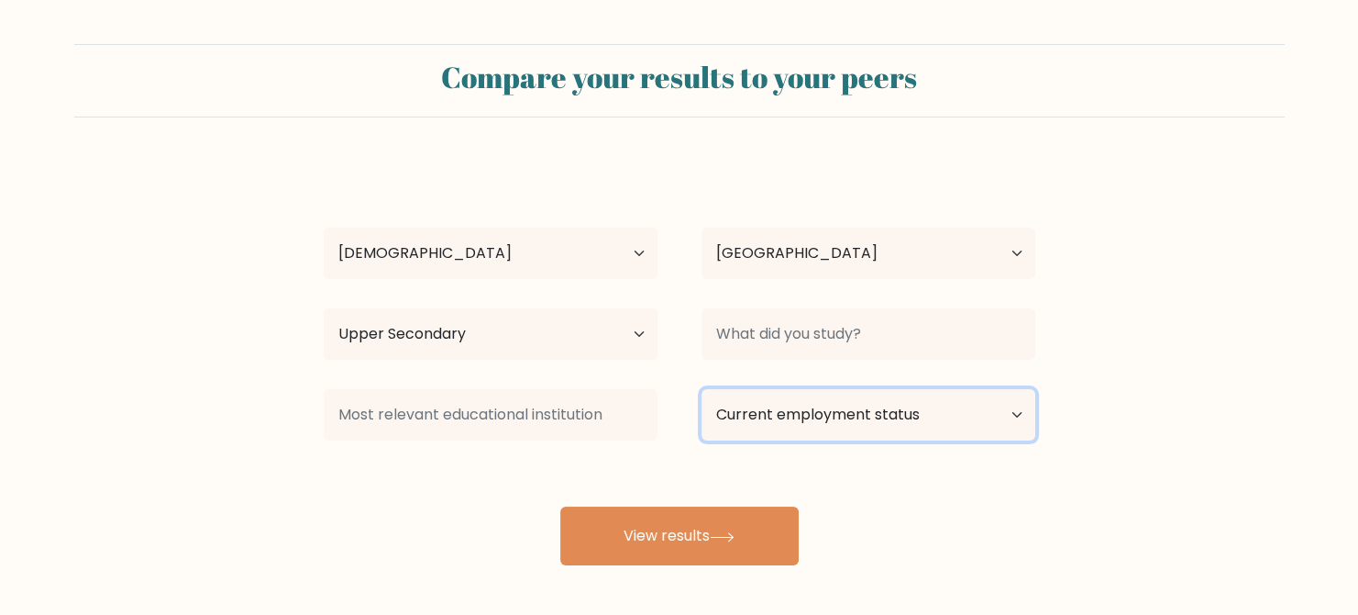
click at [814, 415] on select "Current employment status Employed Student Retired Other / prefer not to answer" at bounding box center [869, 414] width 334 height 51
select select "student"
click at [702, 389] on select "Current employment status Employed Student Retired Other / prefer not to answer" at bounding box center [869, 414] width 334 height 51
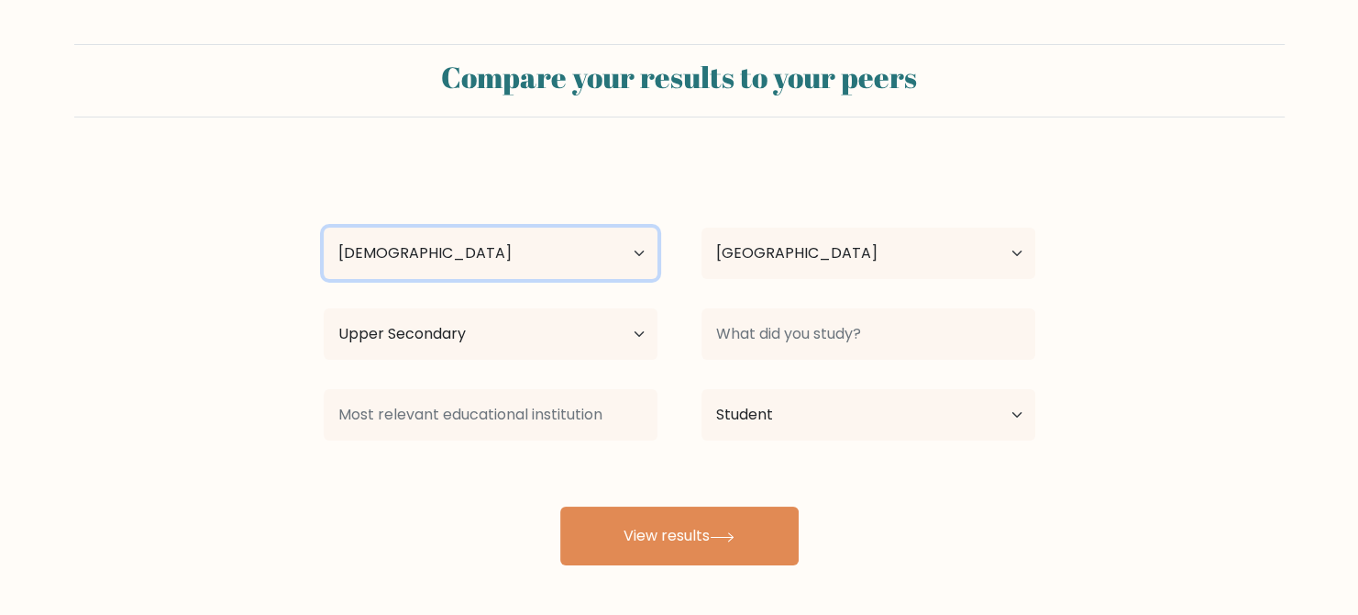
click at [600, 238] on select "Age Under 18 years old 18-24 years old 25-34 years old 35-44 years old 45-54 ye…" at bounding box center [491, 252] width 334 height 51
click at [471, 152] on form "Compare your results to your peers Ry OCEAN Age Under 18 years old 18-24 years …" at bounding box center [679, 304] width 1358 height 521
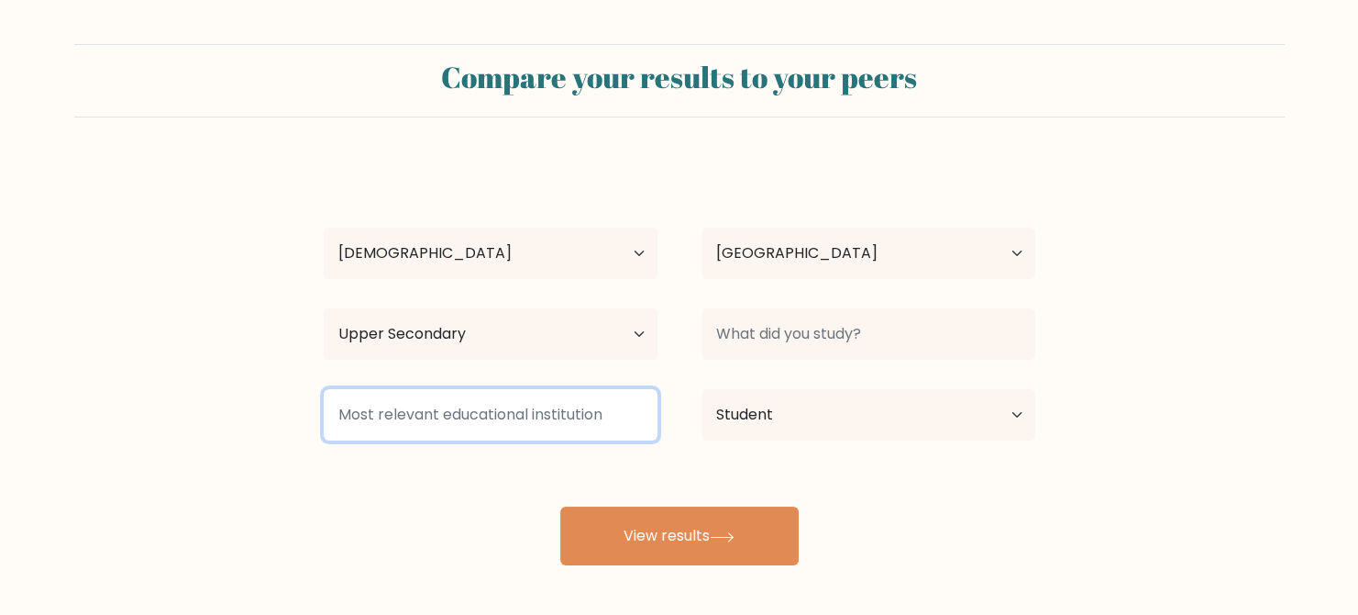
click at [538, 392] on input at bounding box center [491, 414] width 334 height 51
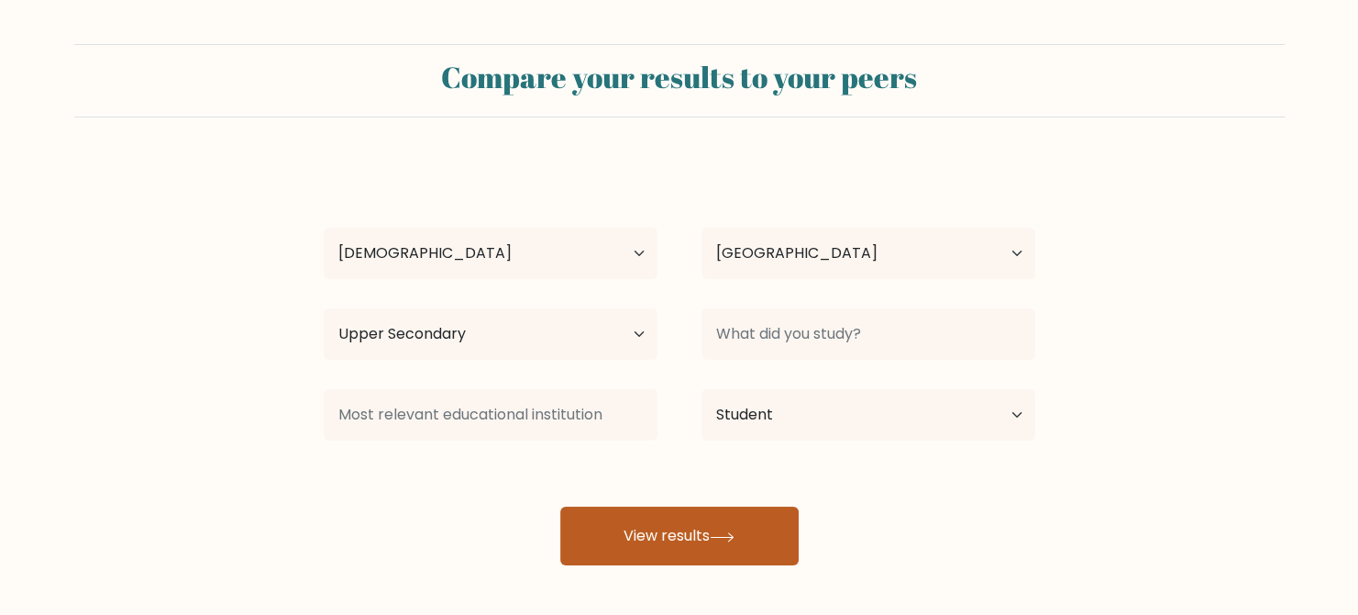
click at [643, 551] on button "View results" at bounding box center [679, 535] width 238 height 59
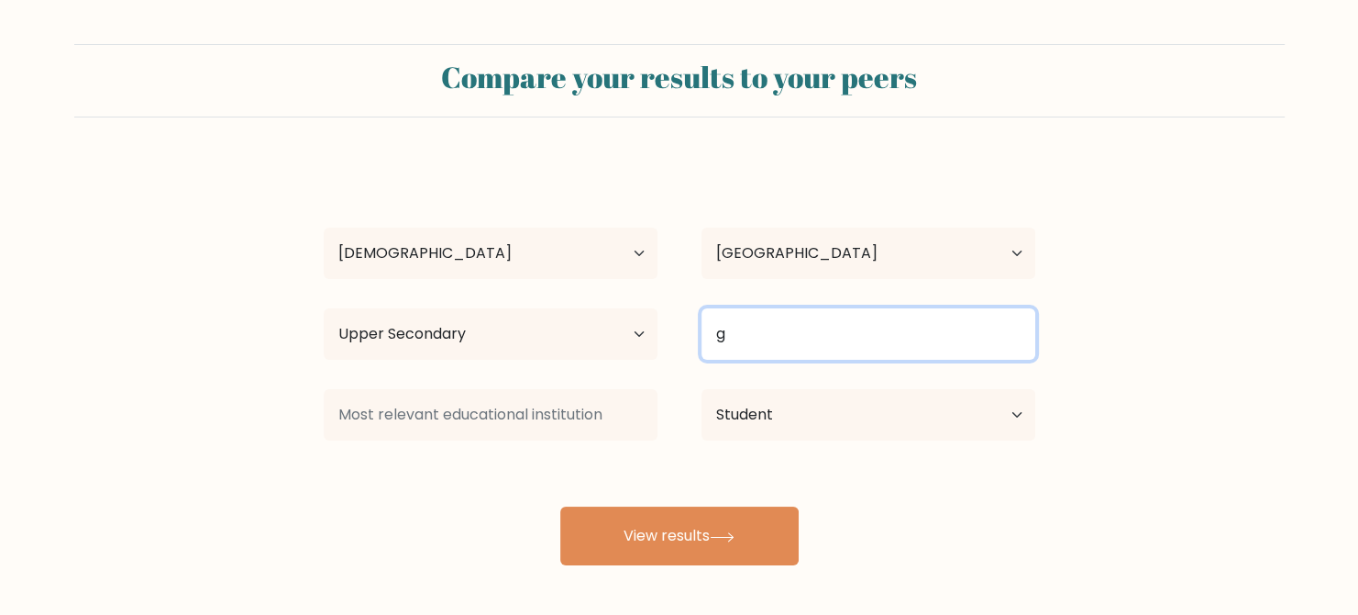
type input "g"
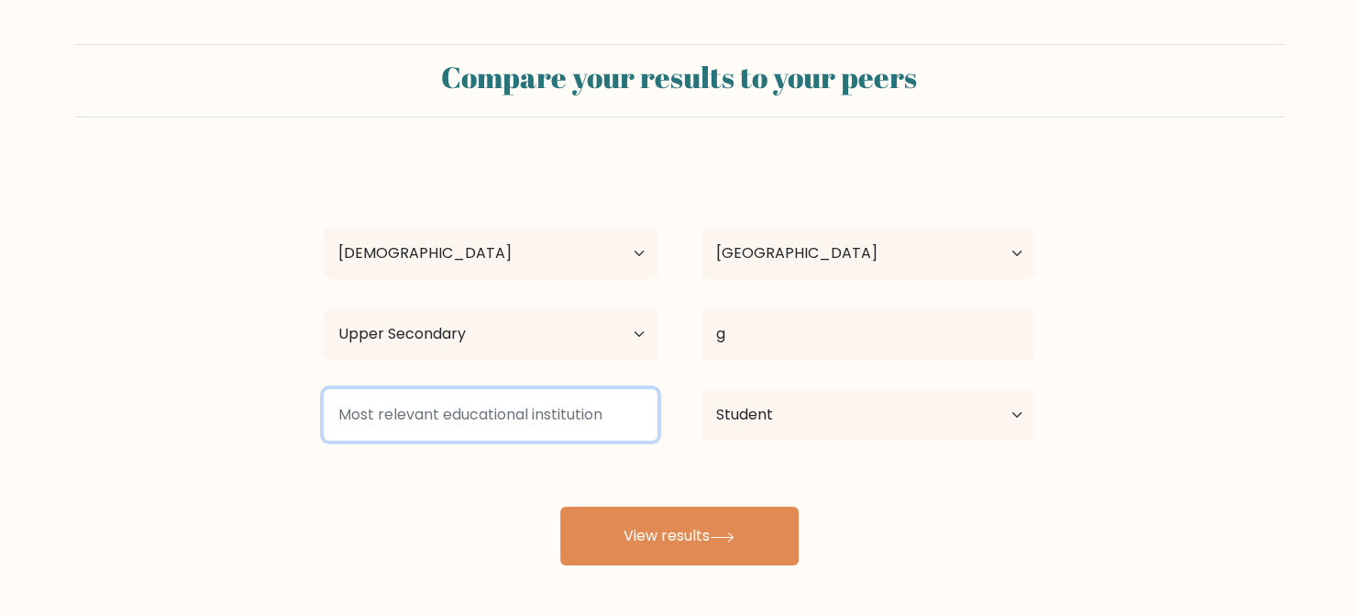
click at [653, 404] on input at bounding box center [491, 414] width 334 height 51
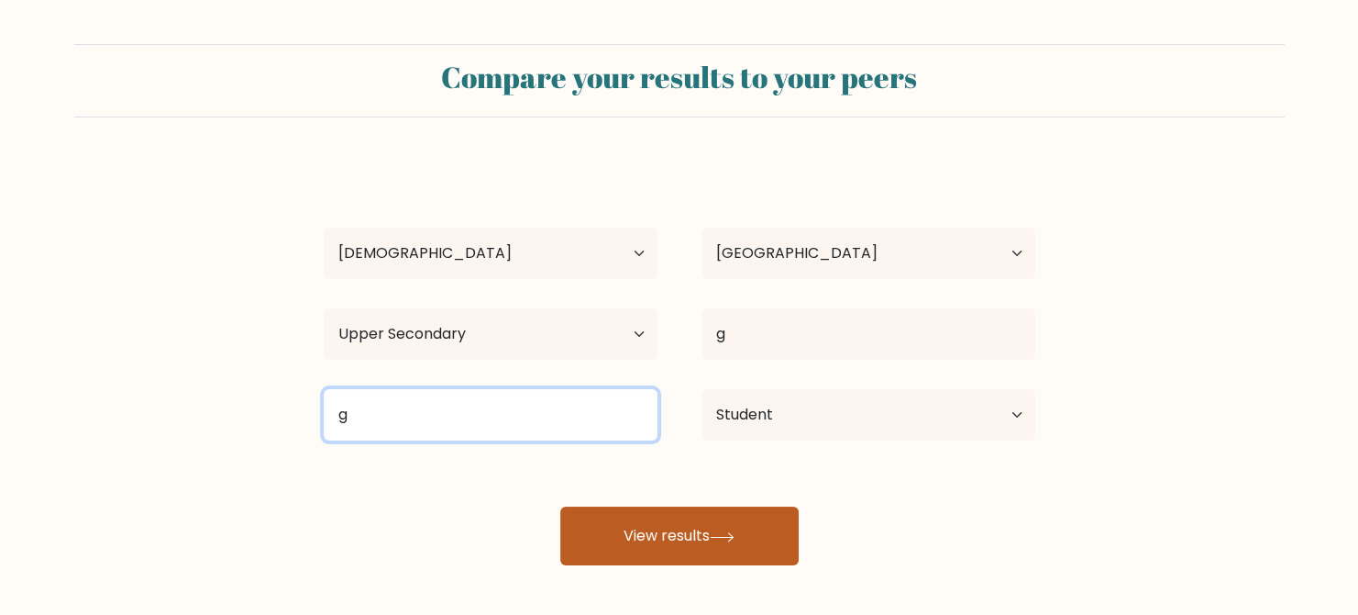
type input "g"
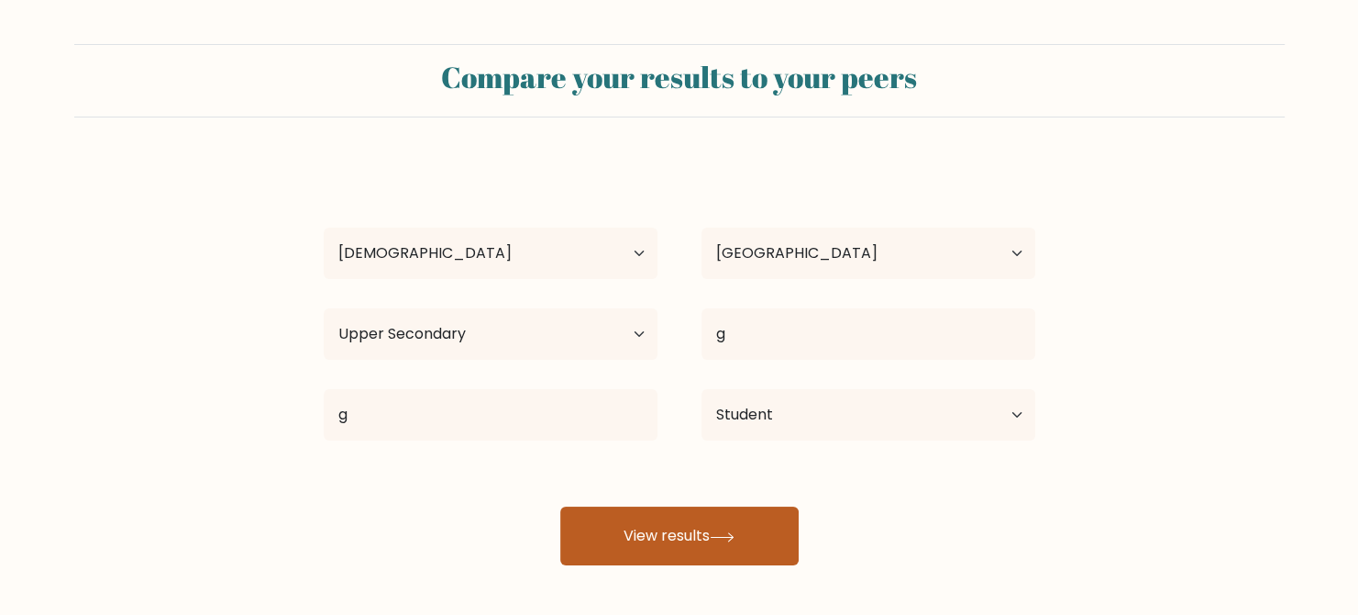
click at [710, 553] on button "View results" at bounding box center [679, 535] width 238 height 59
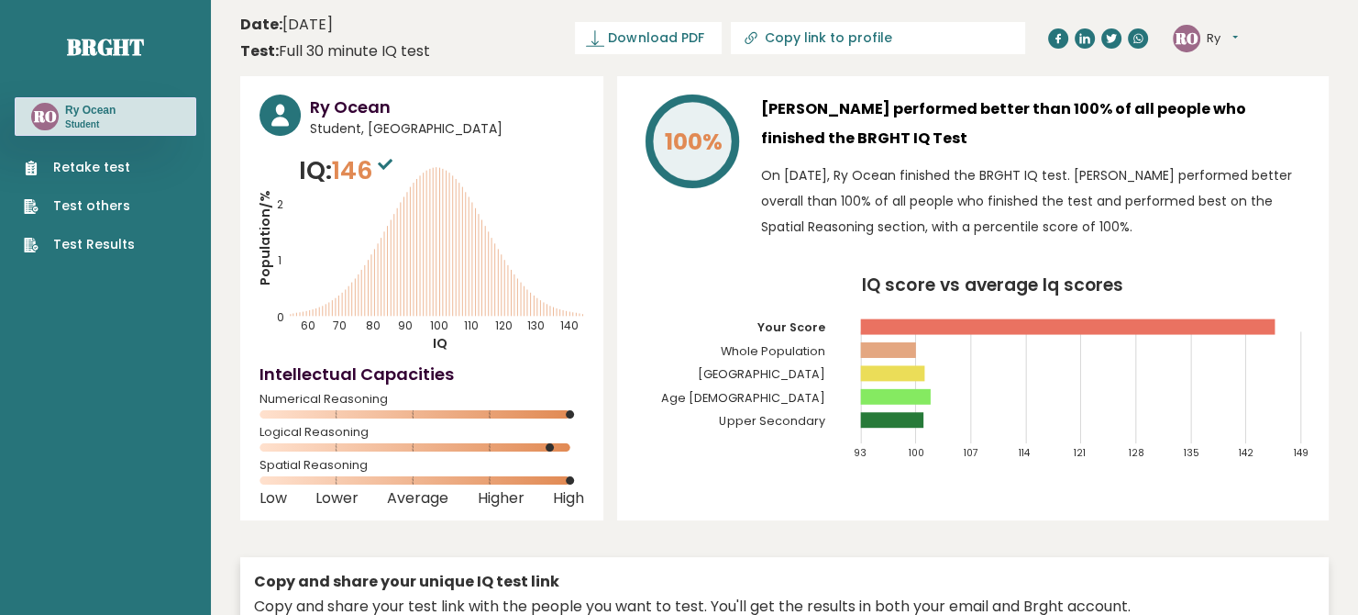
drag, startPoint x: 1219, startPoint y: 5, endPoint x: 822, endPoint y: 183, distance: 435.6
click at [822, 183] on p "On [DATE], Ry Ocean finished the BRGHT IQ test. [PERSON_NAME] performed better …" at bounding box center [1035, 200] width 549 height 77
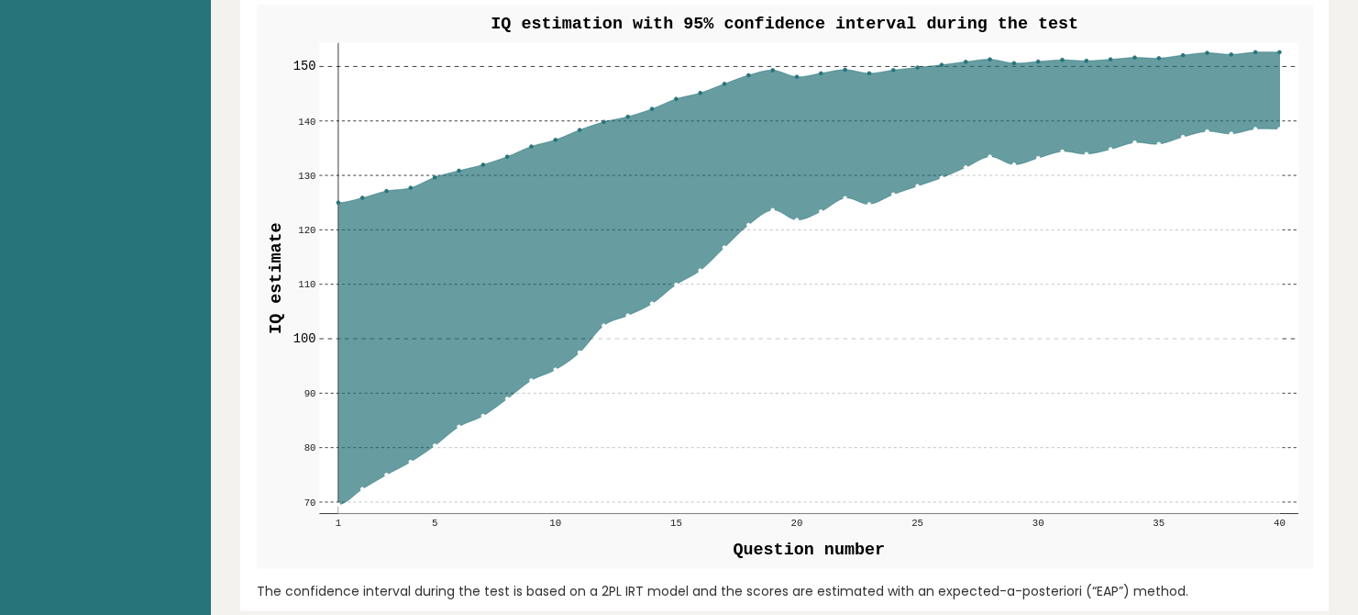
scroll to position [2128, 0]
